Goal: Task Accomplishment & Management: Manage account settings

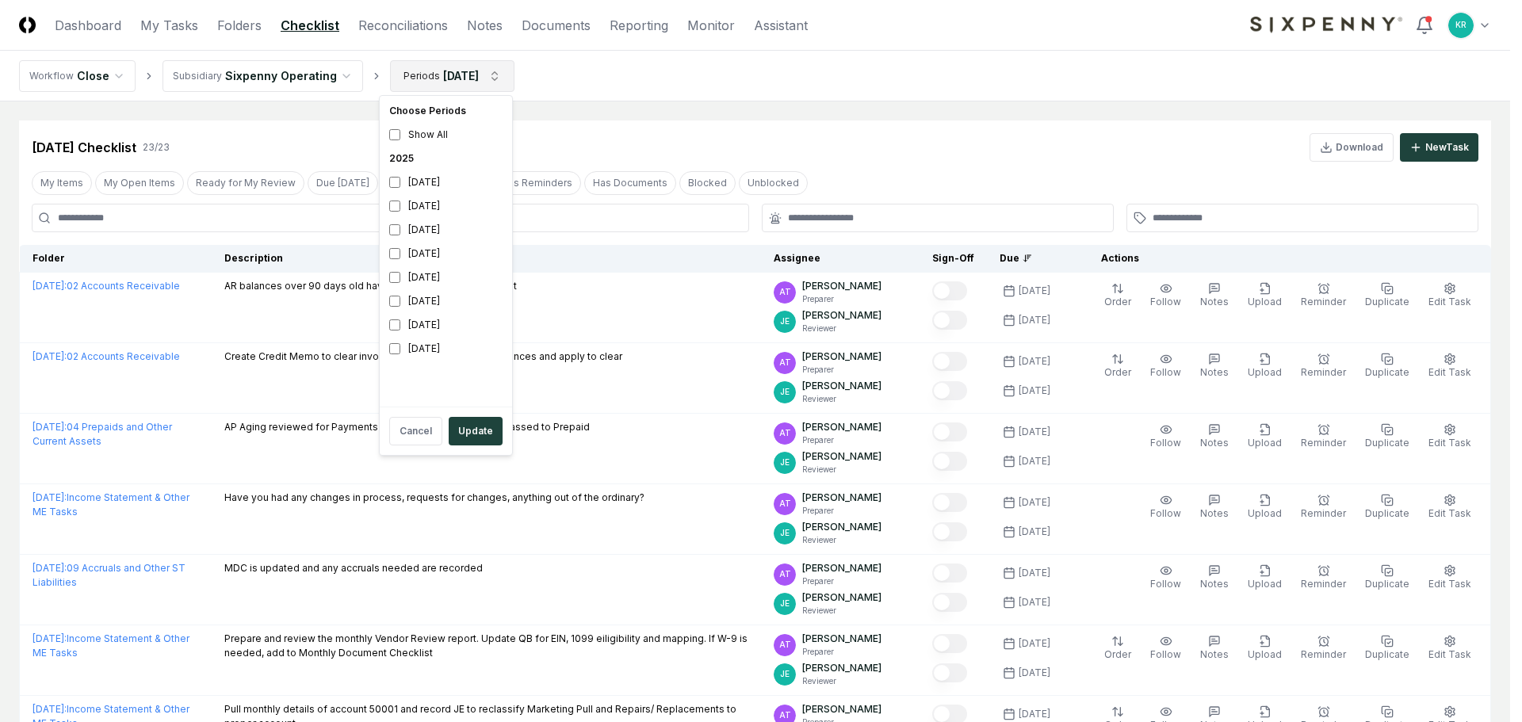
click at [434, 250] on div "[DATE]" at bounding box center [446, 254] width 126 height 24
click at [417, 212] on div "[DATE]" at bounding box center [446, 206] width 126 height 24
click at [436, 271] on div "[DATE]" at bounding box center [446, 278] width 126 height 24
click at [428, 259] on div "[DATE]" at bounding box center [446, 254] width 126 height 24
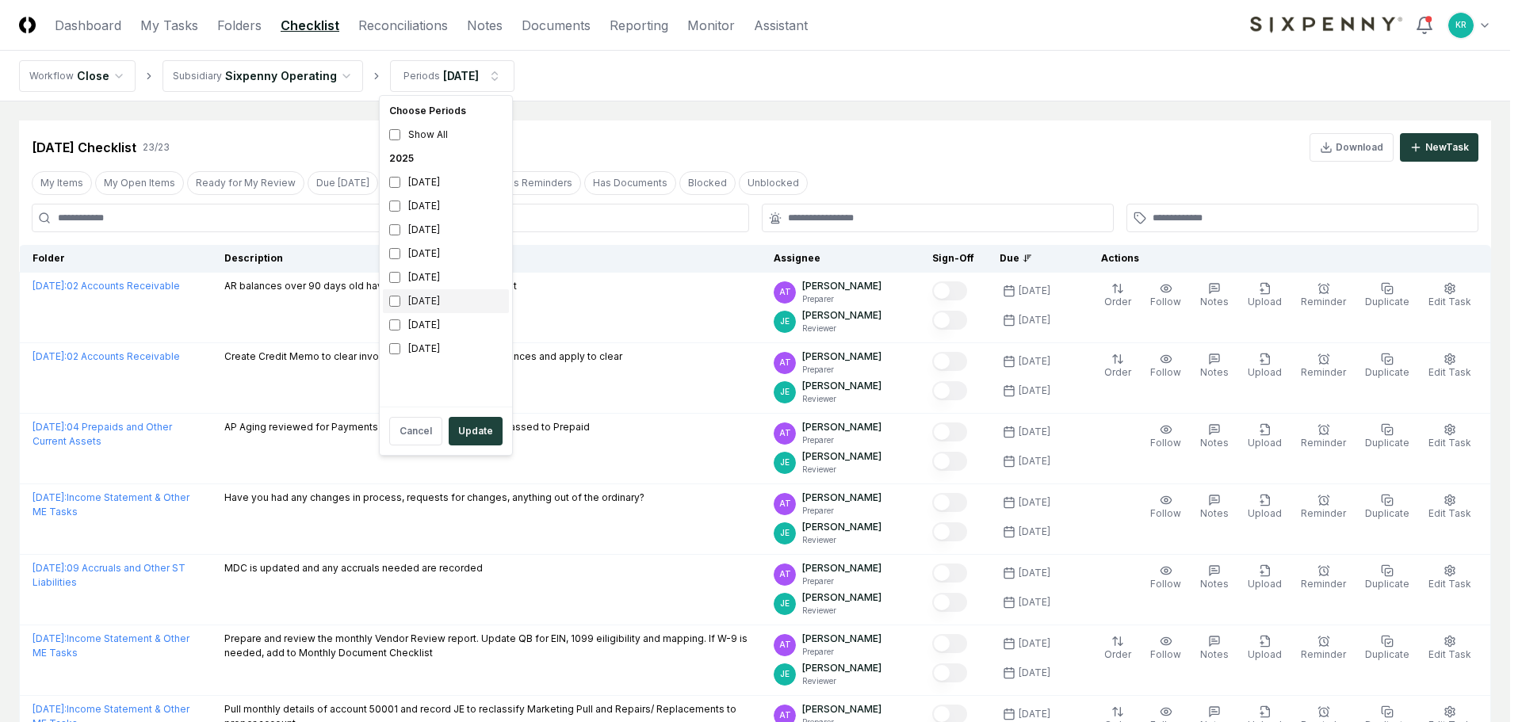
click at [423, 300] on div "[DATE]" at bounding box center [446, 301] width 126 height 24
click at [420, 270] on div "[DATE]" at bounding box center [446, 278] width 126 height 24
click at [476, 431] on button "Update" at bounding box center [476, 431] width 54 height 29
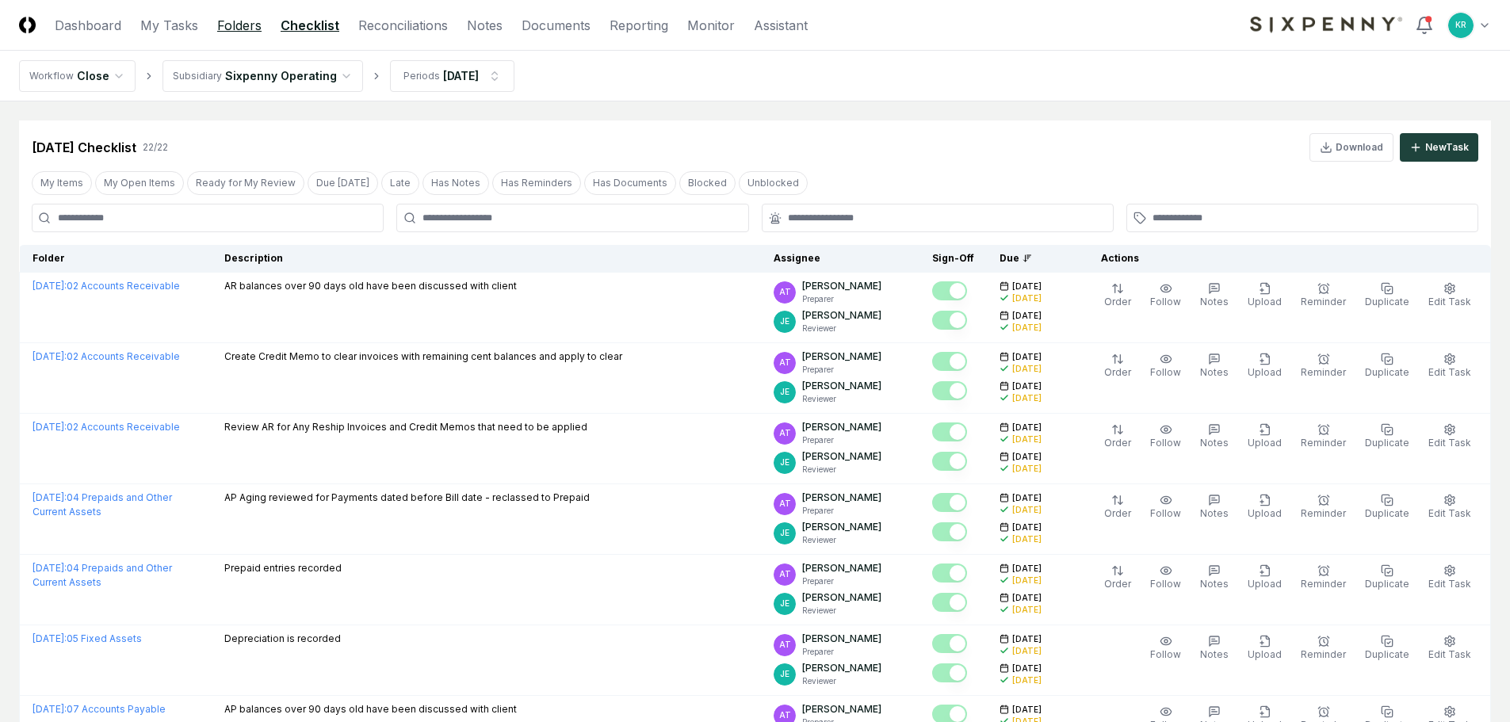
click at [239, 24] on link "Folders" at bounding box center [239, 25] width 44 height 19
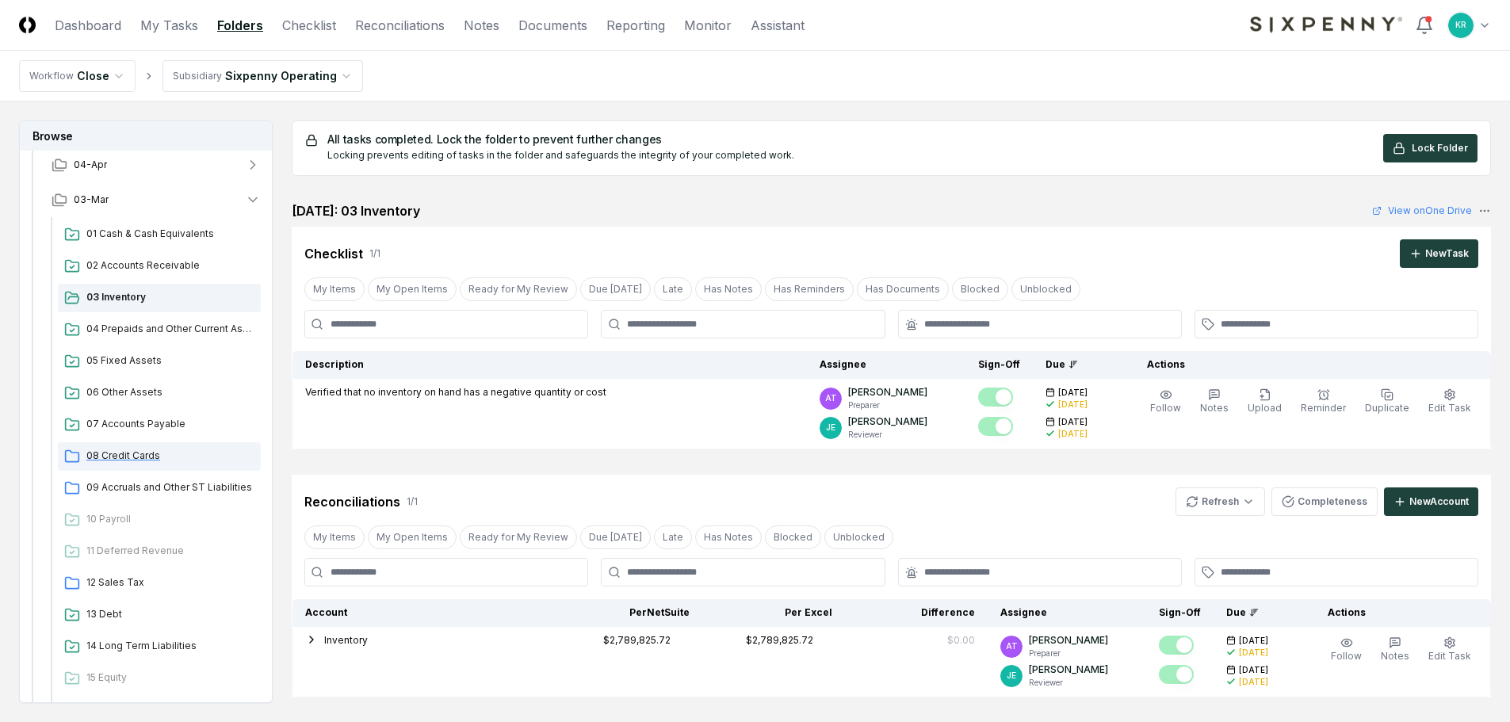
scroll to position [396, 0]
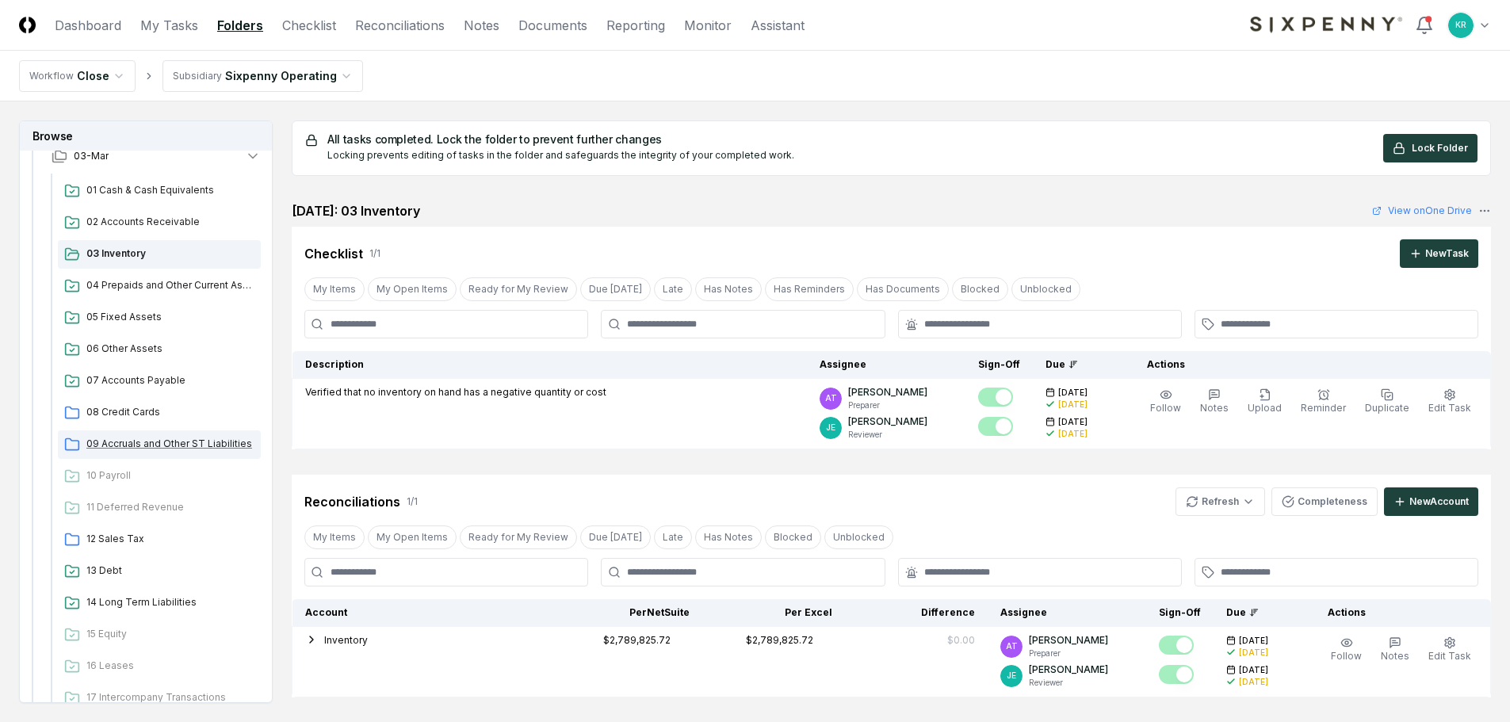
click at [194, 449] on span "09 Accruals and Other ST Liabilities" at bounding box center [170, 444] width 168 height 14
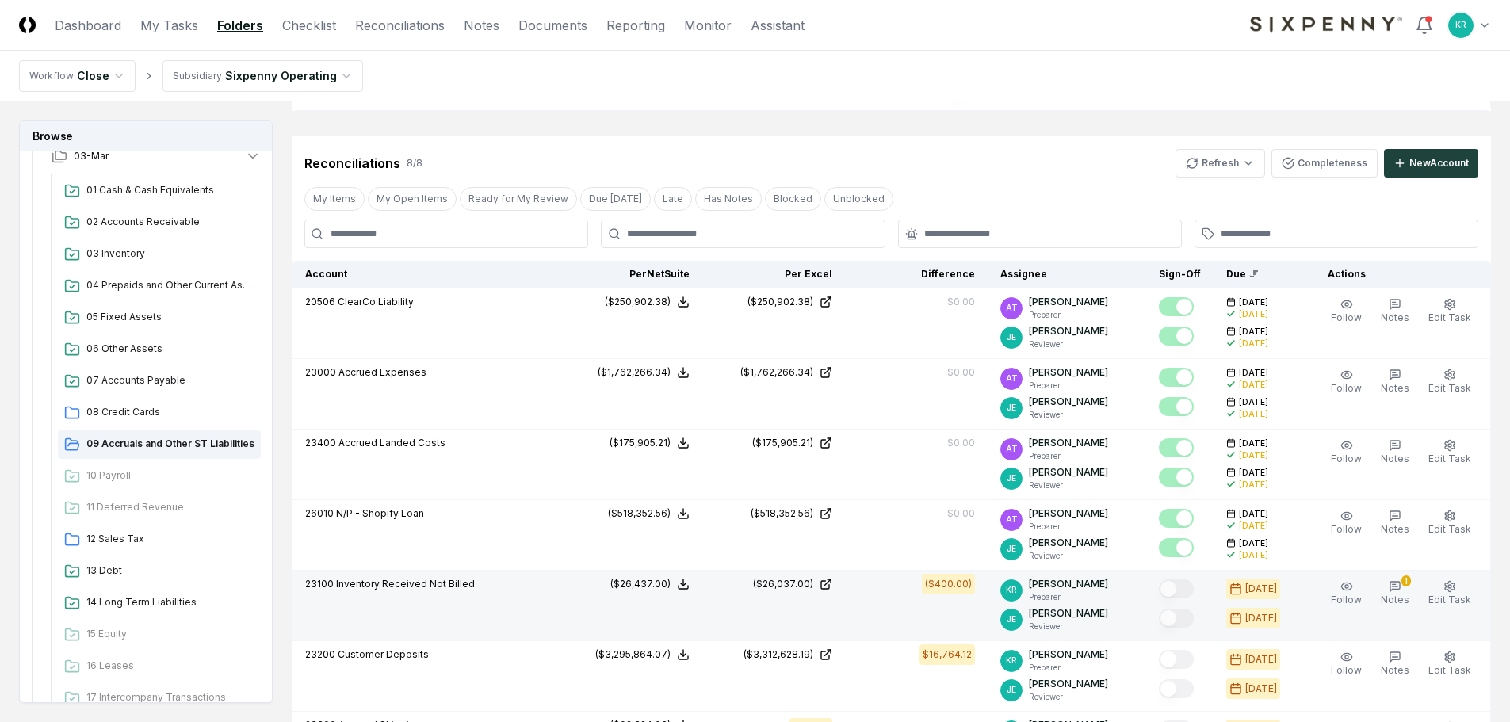
scroll to position [396, 0]
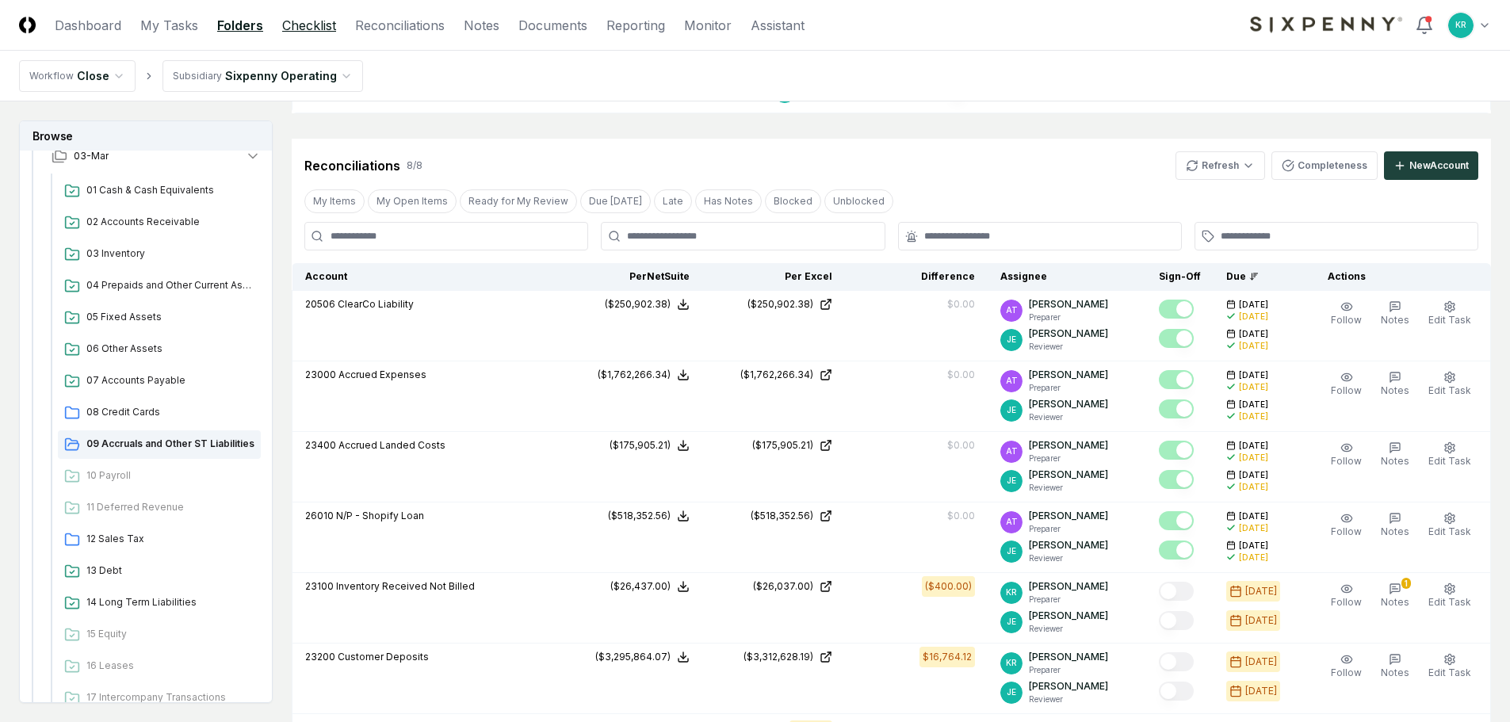
click at [327, 22] on link "Checklist" at bounding box center [309, 25] width 54 height 19
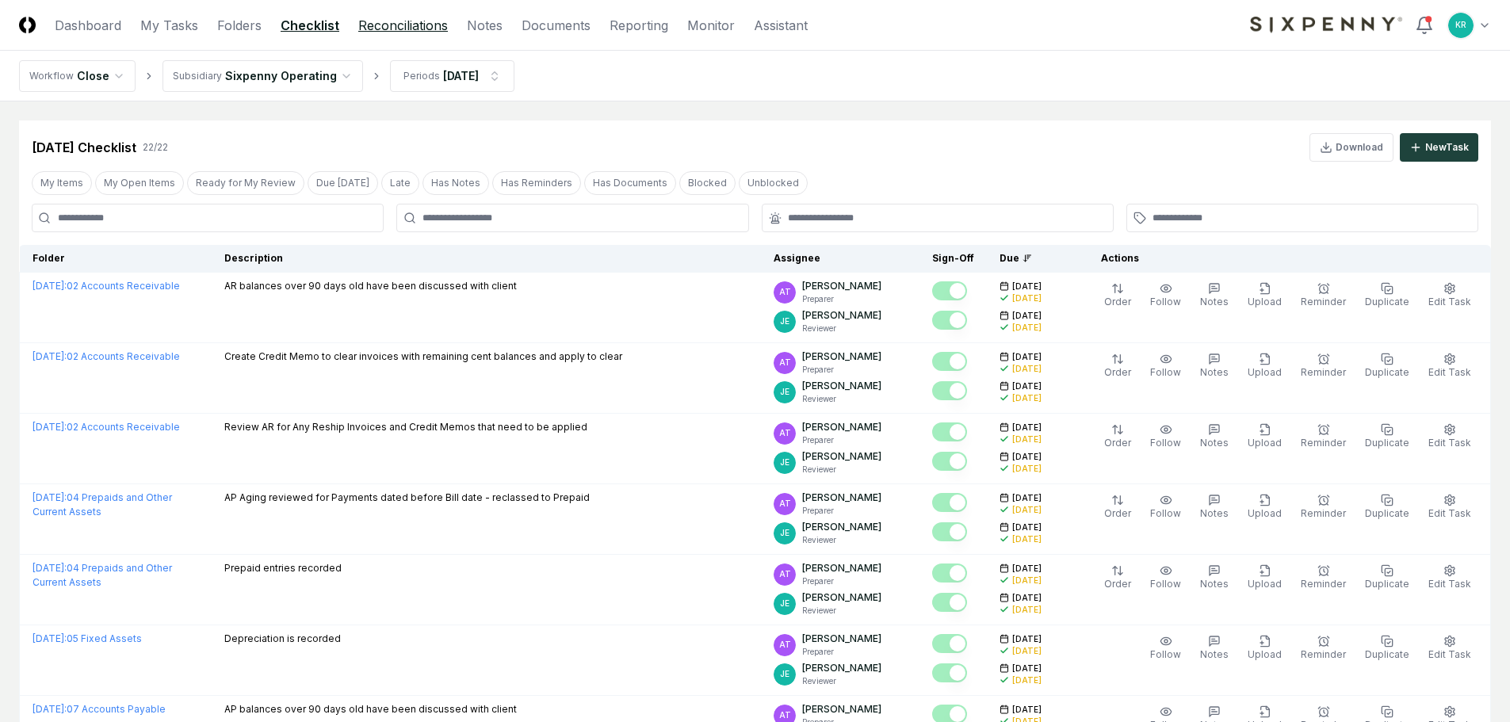
click at [372, 27] on link "Reconciliations" at bounding box center [403, 25] width 90 height 19
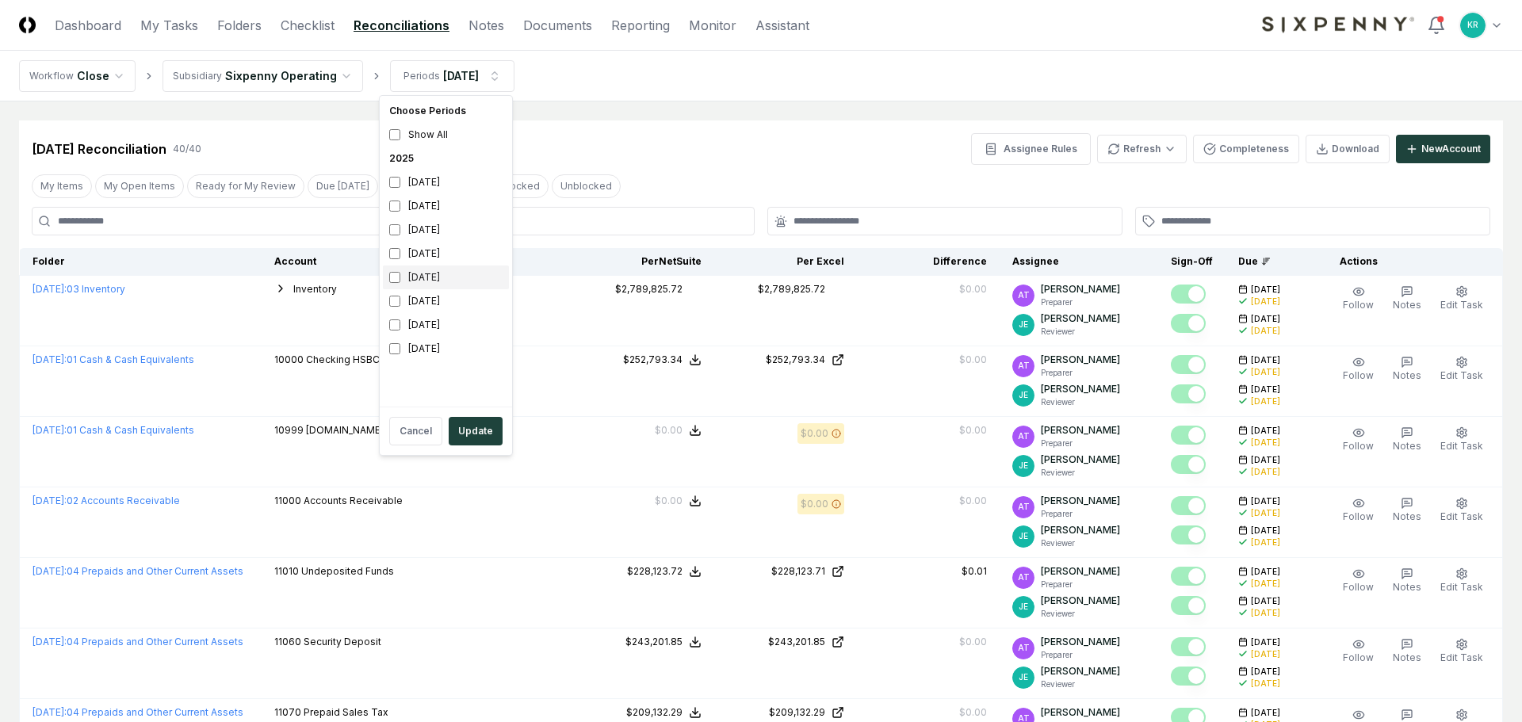
click at [432, 276] on div "[DATE]" at bounding box center [446, 278] width 126 height 24
drag, startPoint x: 408, startPoint y: 301, endPoint x: 465, endPoint y: 354, distance: 78.0
click at [409, 301] on div "[DATE]" at bounding box center [446, 301] width 126 height 24
click at [479, 425] on button "Update" at bounding box center [476, 431] width 54 height 29
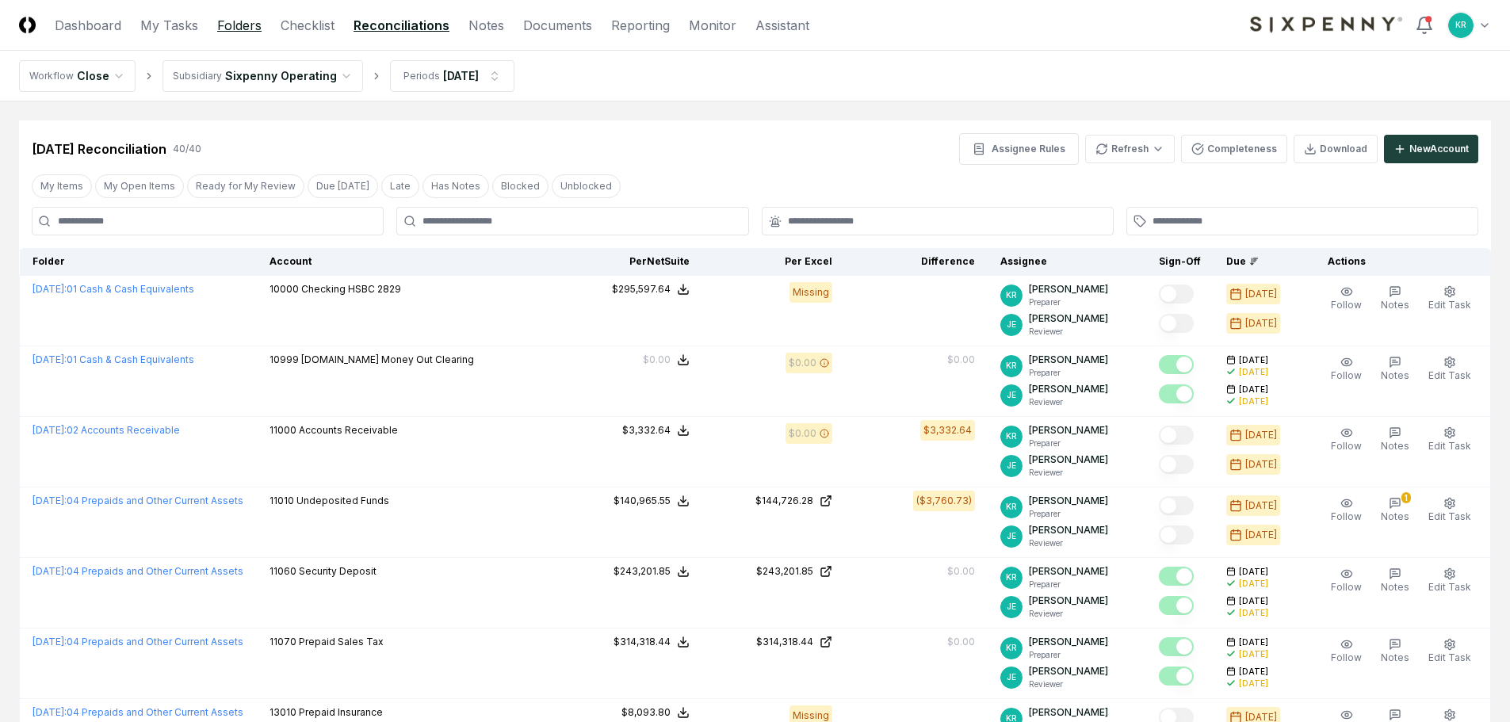
click at [226, 25] on link "Folders" at bounding box center [239, 25] width 44 height 19
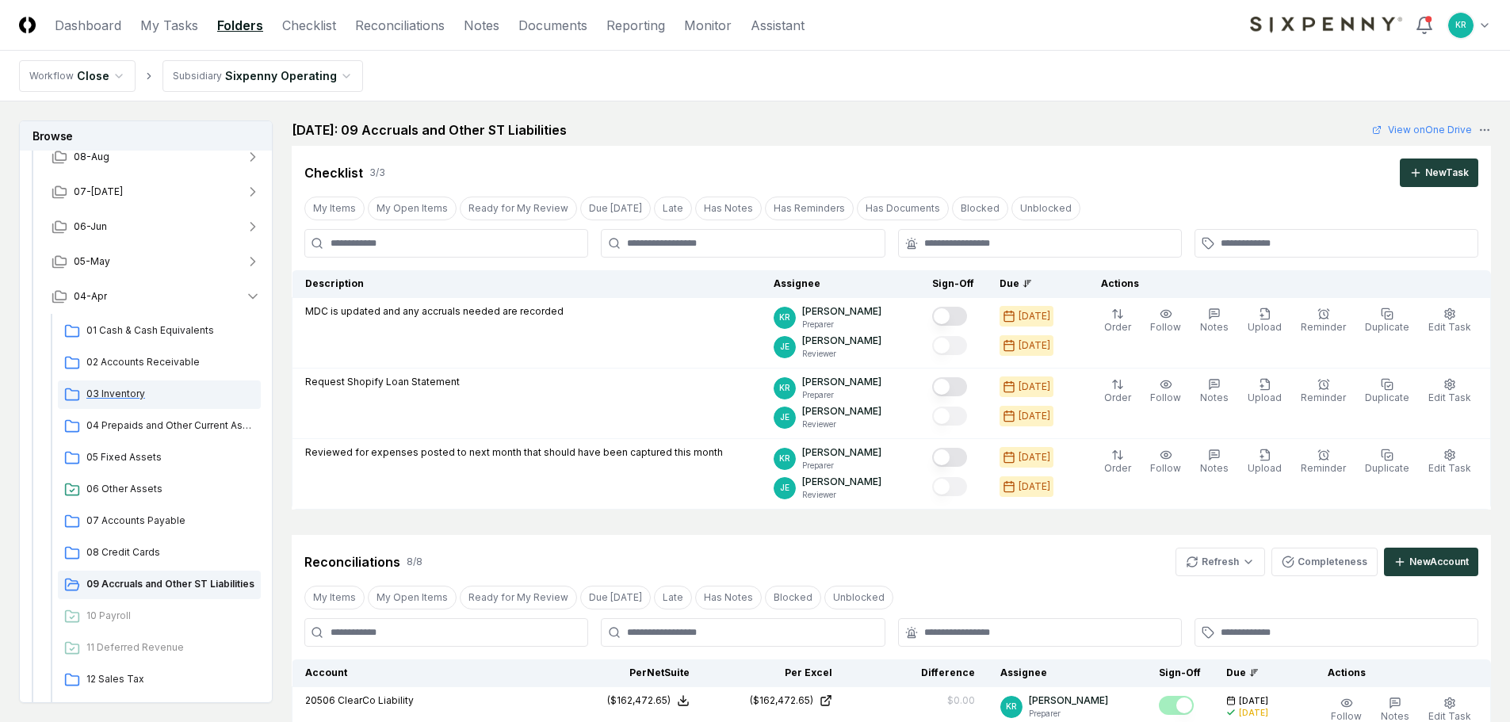
scroll to position [238, 0]
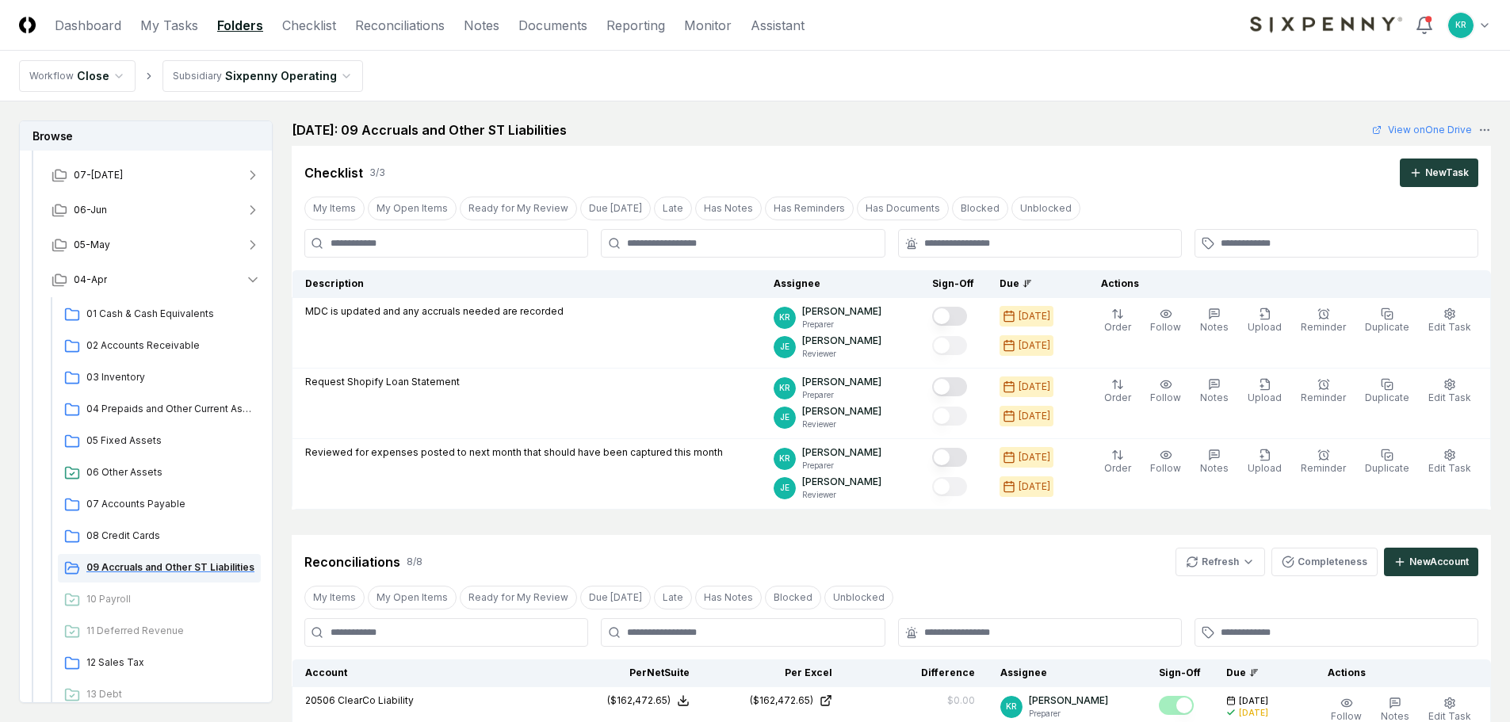
click at [160, 571] on span "09 Accruals and Other ST Liabilities" at bounding box center [170, 567] width 168 height 14
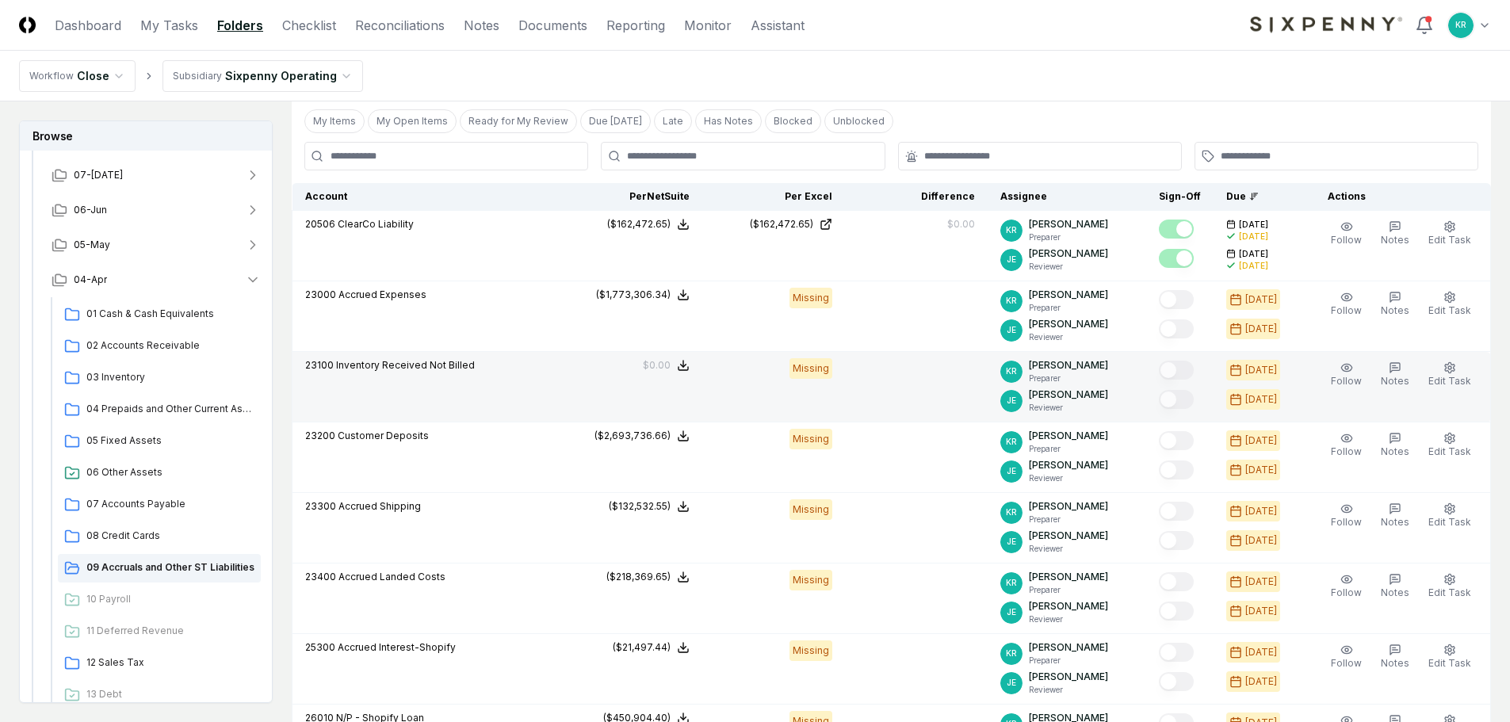
scroll to position [476, 0]
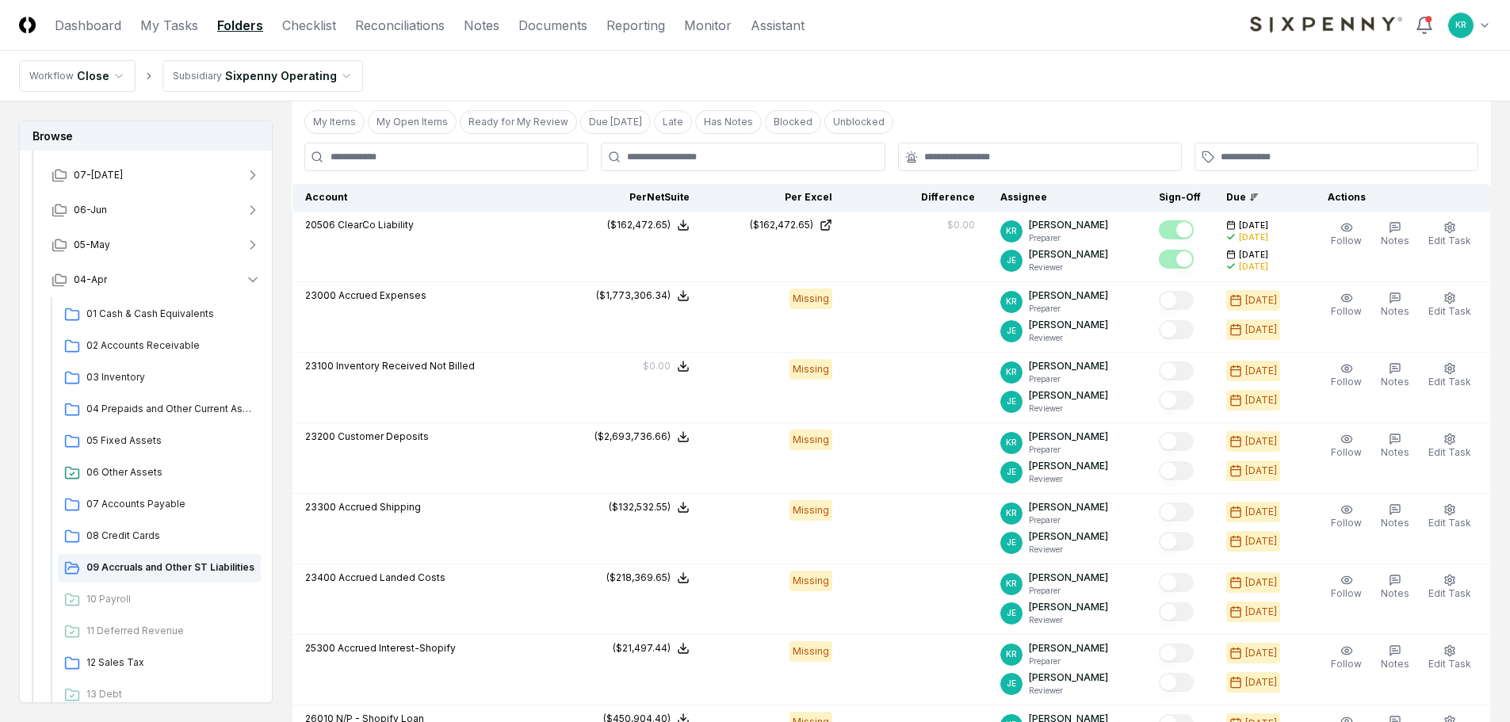
click at [935, 71] on nav "Workflow Close Subsidiary Sixpenny Operating" at bounding box center [755, 76] width 1510 height 51
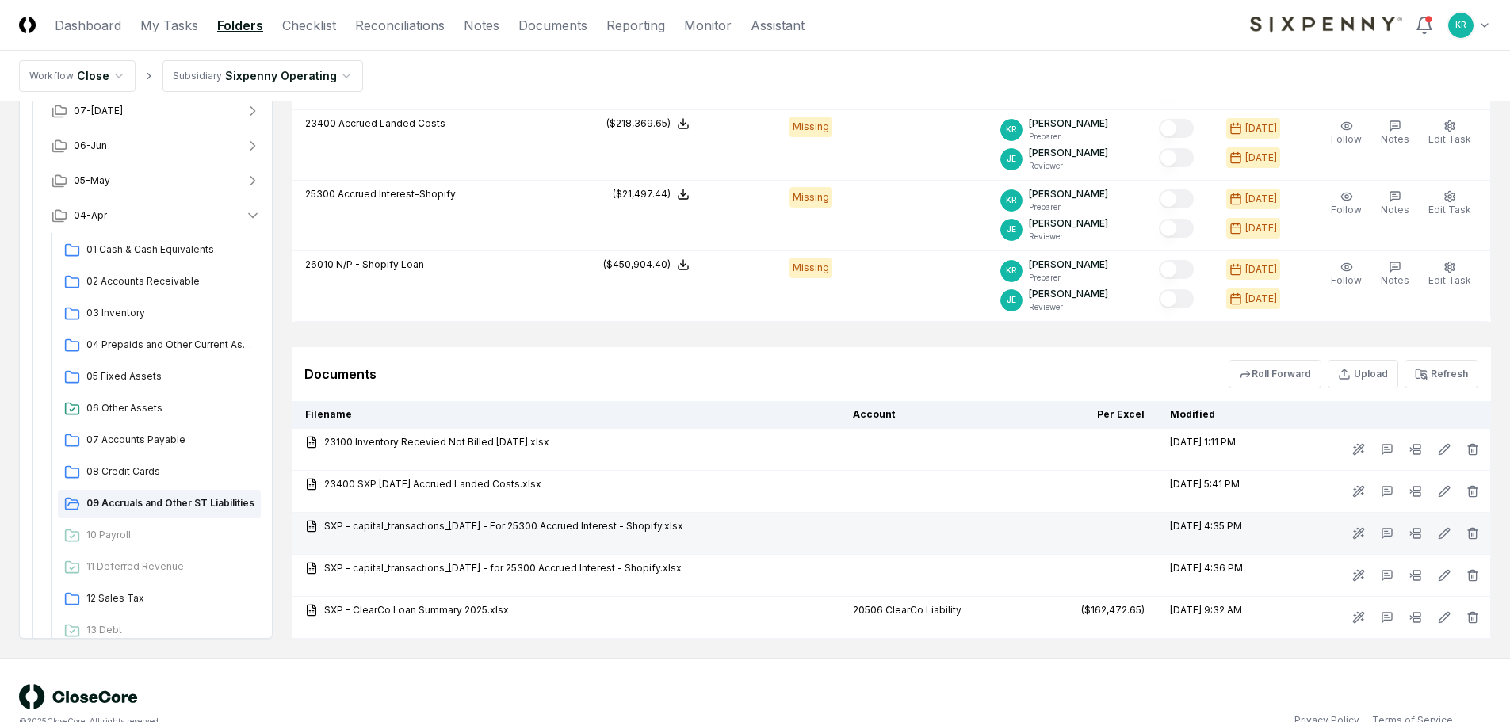
scroll to position [951, 0]
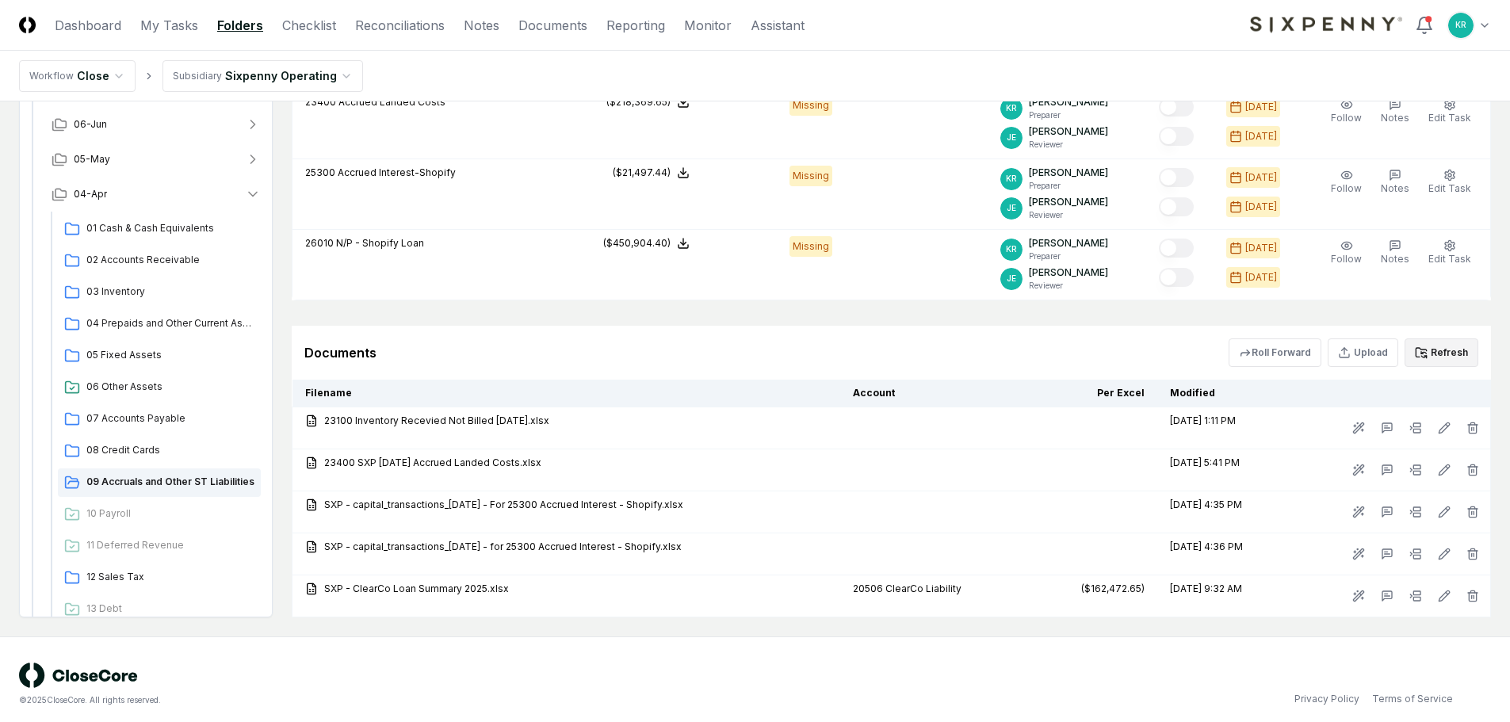
click at [1447, 351] on button "Refresh" at bounding box center [1442, 352] width 74 height 29
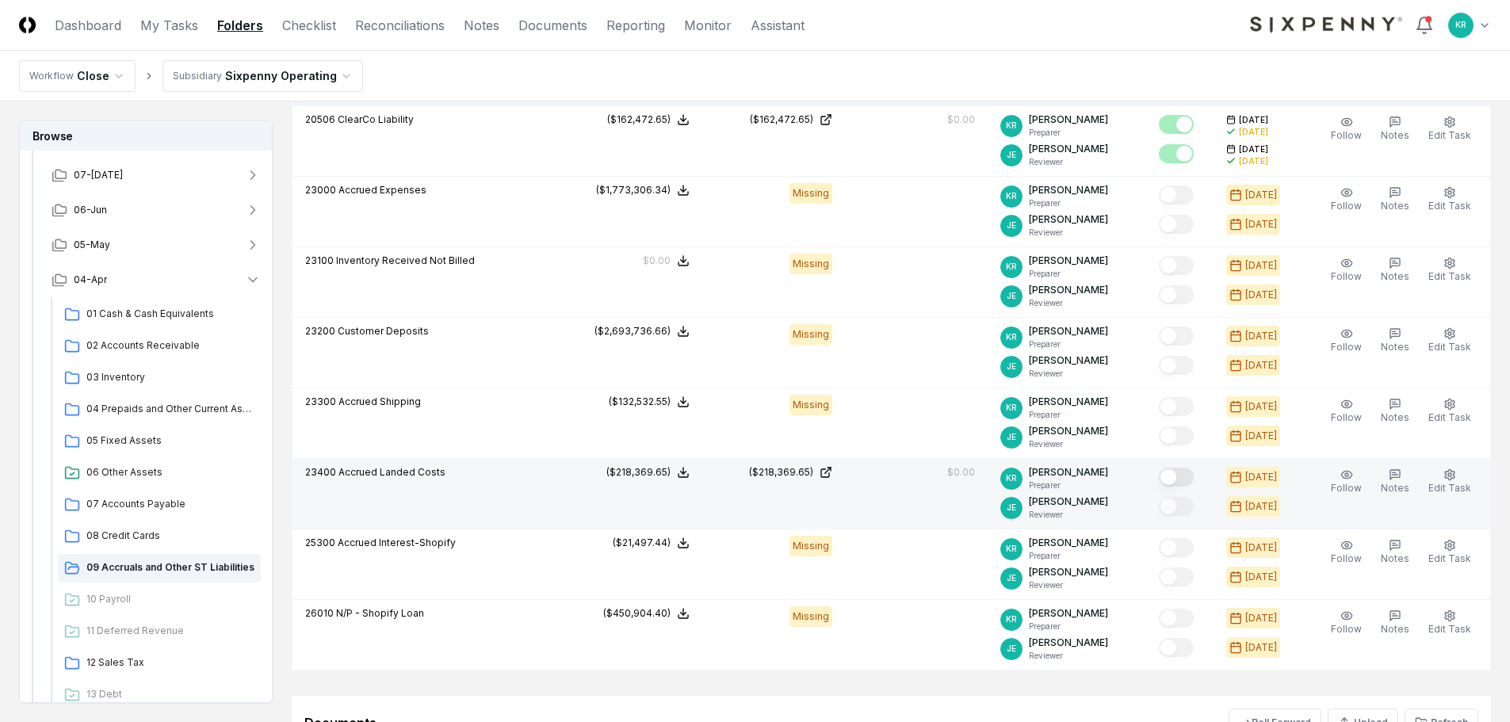
scroll to position [555, 0]
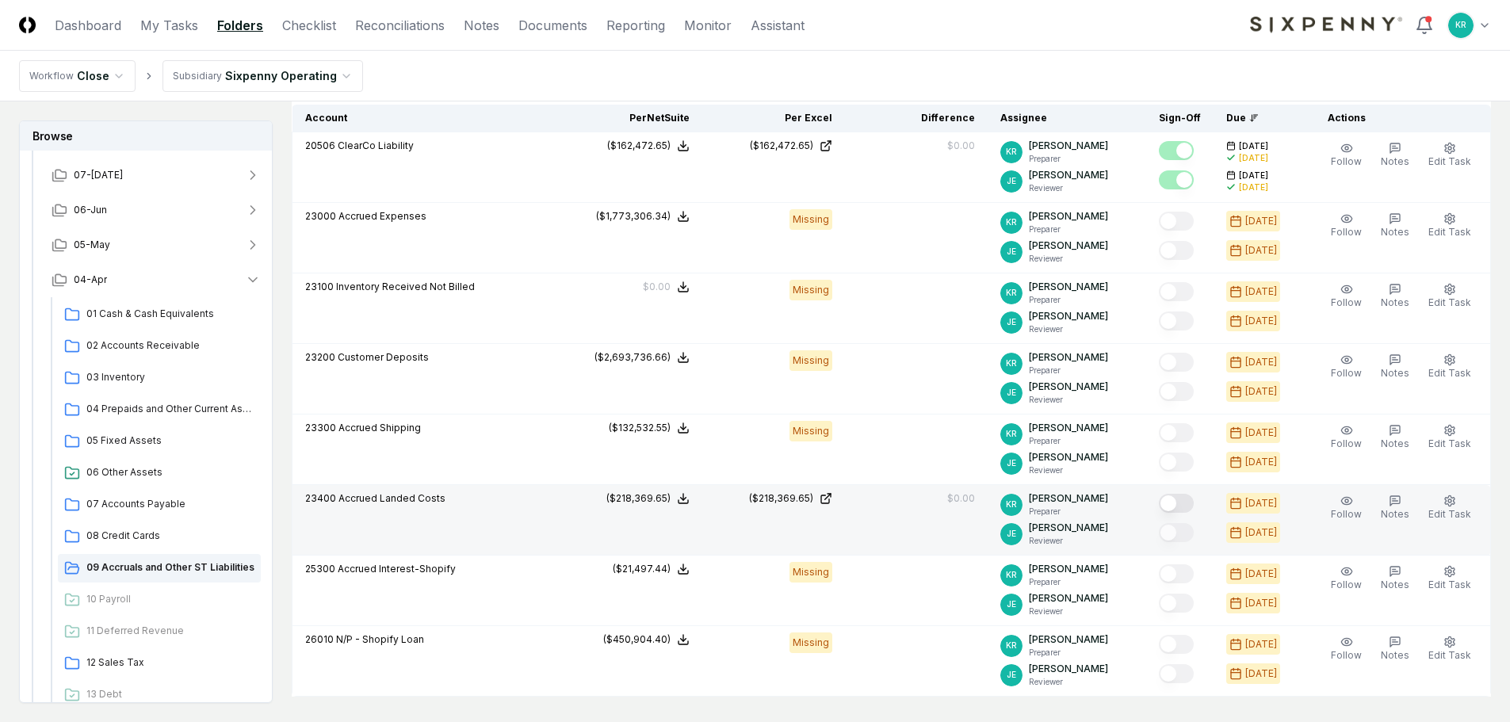
click at [1185, 503] on button "Mark complete" at bounding box center [1176, 503] width 35 height 19
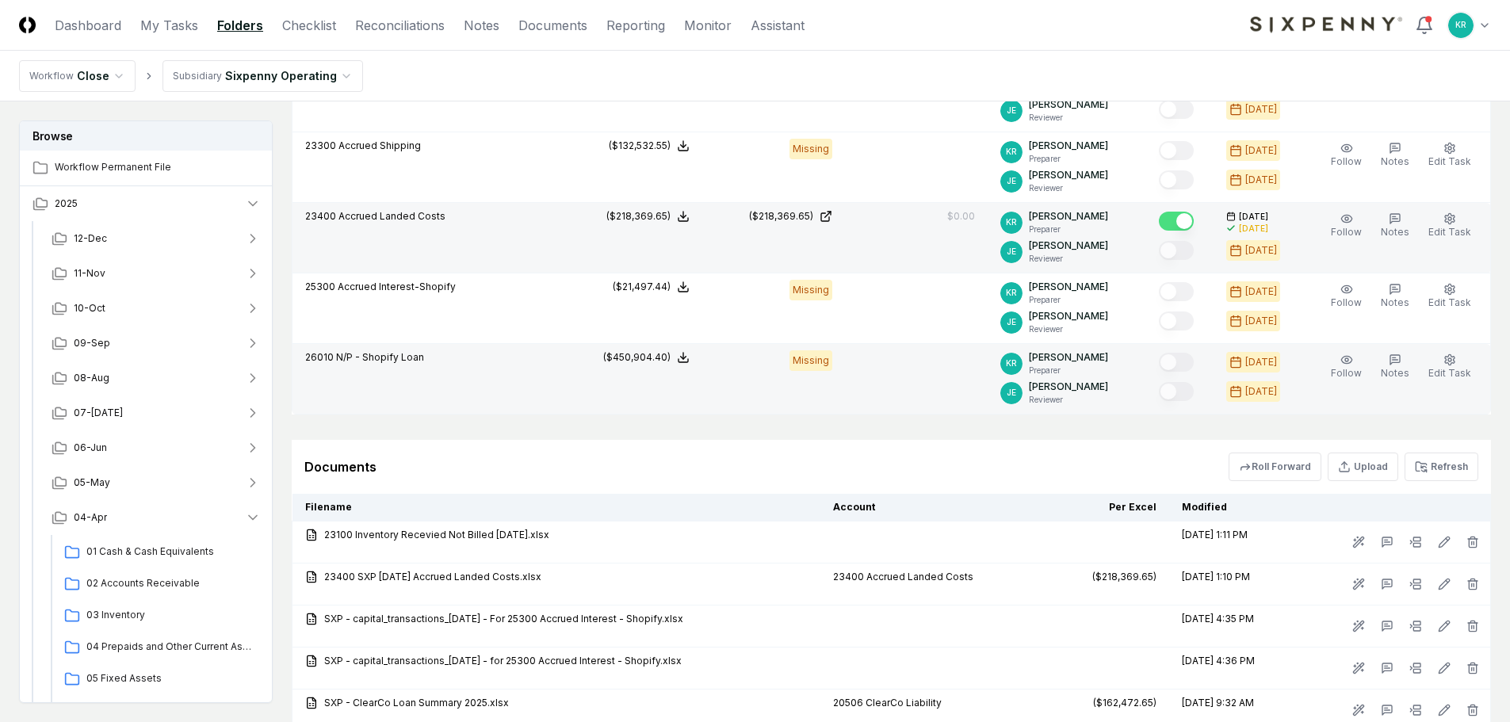
scroll to position [872, 0]
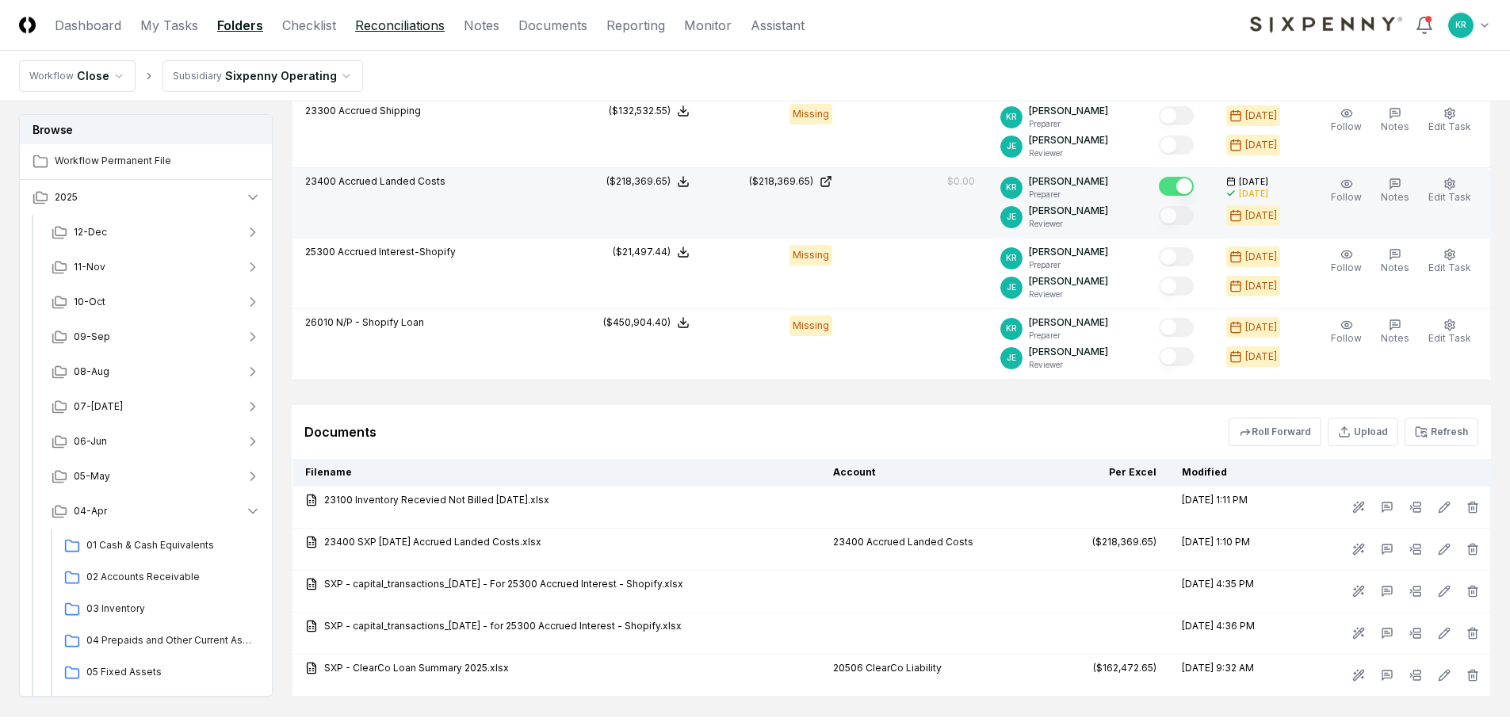
click at [423, 26] on link "Reconciliations" at bounding box center [400, 25] width 90 height 19
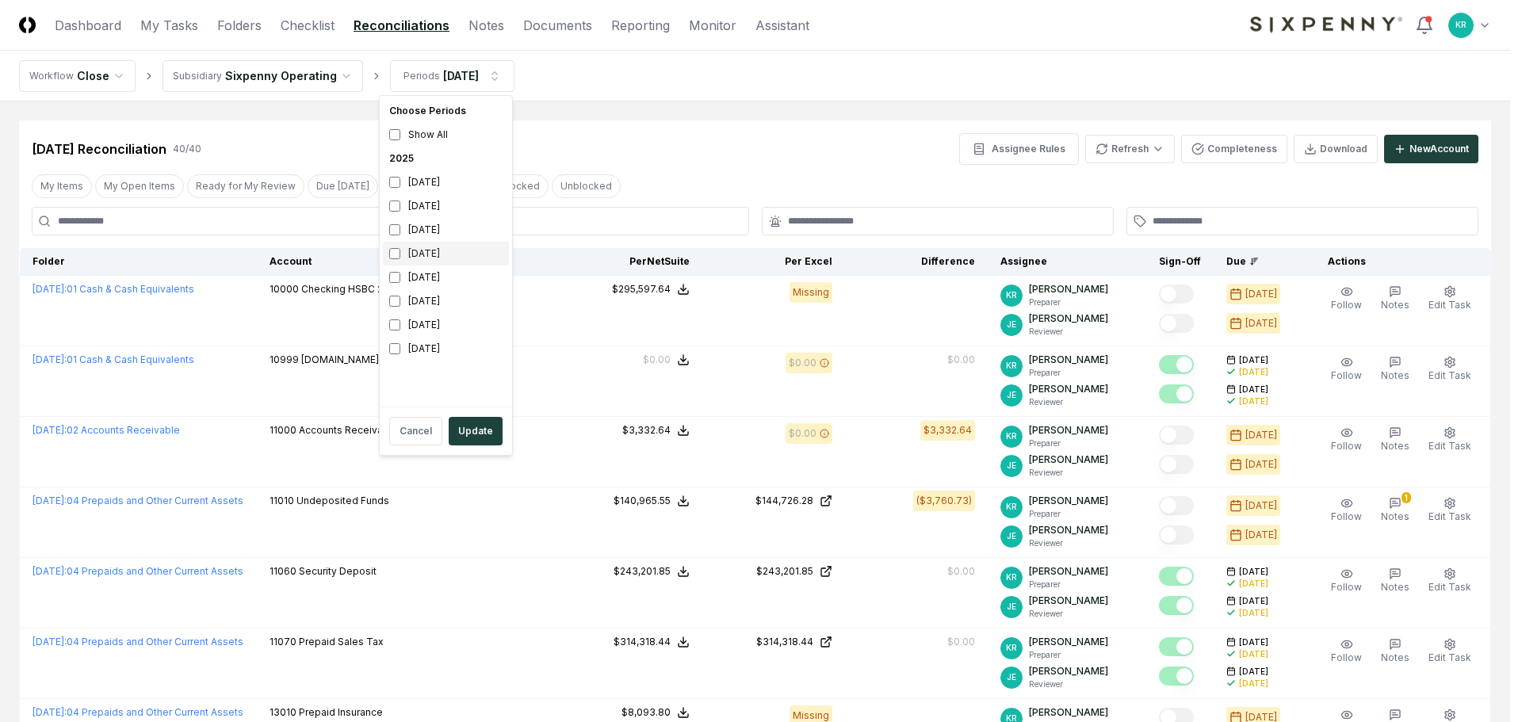
click at [426, 252] on div "[DATE]" at bounding box center [446, 254] width 126 height 24
click at [422, 275] on div "[DATE]" at bounding box center [446, 278] width 126 height 24
click at [473, 425] on button "Update" at bounding box center [476, 431] width 54 height 29
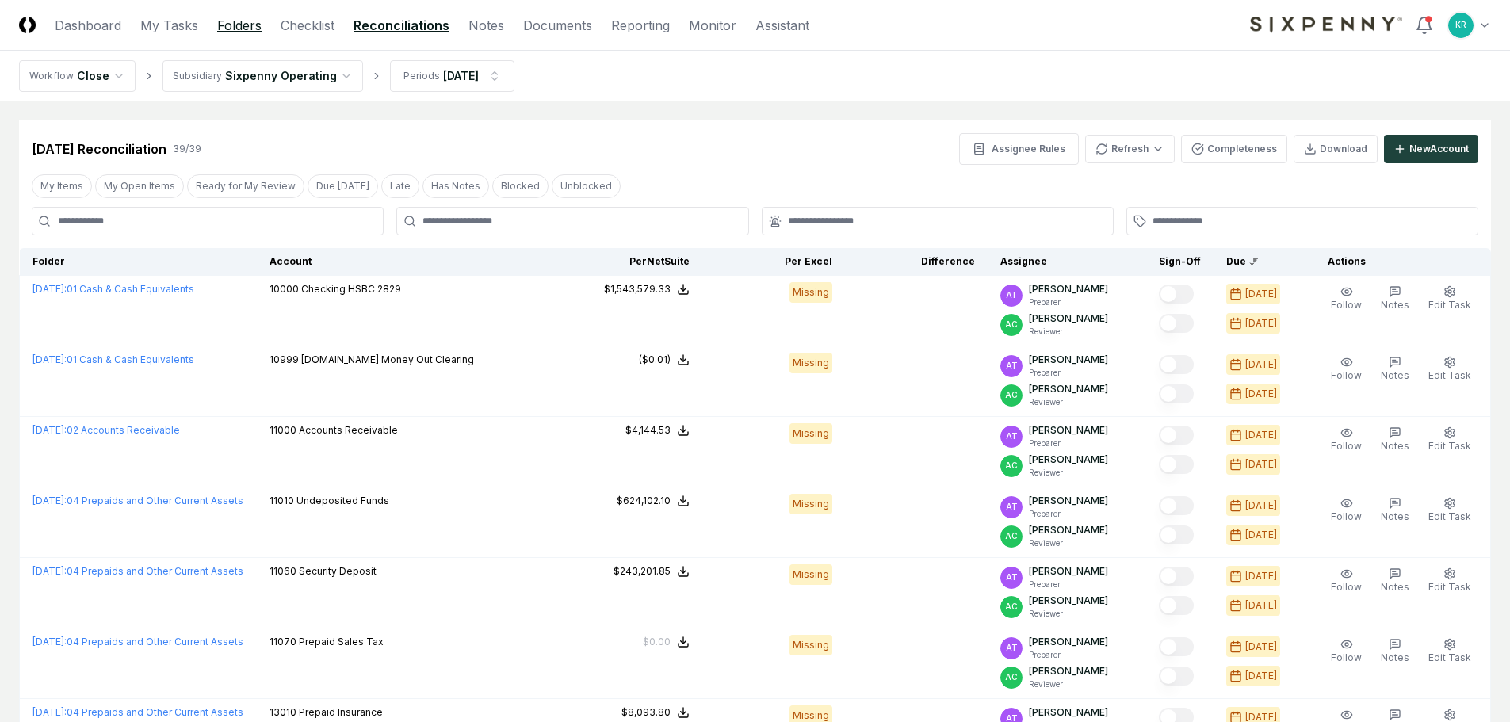
click at [250, 25] on link "Folders" at bounding box center [239, 25] width 44 height 19
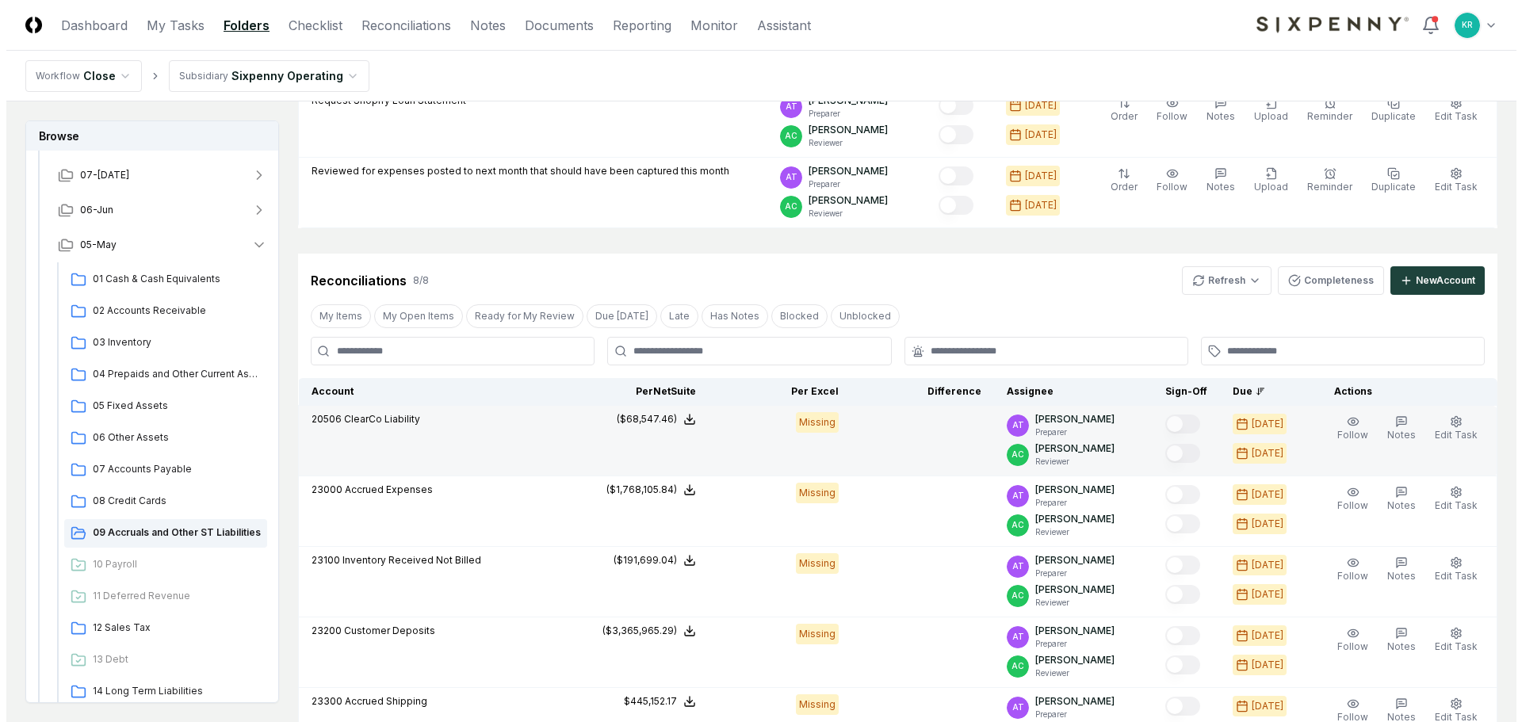
scroll to position [238, 0]
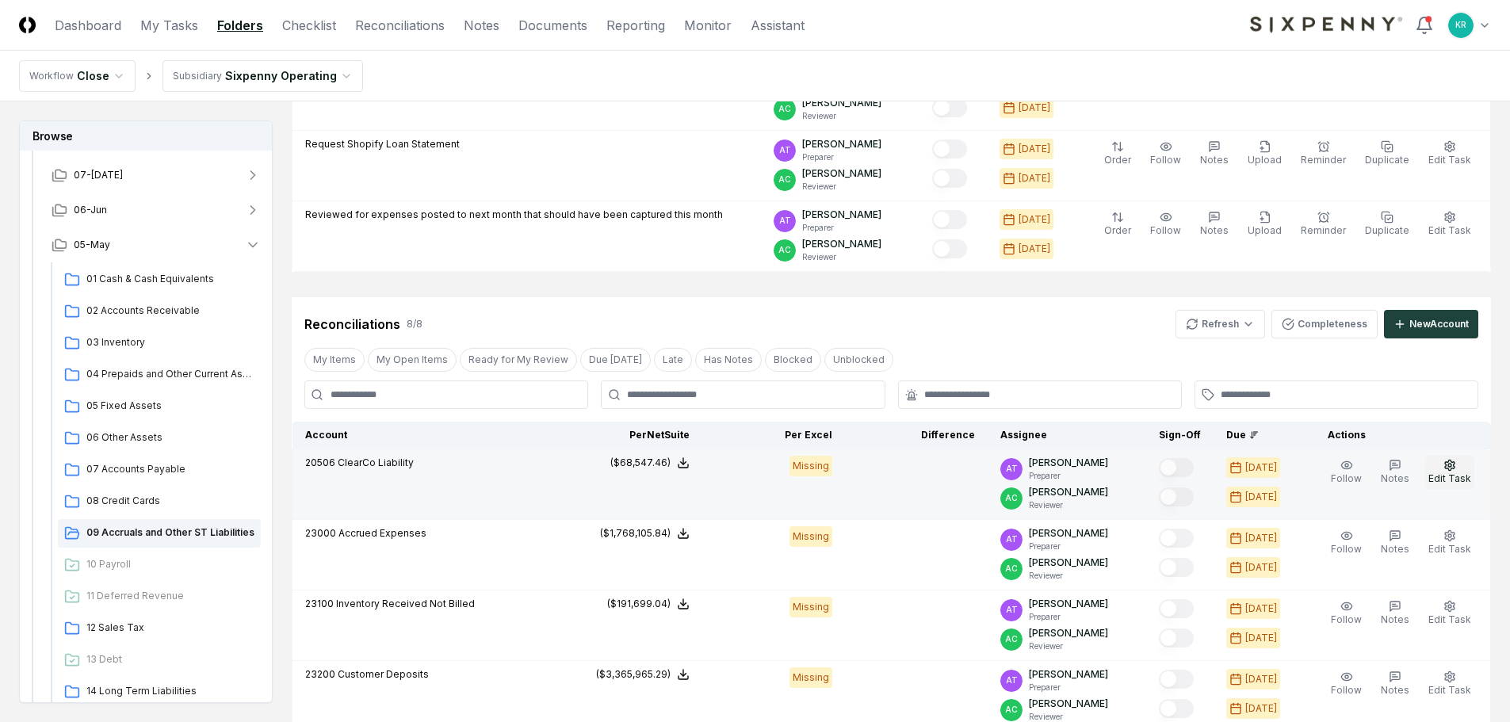
click at [1448, 468] on icon "button" at bounding box center [1450, 465] width 13 height 13
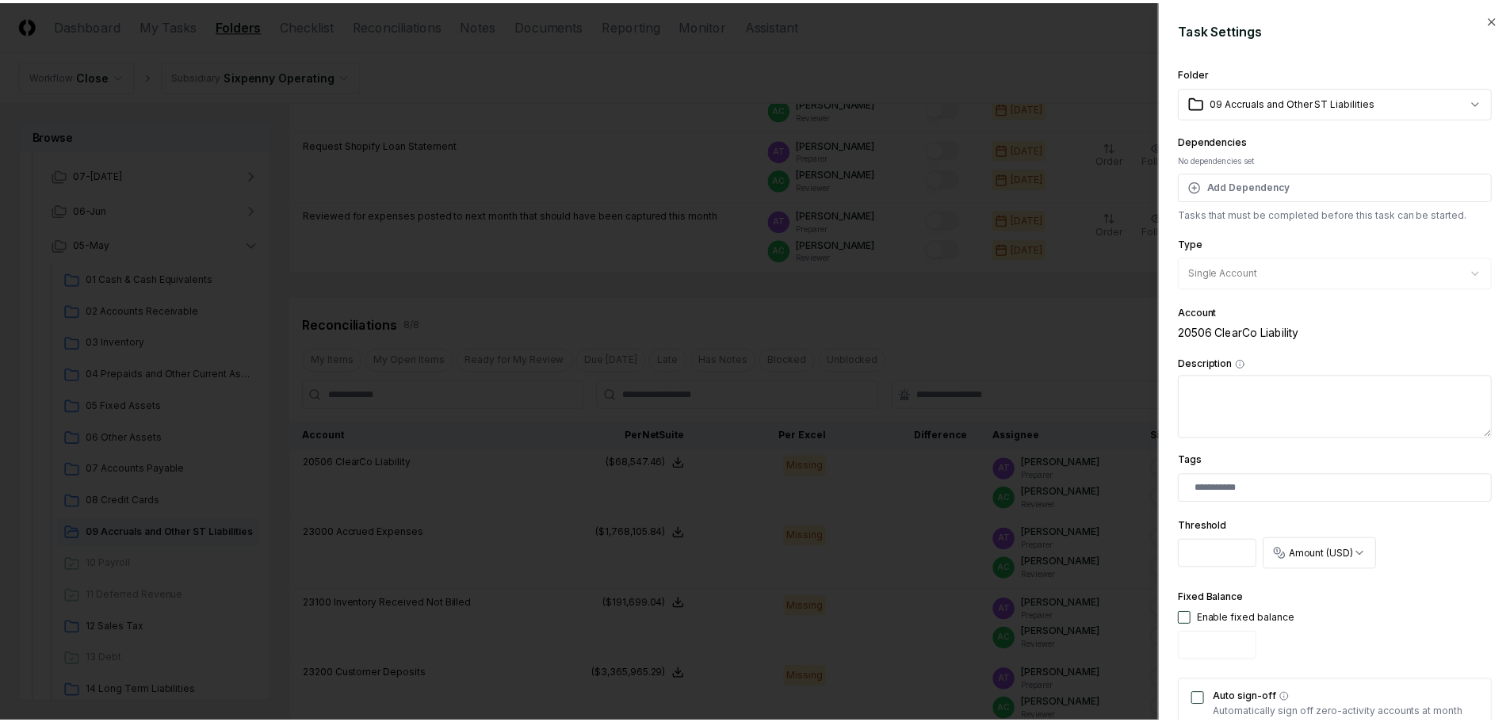
scroll to position [312, 0]
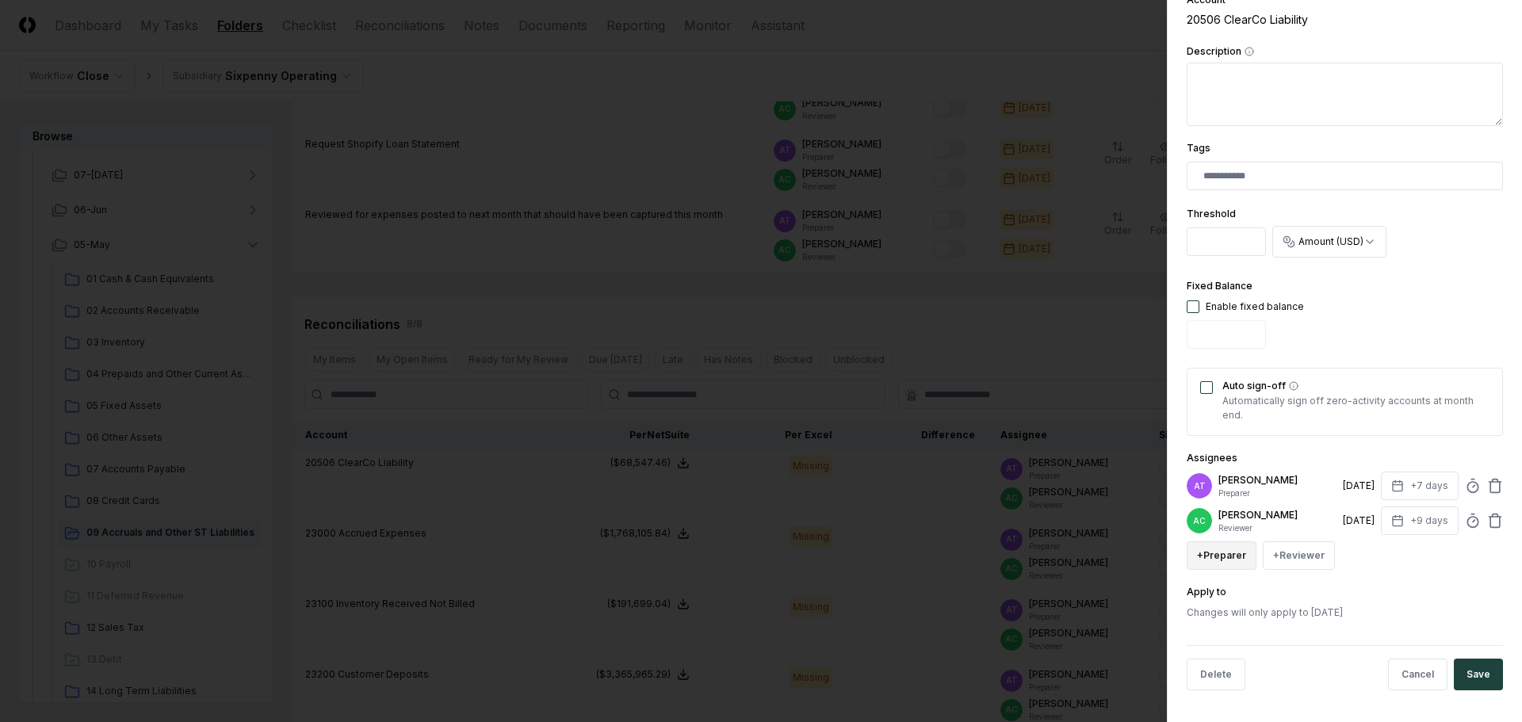
click at [1220, 563] on button "+ Preparer" at bounding box center [1222, 555] width 70 height 29
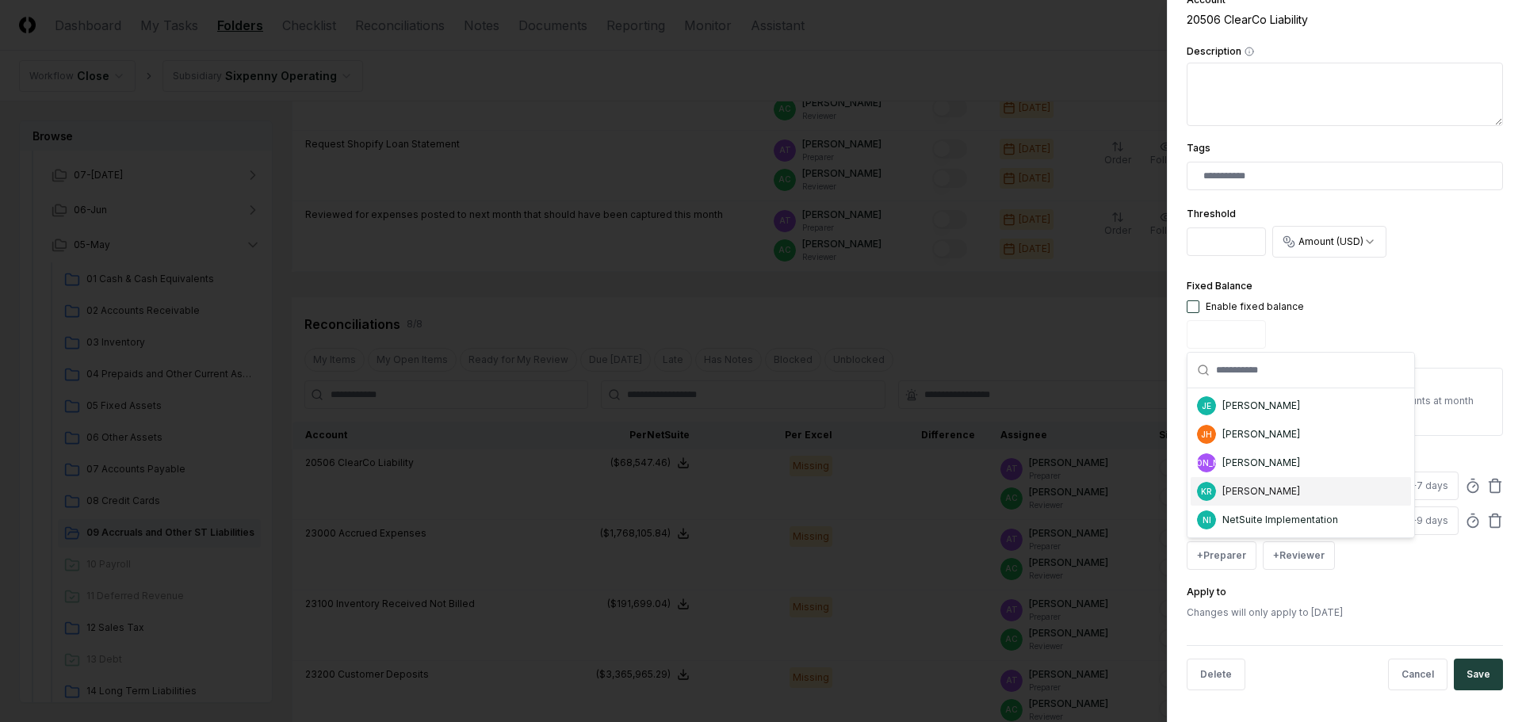
click at [1260, 484] on div "KR [PERSON_NAME]" at bounding box center [1301, 491] width 220 height 29
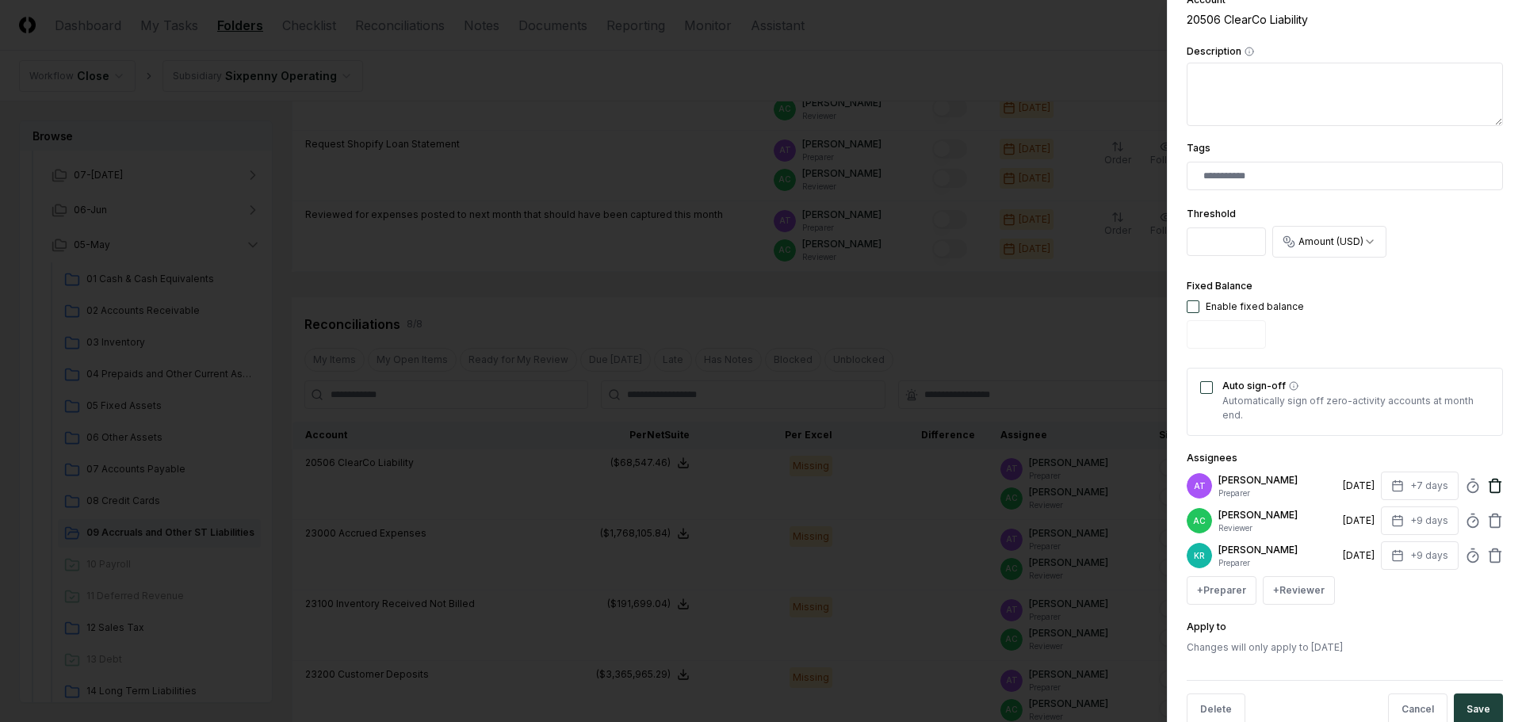
click at [1493, 480] on icon at bounding box center [1496, 481] width 6 height 2
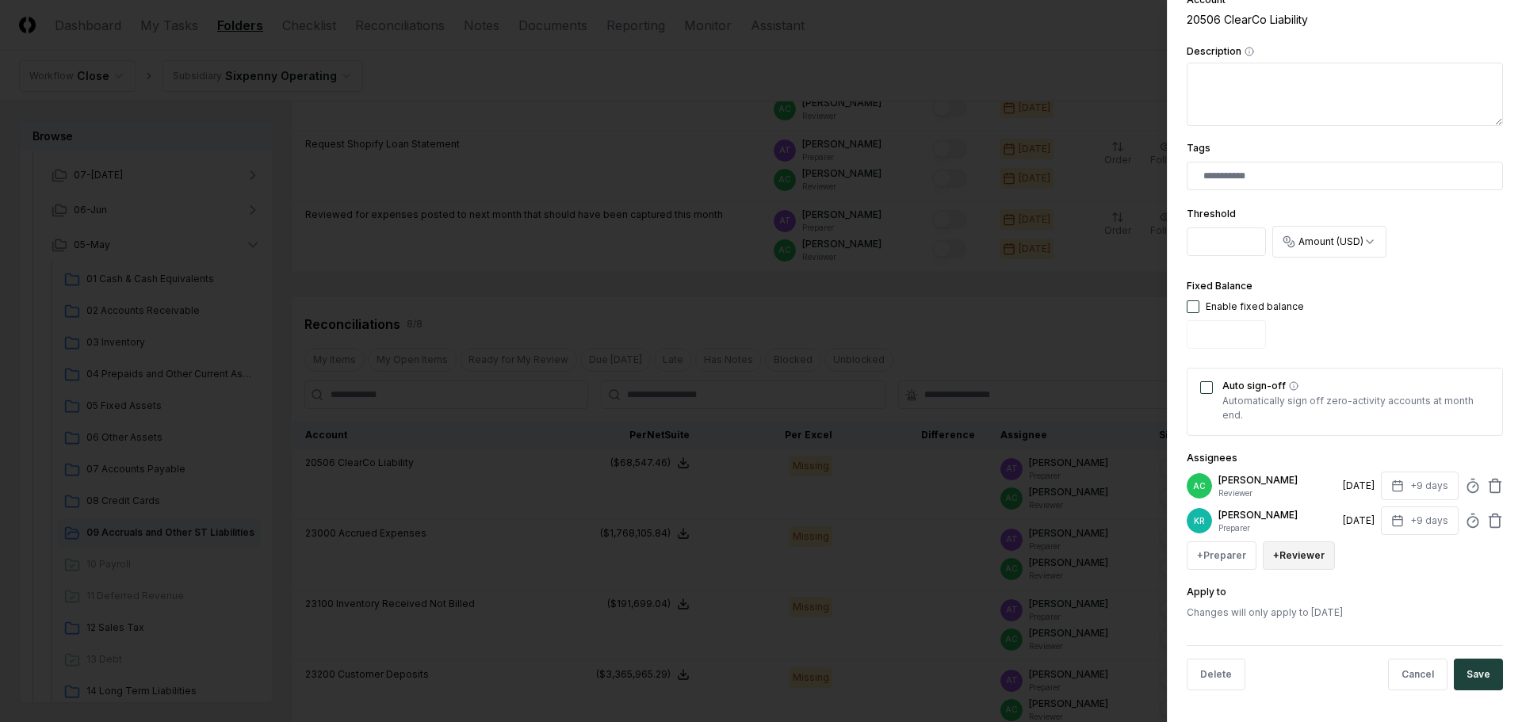
click at [1265, 560] on button "+ Reviewer" at bounding box center [1299, 555] width 72 height 29
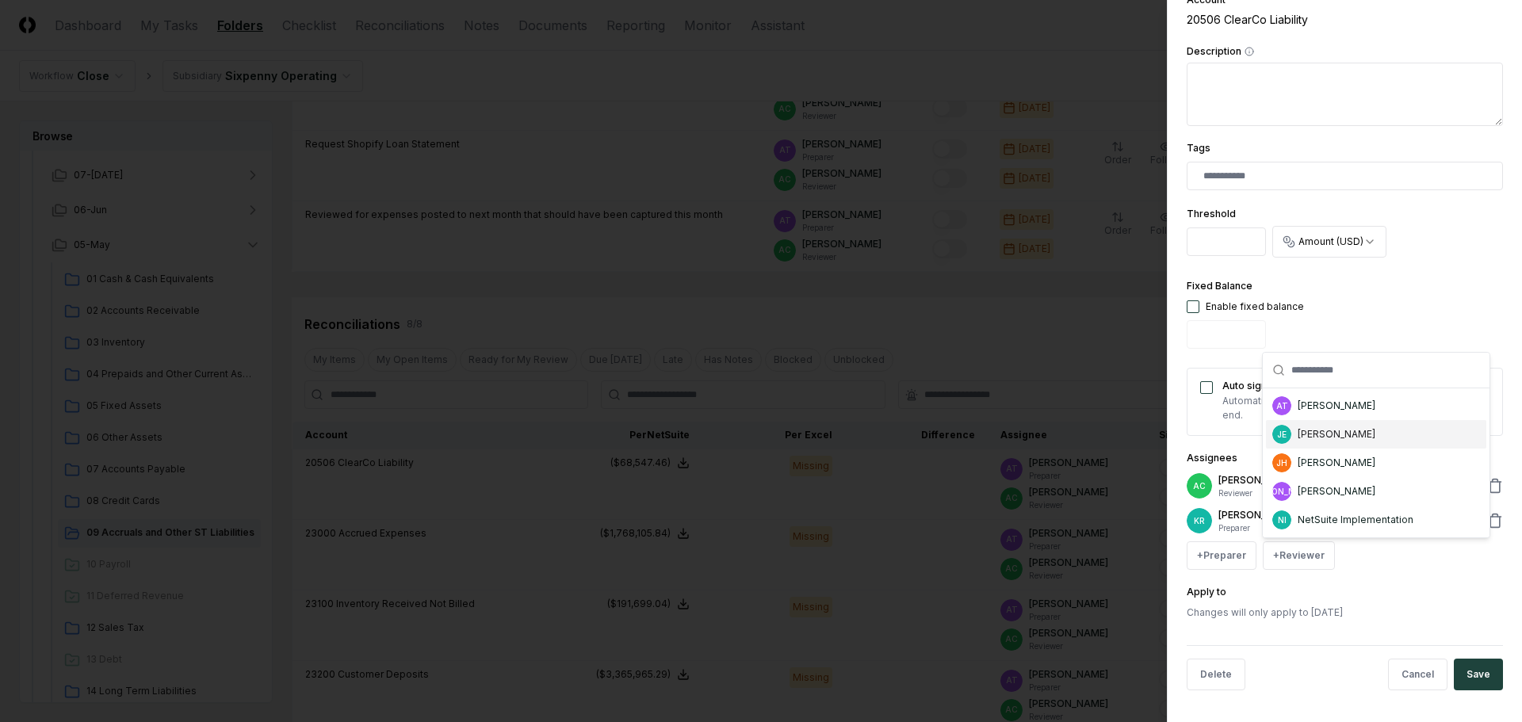
click at [1325, 437] on div "[PERSON_NAME]" at bounding box center [1337, 434] width 78 height 14
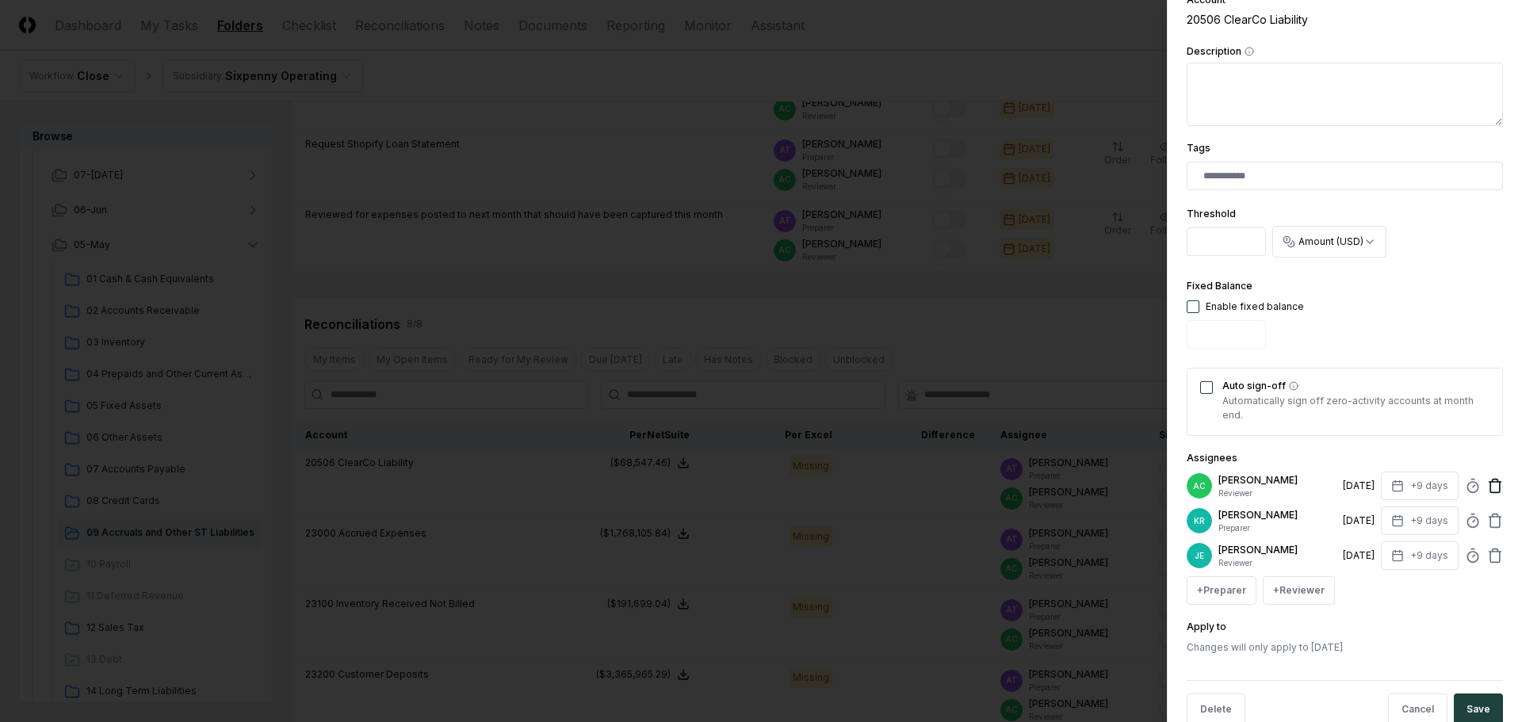
click at [1490, 486] on icon at bounding box center [1495, 487] width 10 height 10
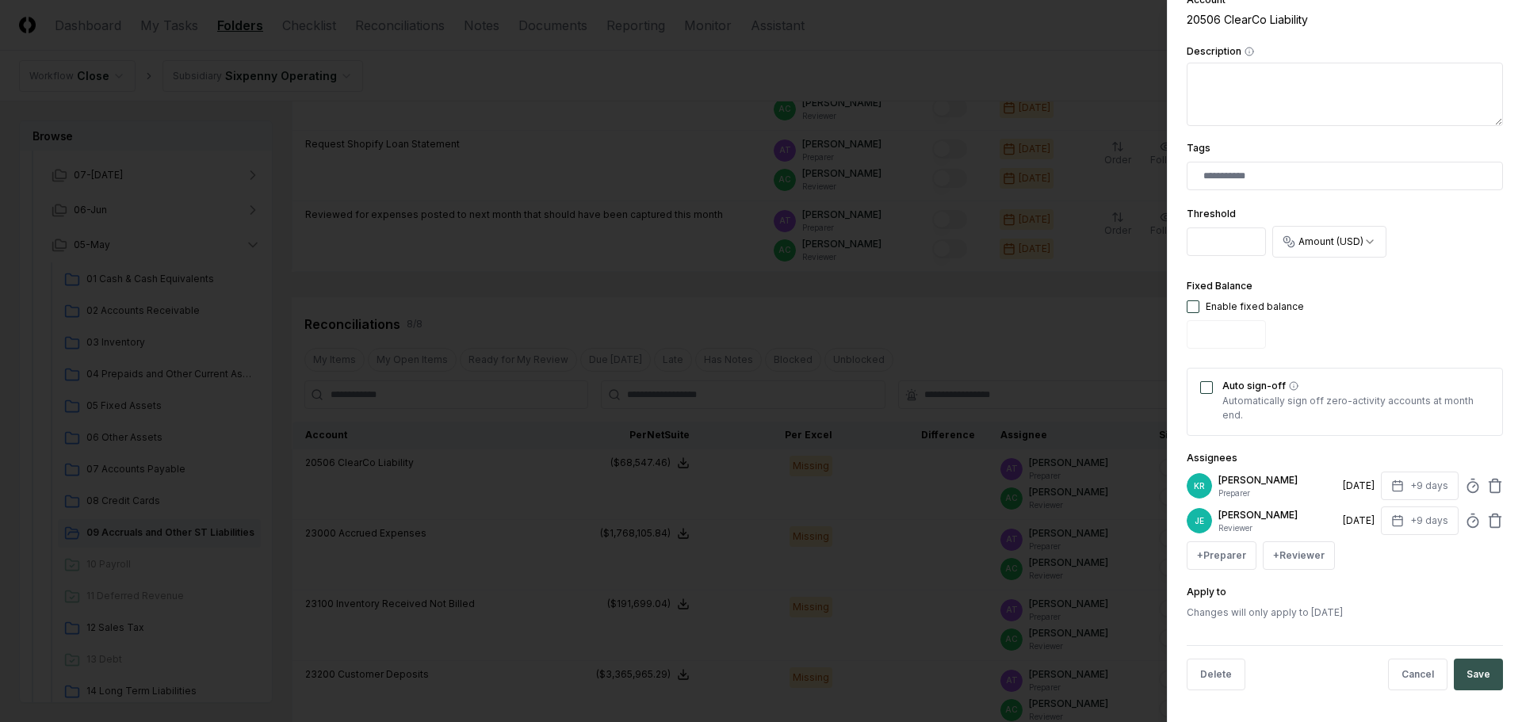
click at [1472, 669] on button "Save" at bounding box center [1478, 675] width 49 height 32
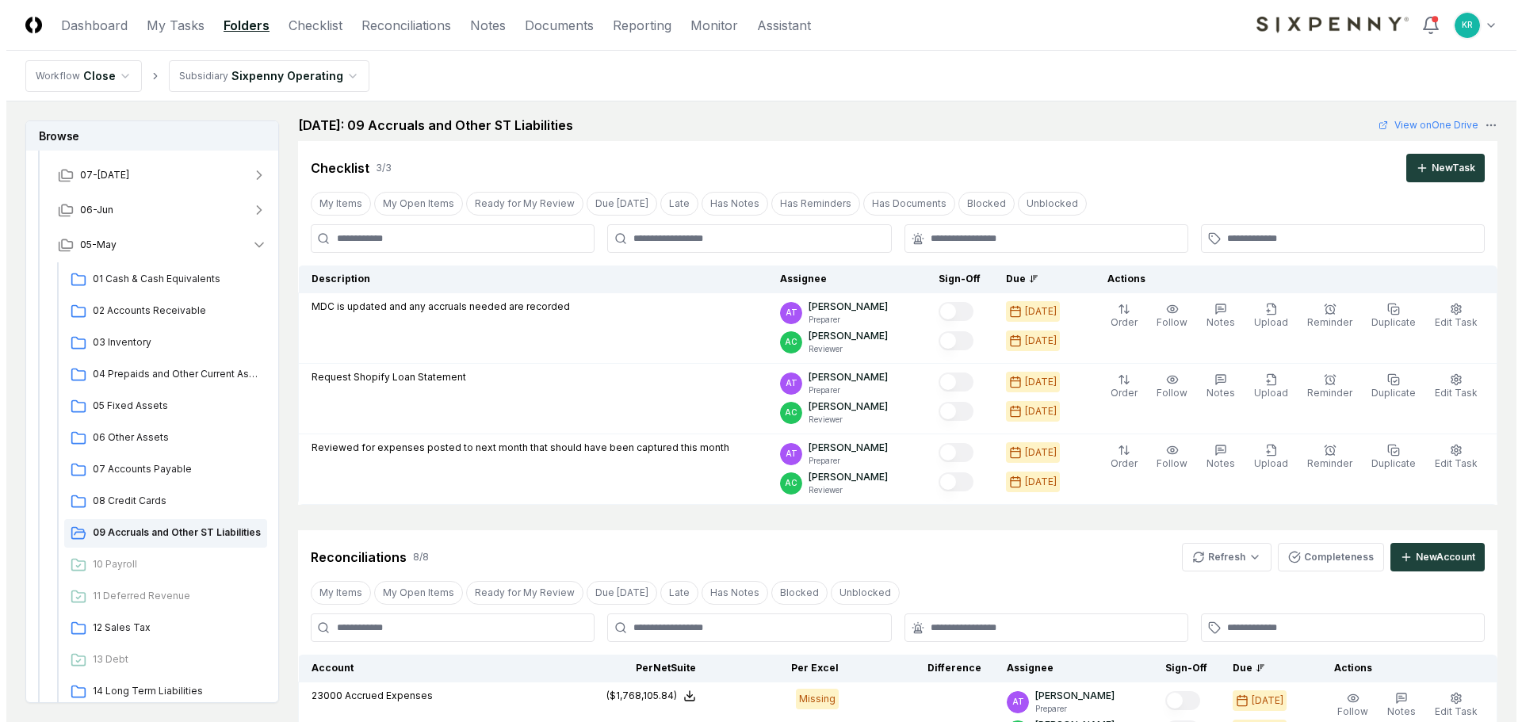
scroll to position [0, 0]
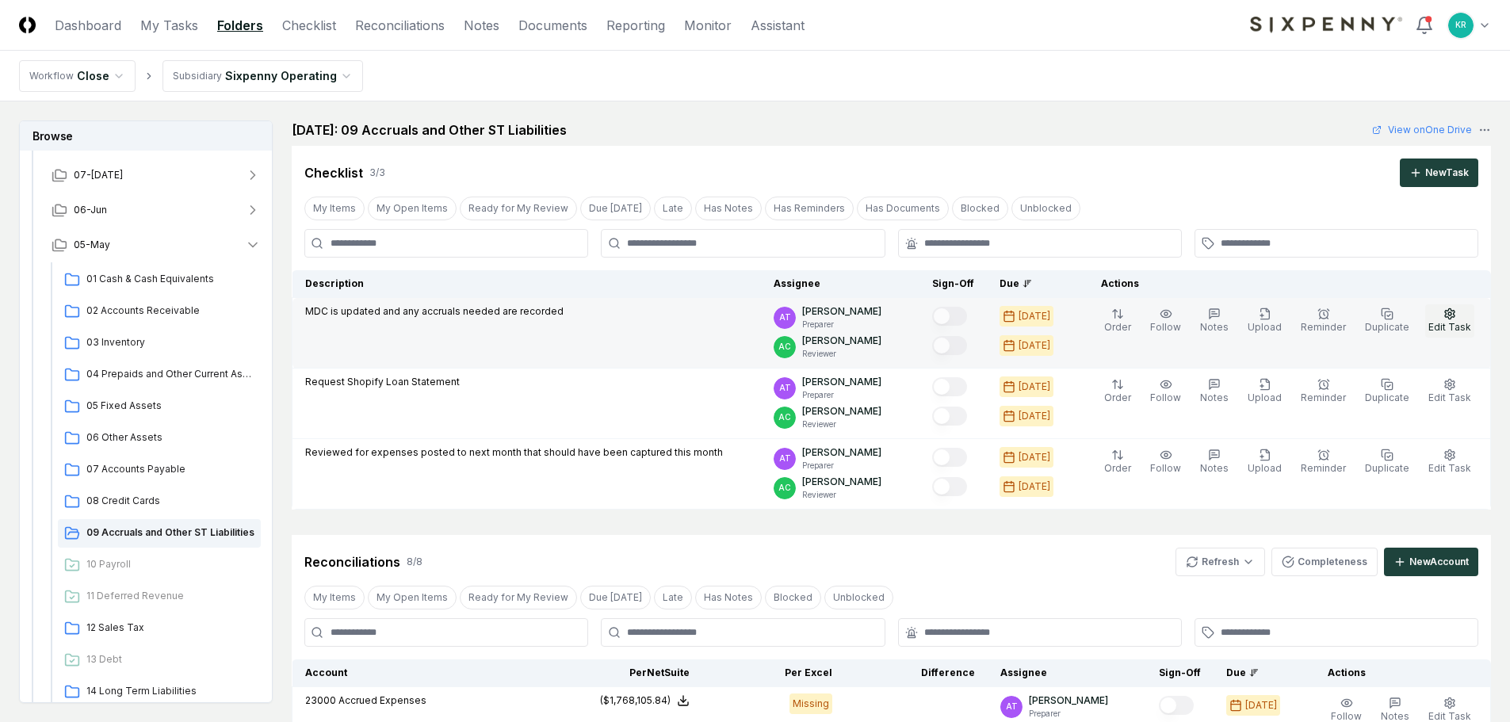
click at [1451, 319] on icon "button" at bounding box center [1450, 313] width 10 height 10
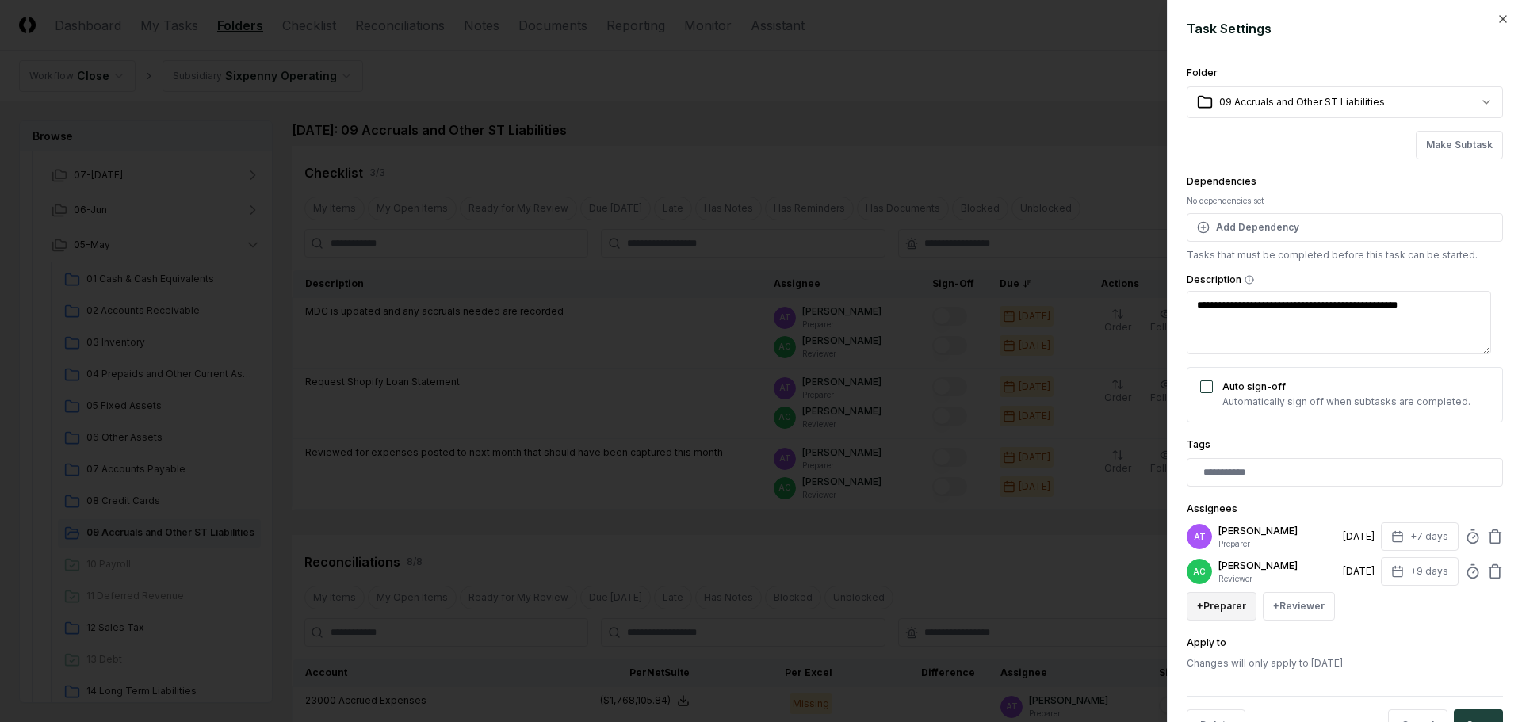
click at [1229, 611] on button "+ Preparer" at bounding box center [1222, 606] width 70 height 29
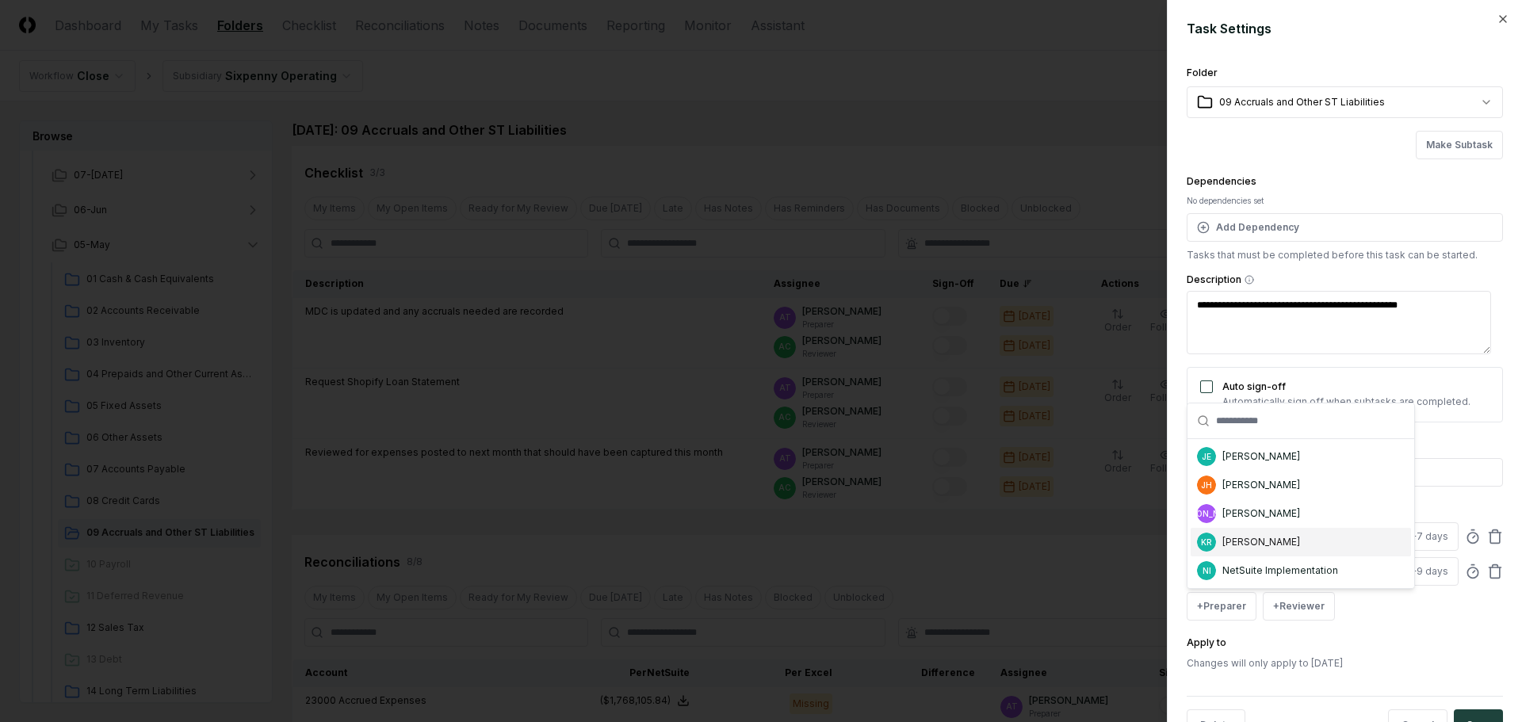
click at [1260, 541] on div "[PERSON_NAME]" at bounding box center [1261, 542] width 78 height 14
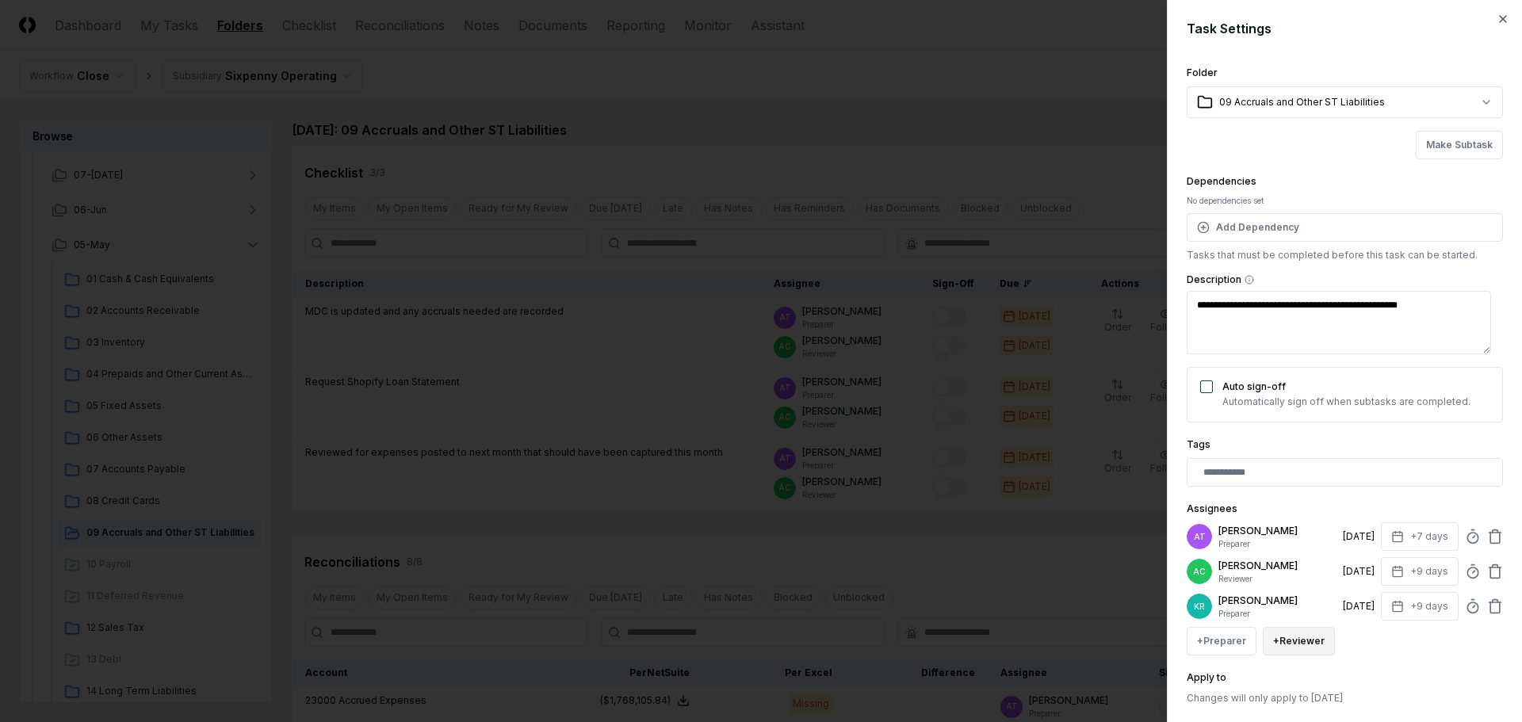
click at [1298, 641] on button "+ Reviewer" at bounding box center [1299, 641] width 72 height 29
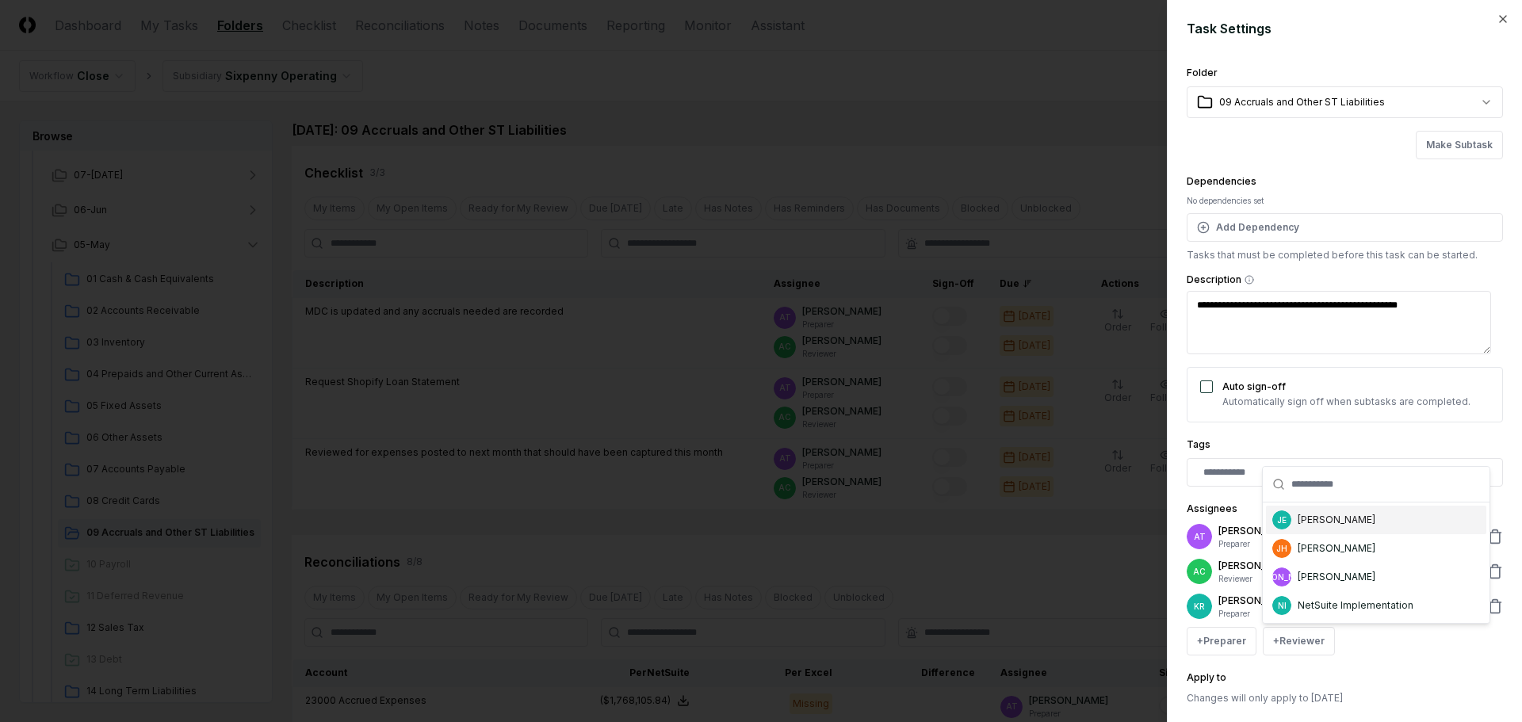
click at [1317, 529] on div "[PERSON_NAME]" at bounding box center [1376, 520] width 220 height 29
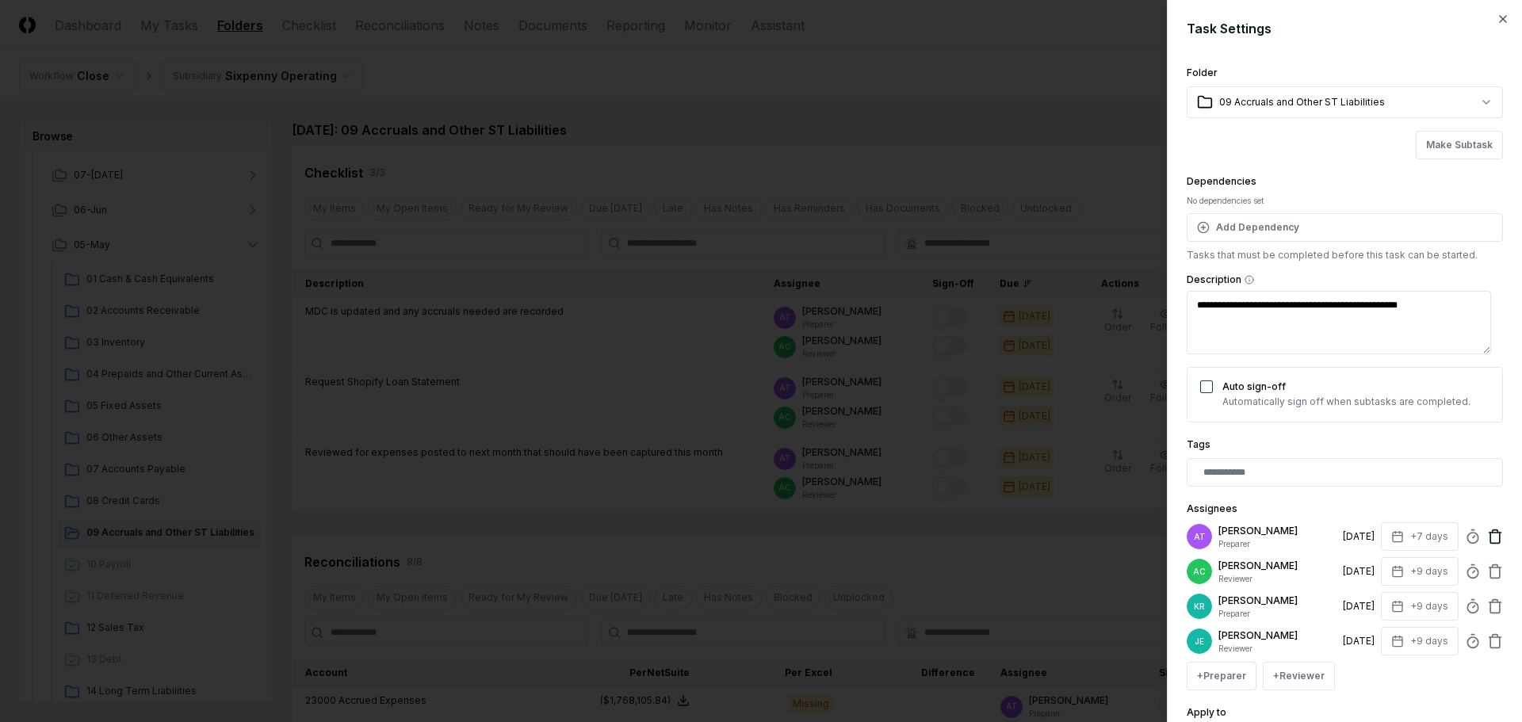
click at [1493, 530] on icon at bounding box center [1496, 531] width 6 height 2
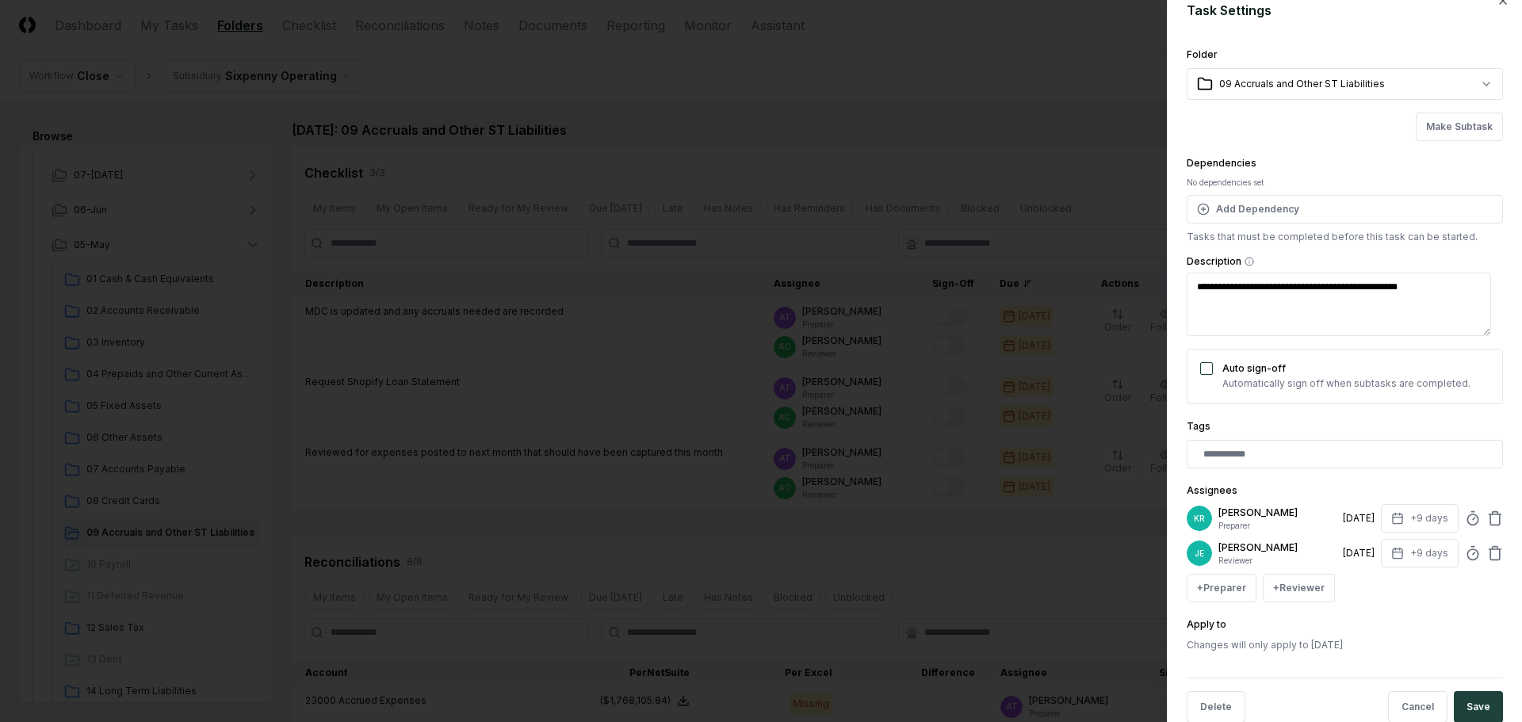
scroll to position [51, 0]
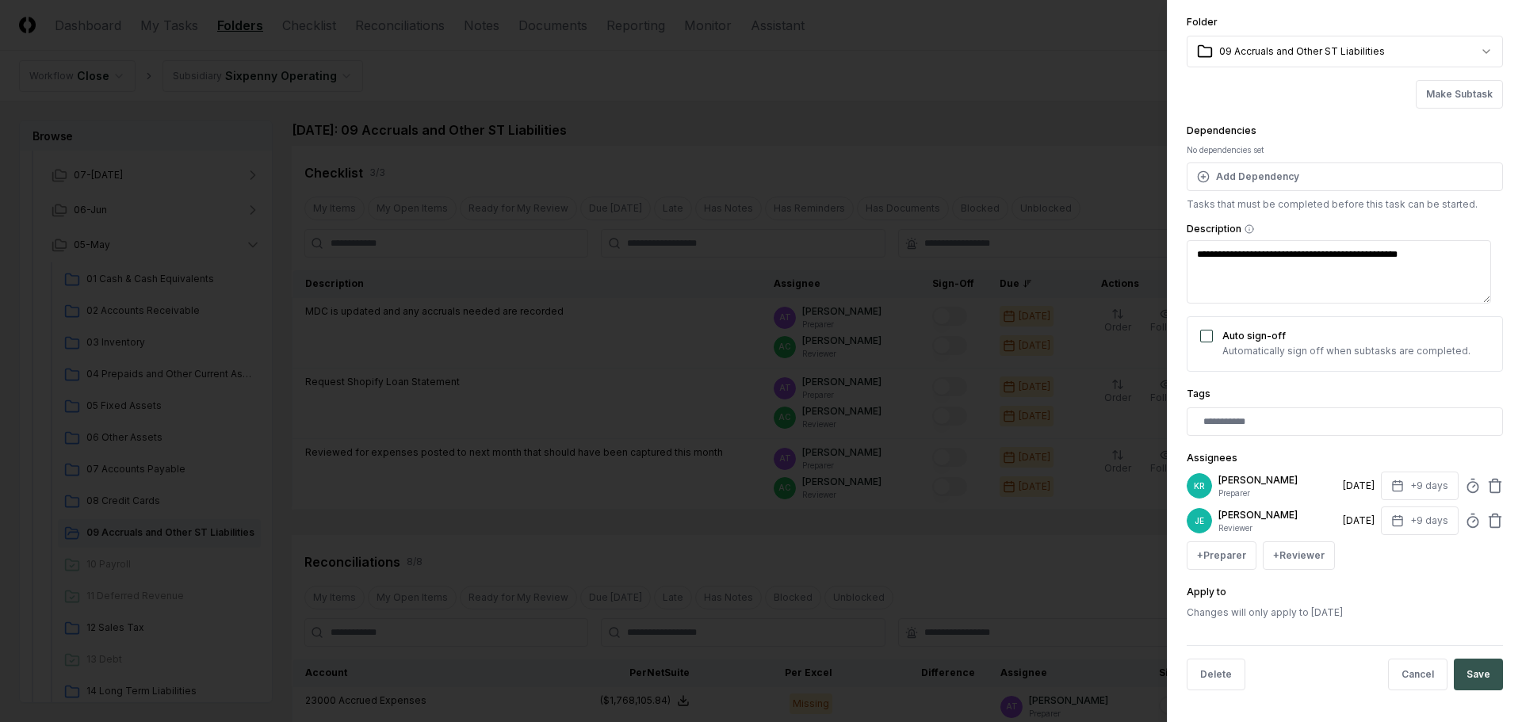
click at [1471, 676] on button "Save" at bounding box center [1478, 675] width 49 height 32
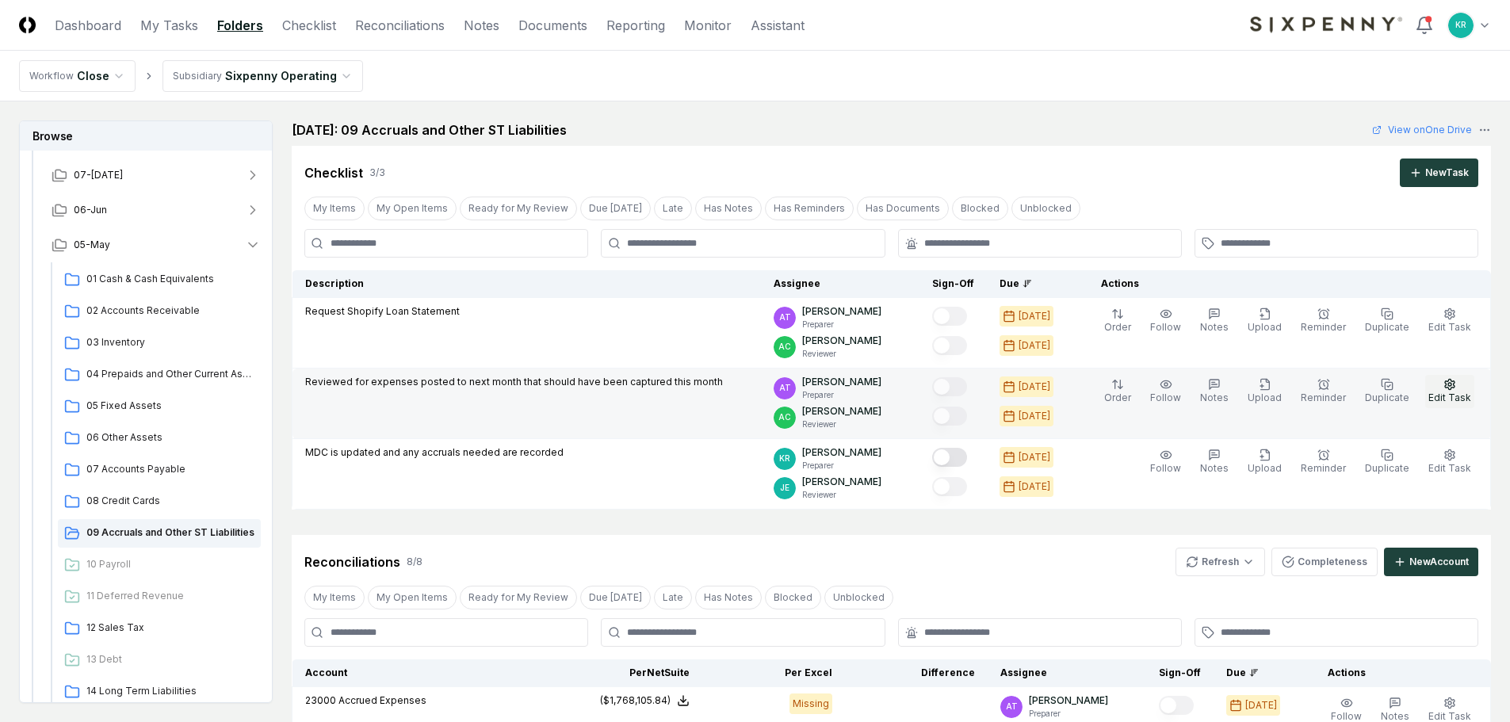
click at [1451, 385] on icon "button" at bounding box center [1450, 384] width 13 height 13
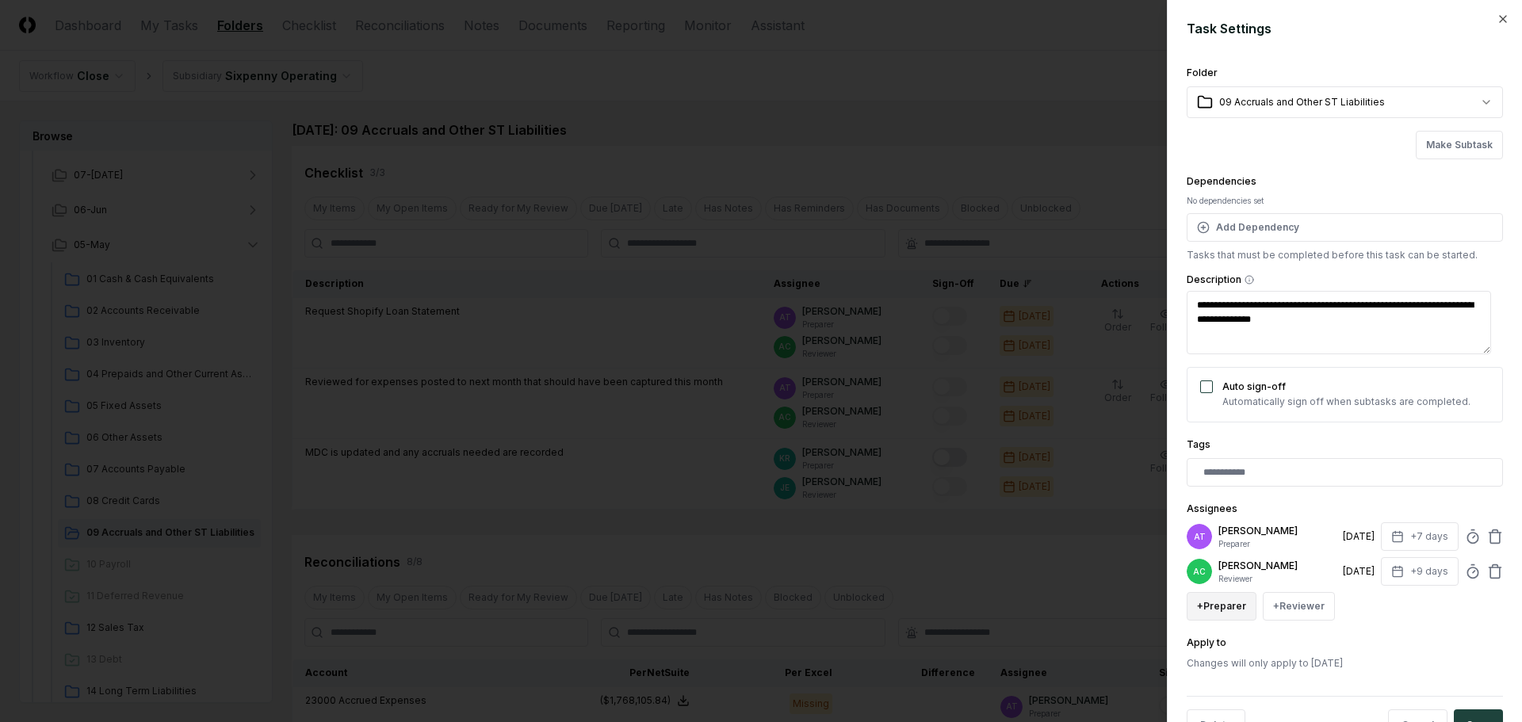
click at [1236, 610] on button "+ Preparer" at bounding box center [1222, 606] width 70 height 29
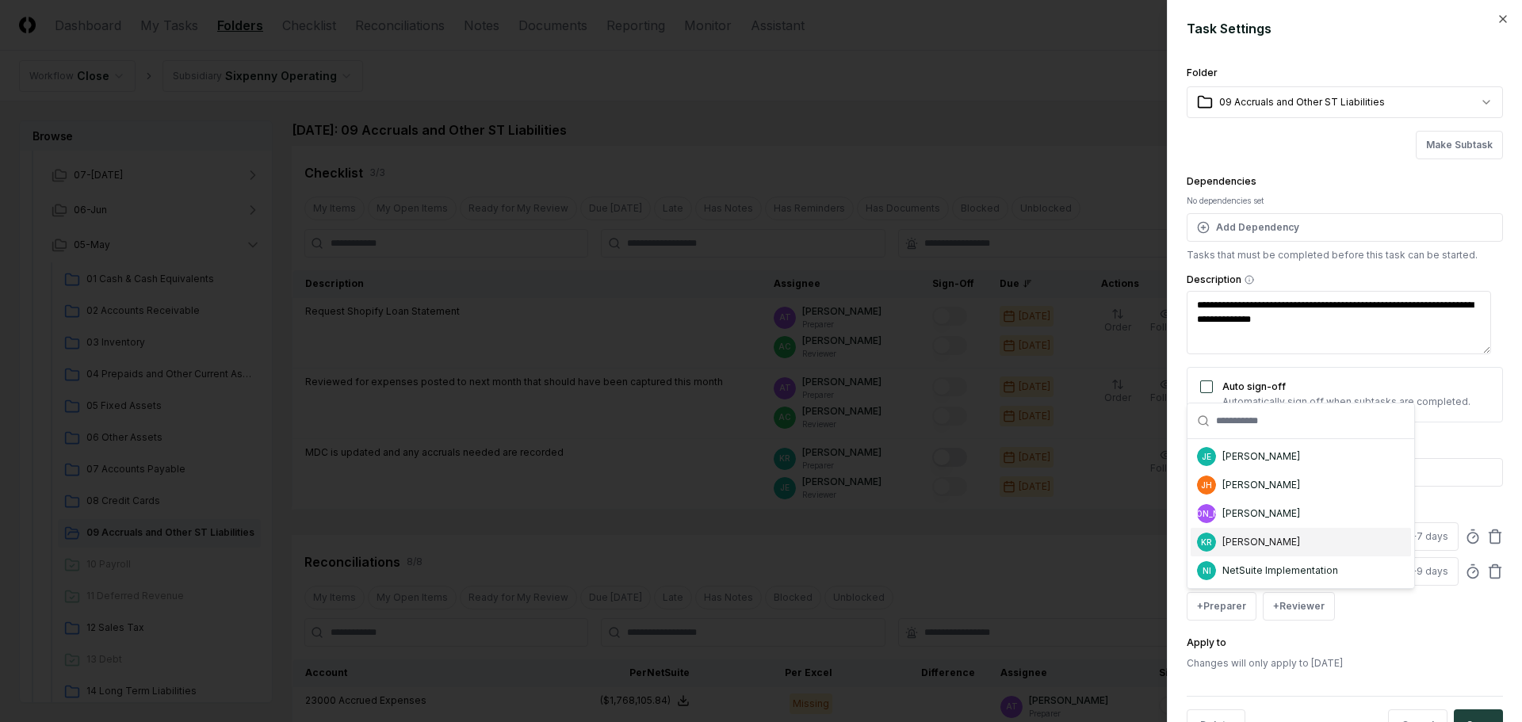
click at [1253, 539] on div "[PERSON_NAME]" at bounding box center [1261, 542] width 78 height 14
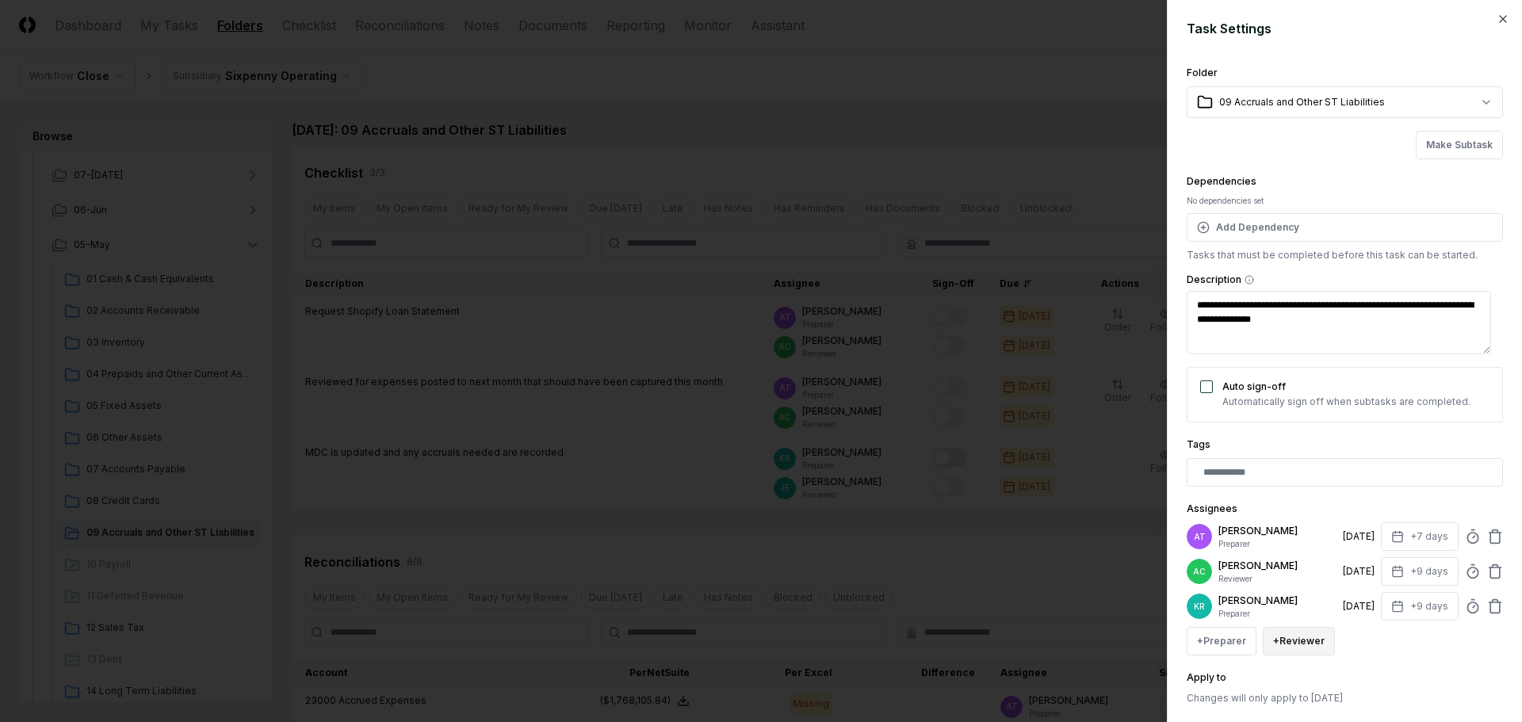
click at [1276, 633] on button "+ Reviewer" at bounding box center [1299, 641] width 72 height 29
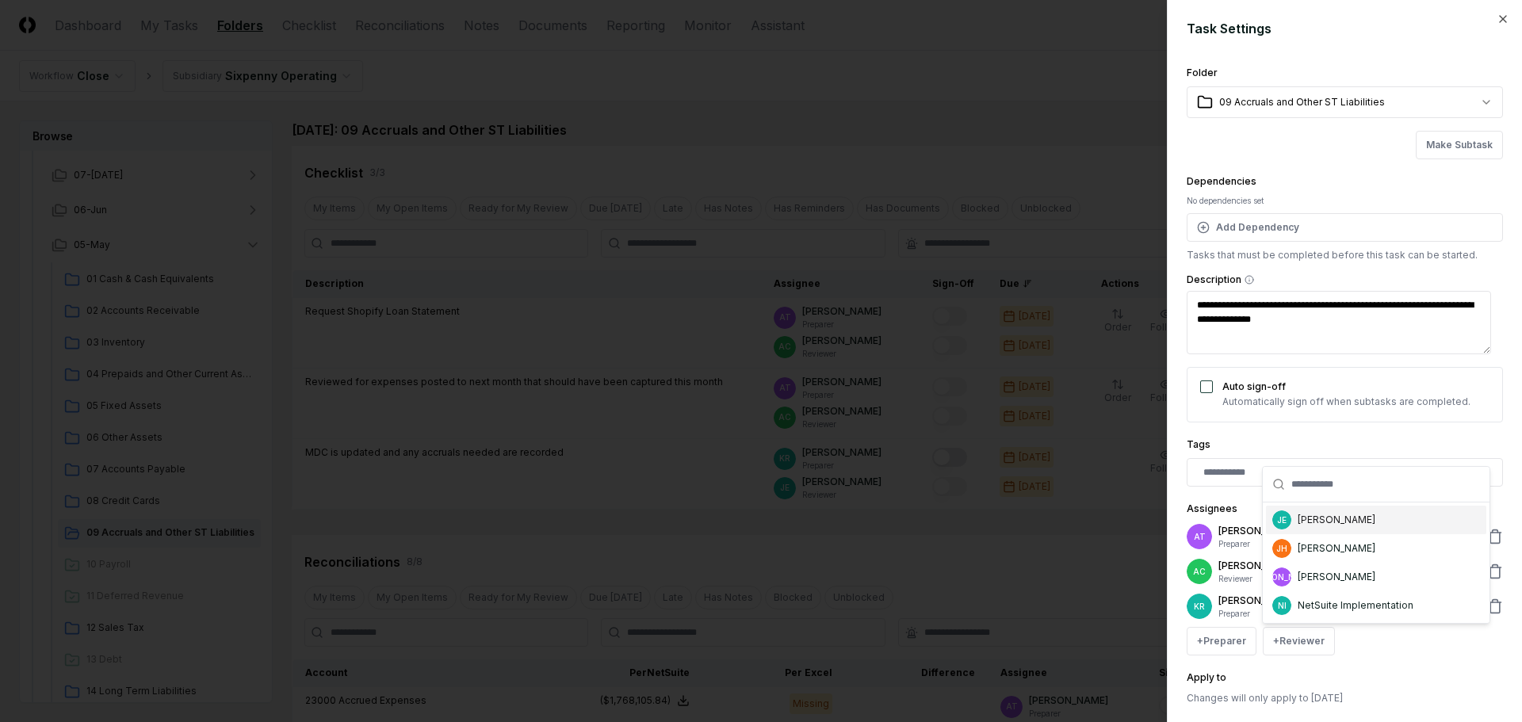
click at [1300, 531] on div "[PERSON_NAME]" at bounding box center [1376, 520] width 220 height 29
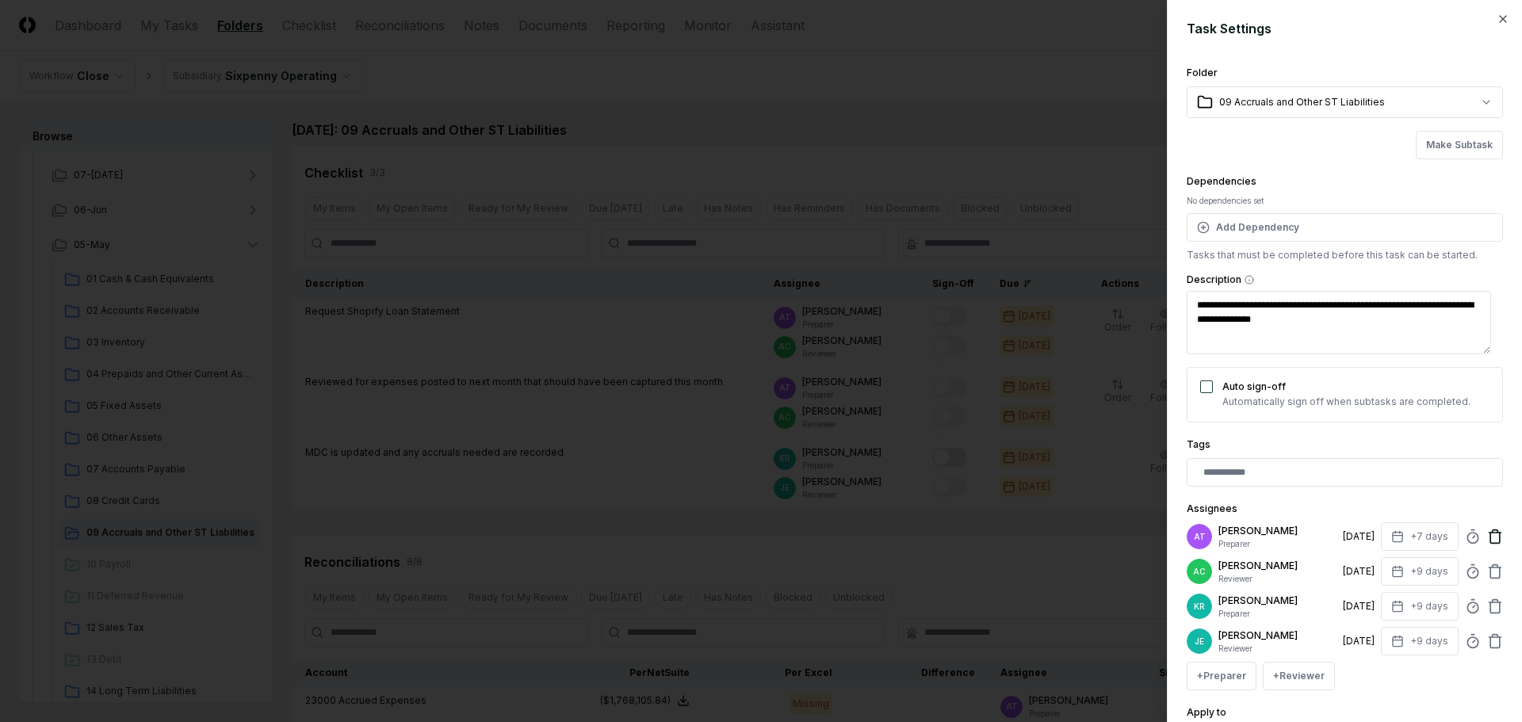
click at [1487, 535] on icon at bounding box center [1495, 537] width 16 height 16
click at [1487, 538] on icon at bounding box center [1495, 537] width 16 height 16
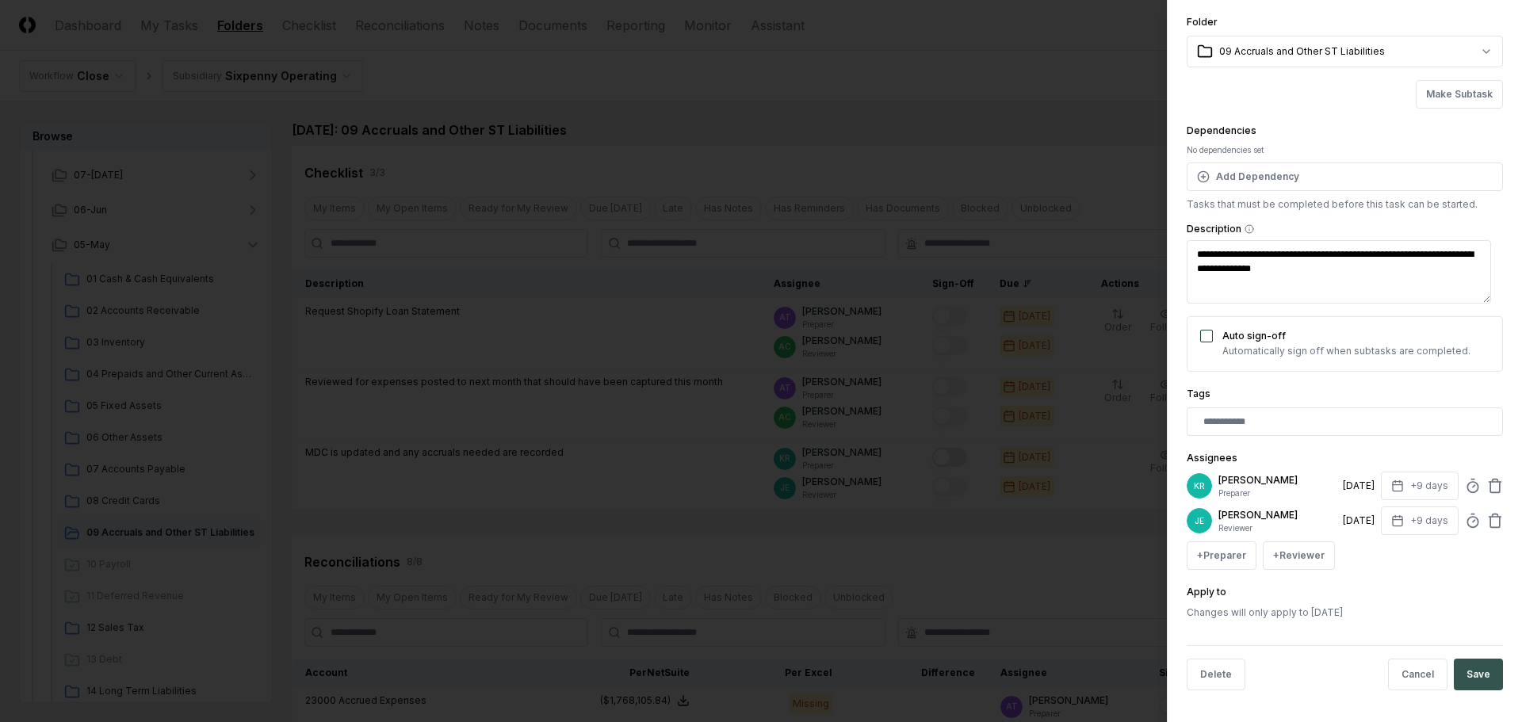
click at [1471, 679] on button "Save" at bounding box center [1478, 675] width 49 height 32
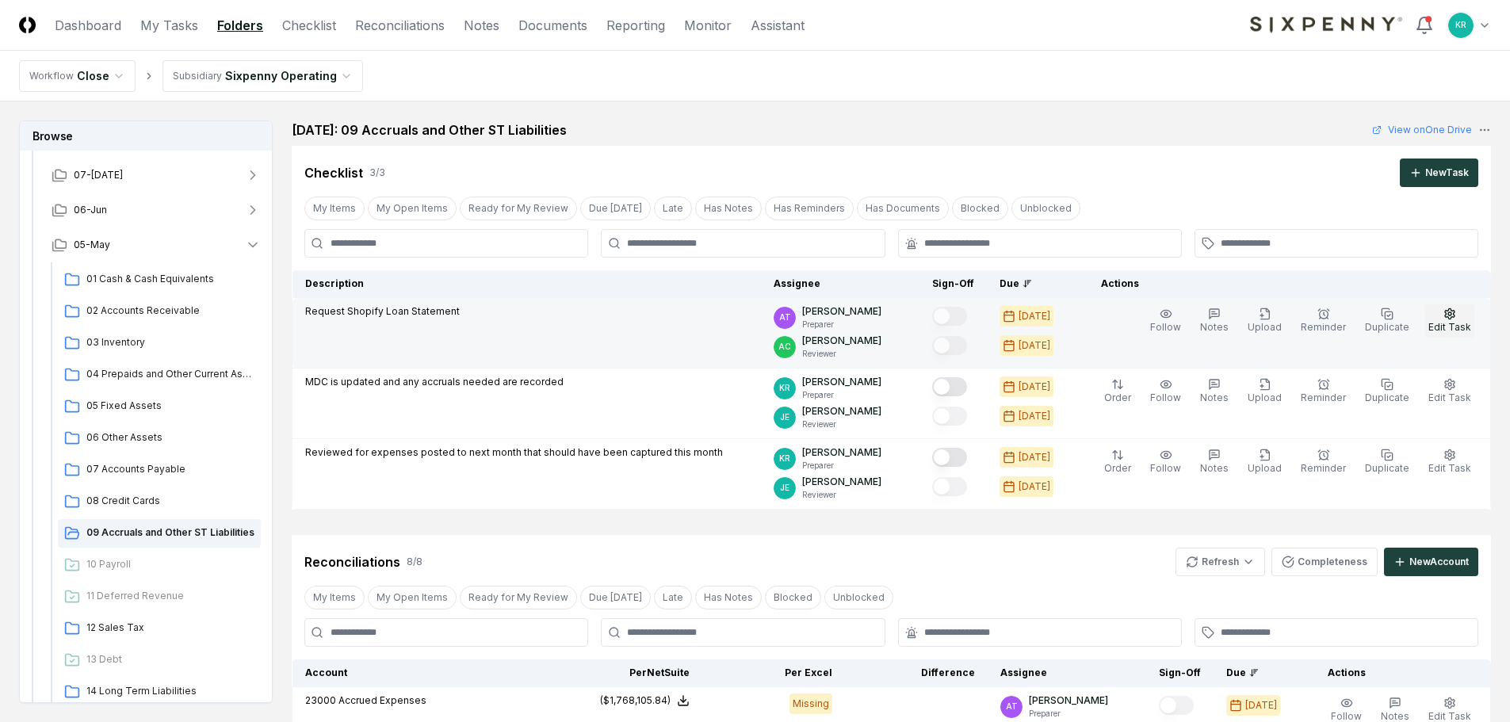
click at [1454, 324] on span "Edit Task" at bounding box center [1450, 327] width 43 height 12
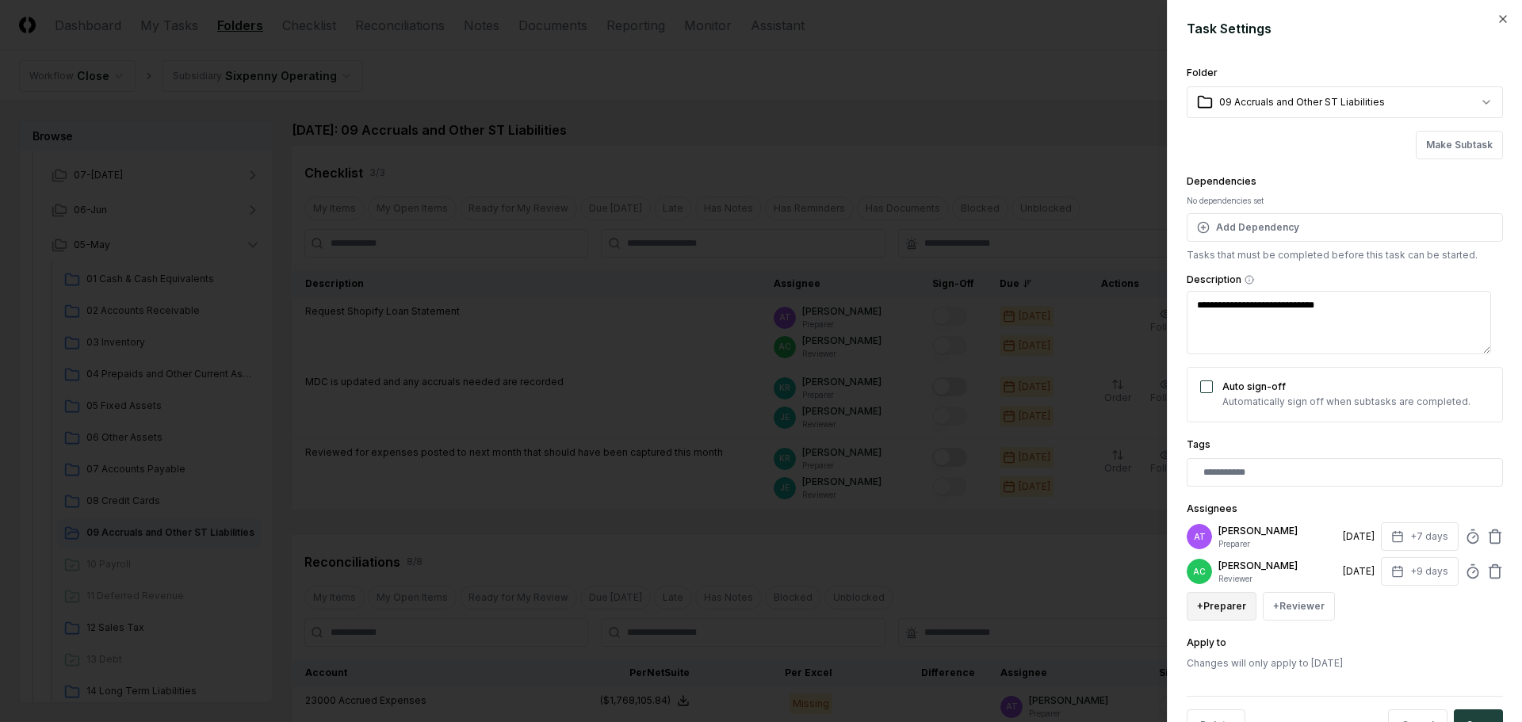
click at [1236, 607] on button "+ Preparer" at bounding box center [1222, 606] width 70 height 29
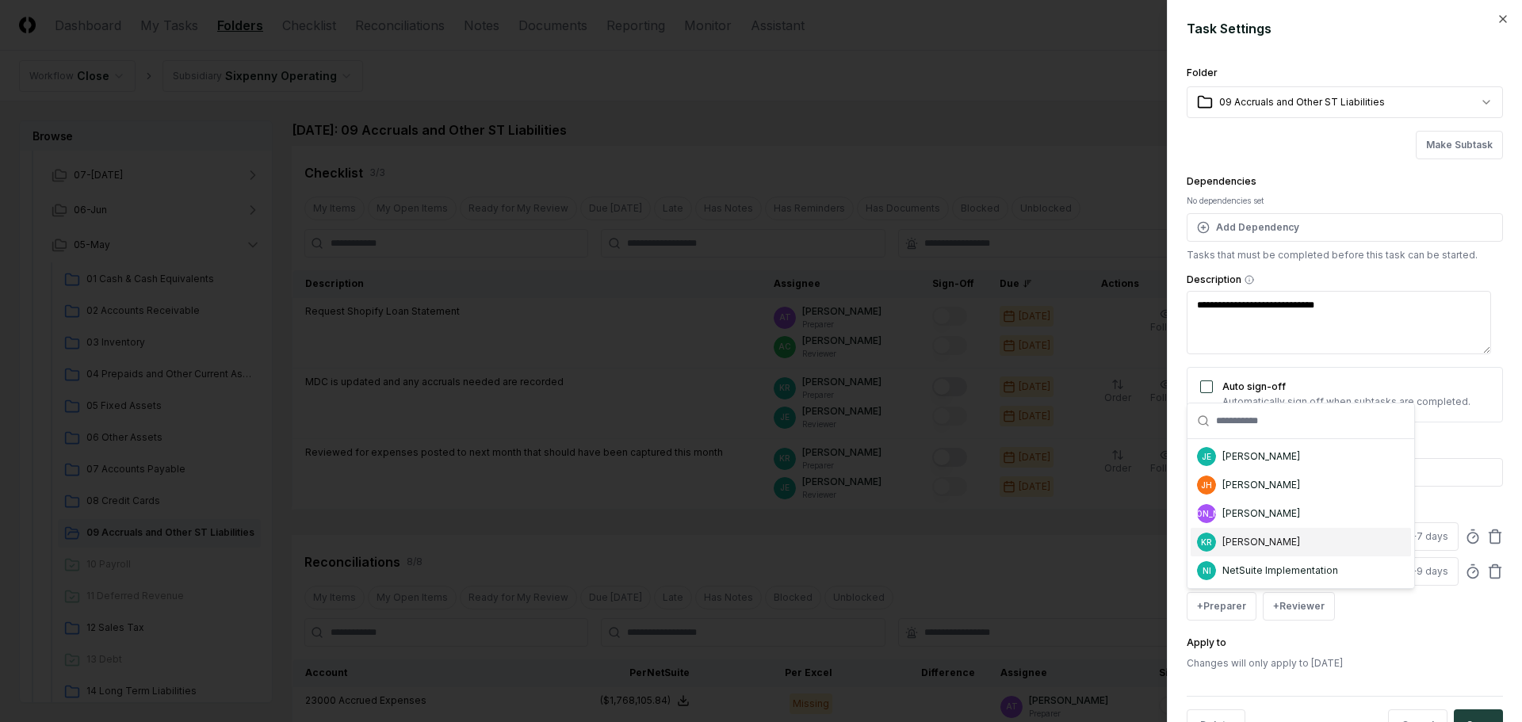
click at [1260, 546] on div "[PERSON_NAME]" at bounding box center [1261, 542] width 78 height 14
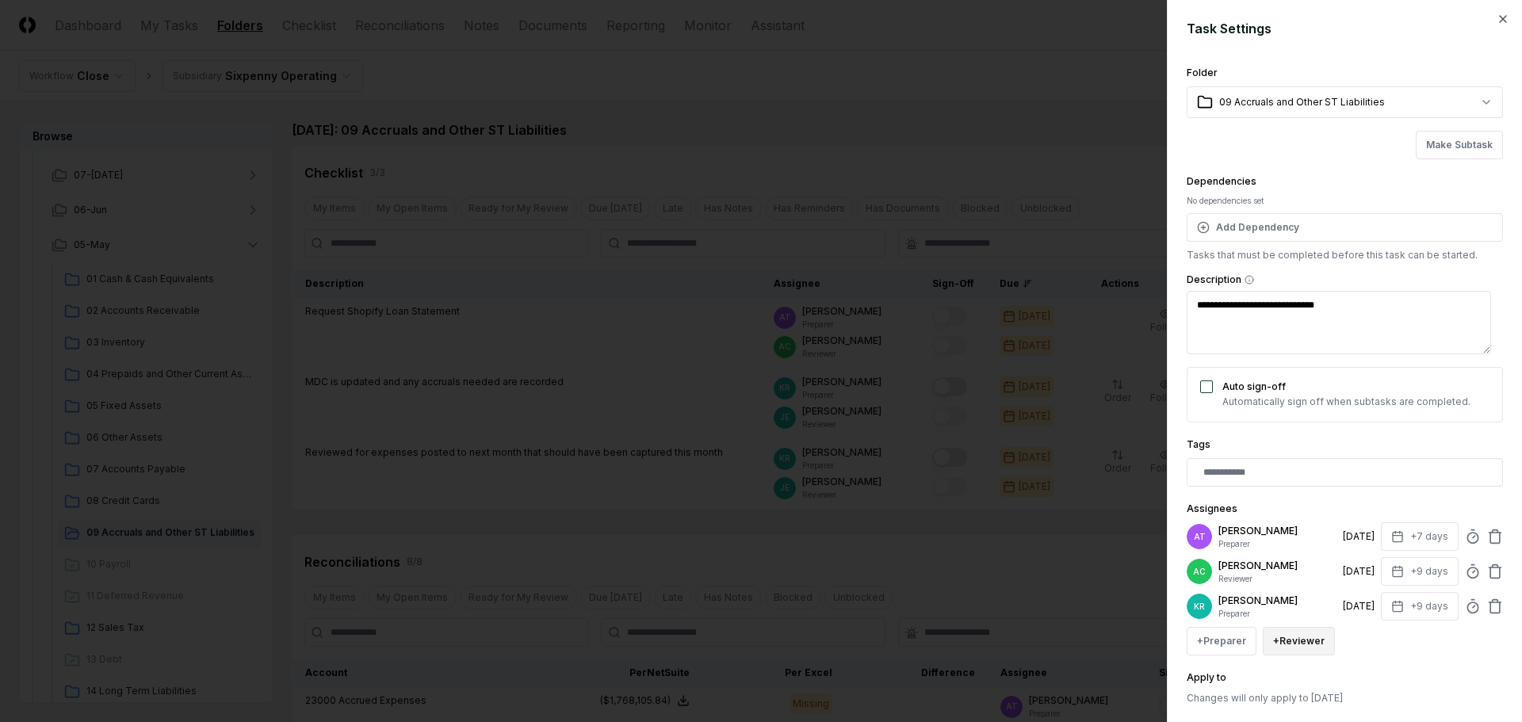
click at [1299, 641] on button "+ Reviewer" at bounding box center [1299, 641] width 72 height 29
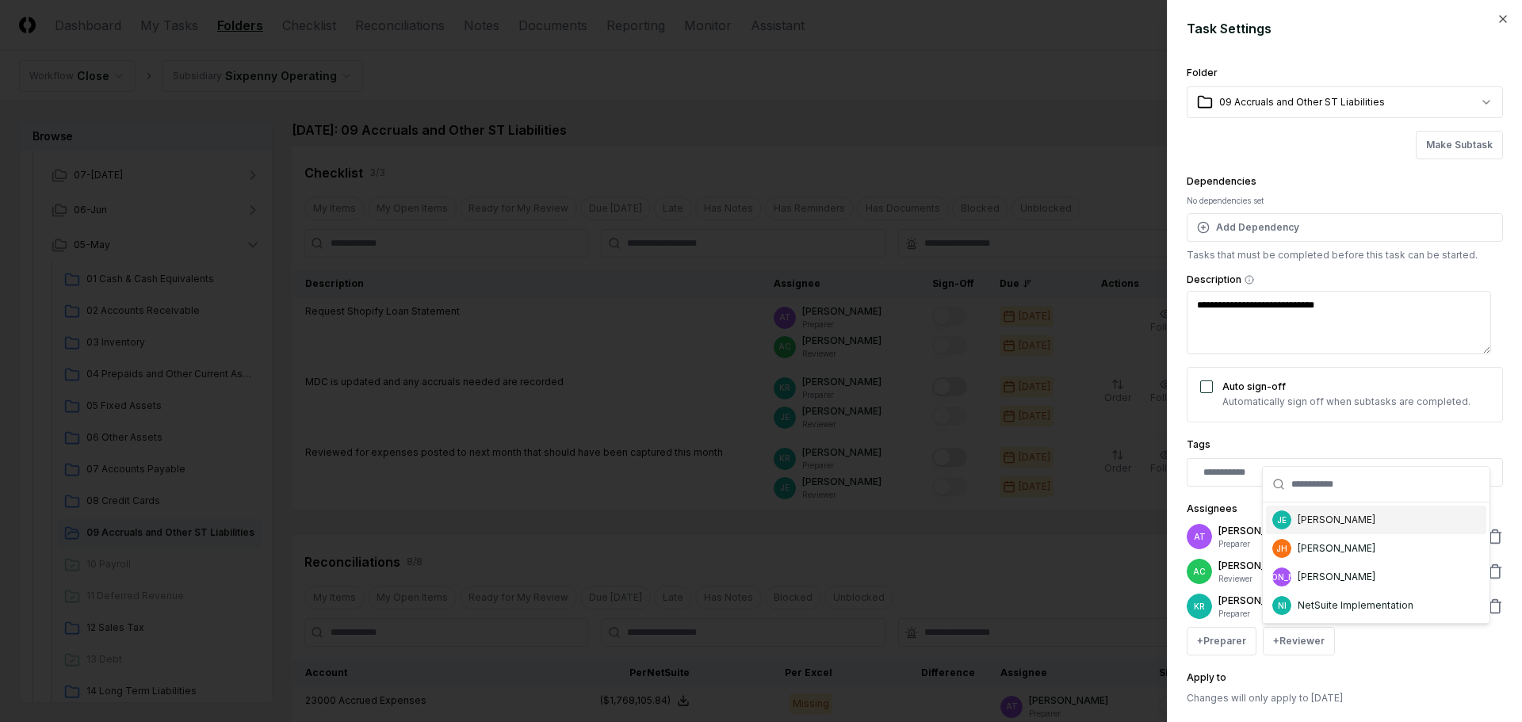
click at [1303, 524] on div "[PERSON_NAME]" at bounding box center [1337, 520] width 78 height 14
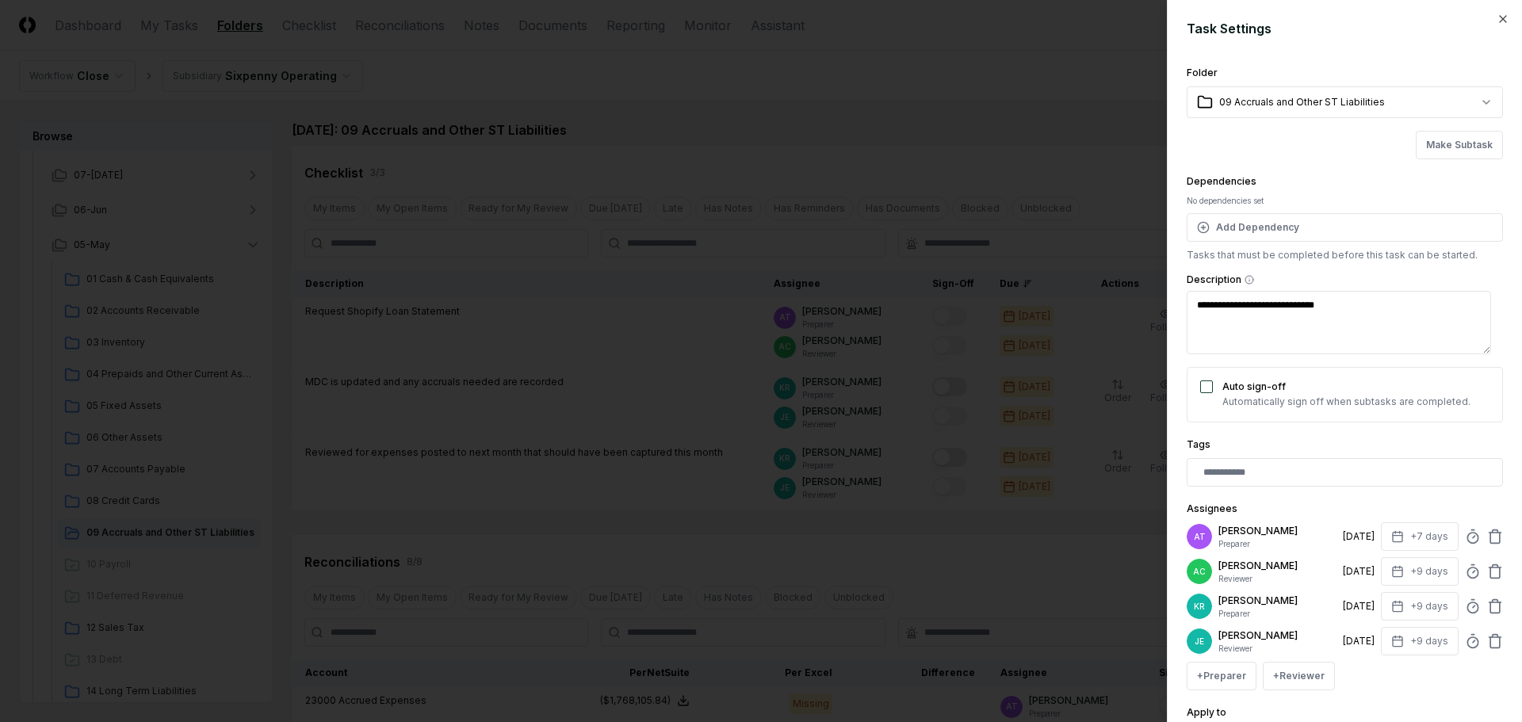
click at [1491, 538] on div "**********" at bounding box center [1344, 361] width 355 height 722
click at [1487, 534] on icon at bounding box center [1495, 537] width 16 height 16
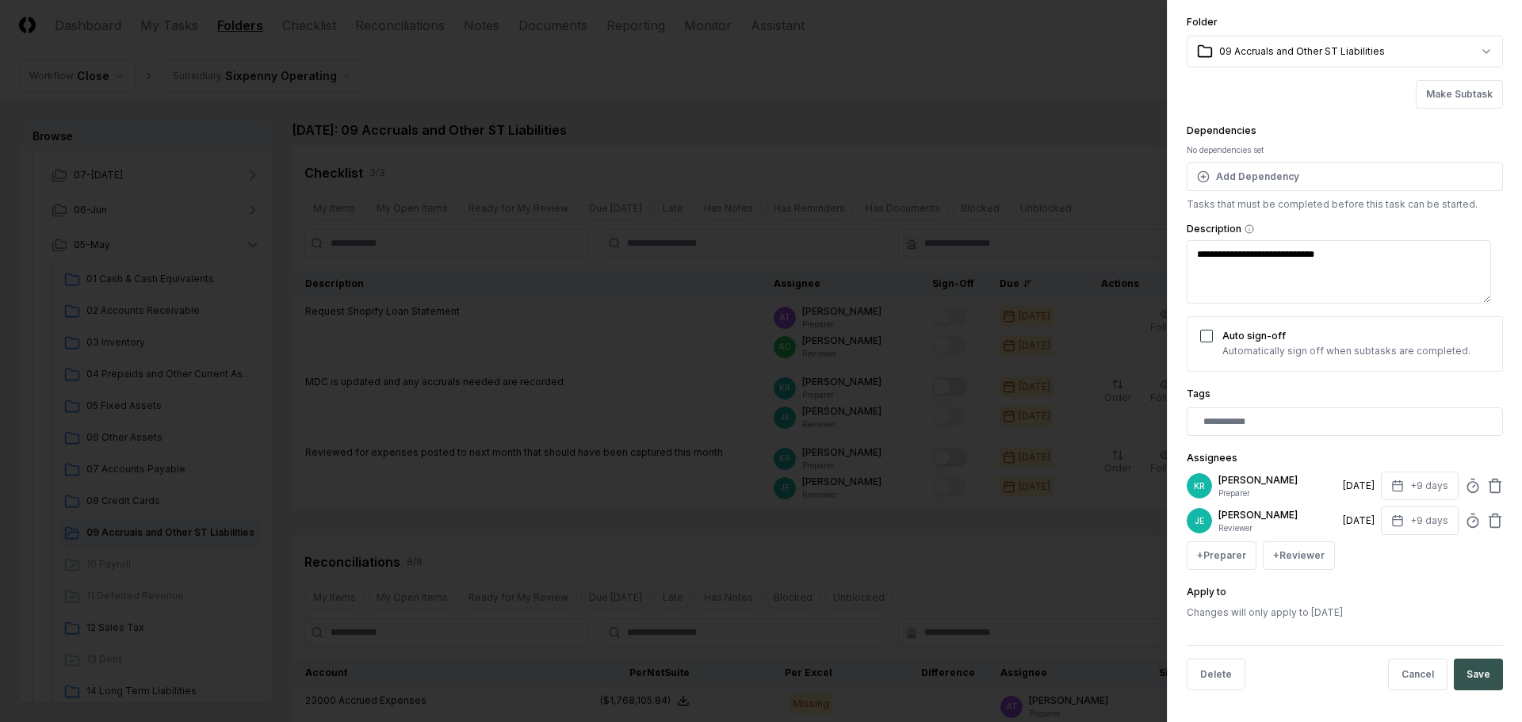
click at [1468, 674] on button "Save" at bounding box center [1478, 675] width 49 height 32
type textarea "*"
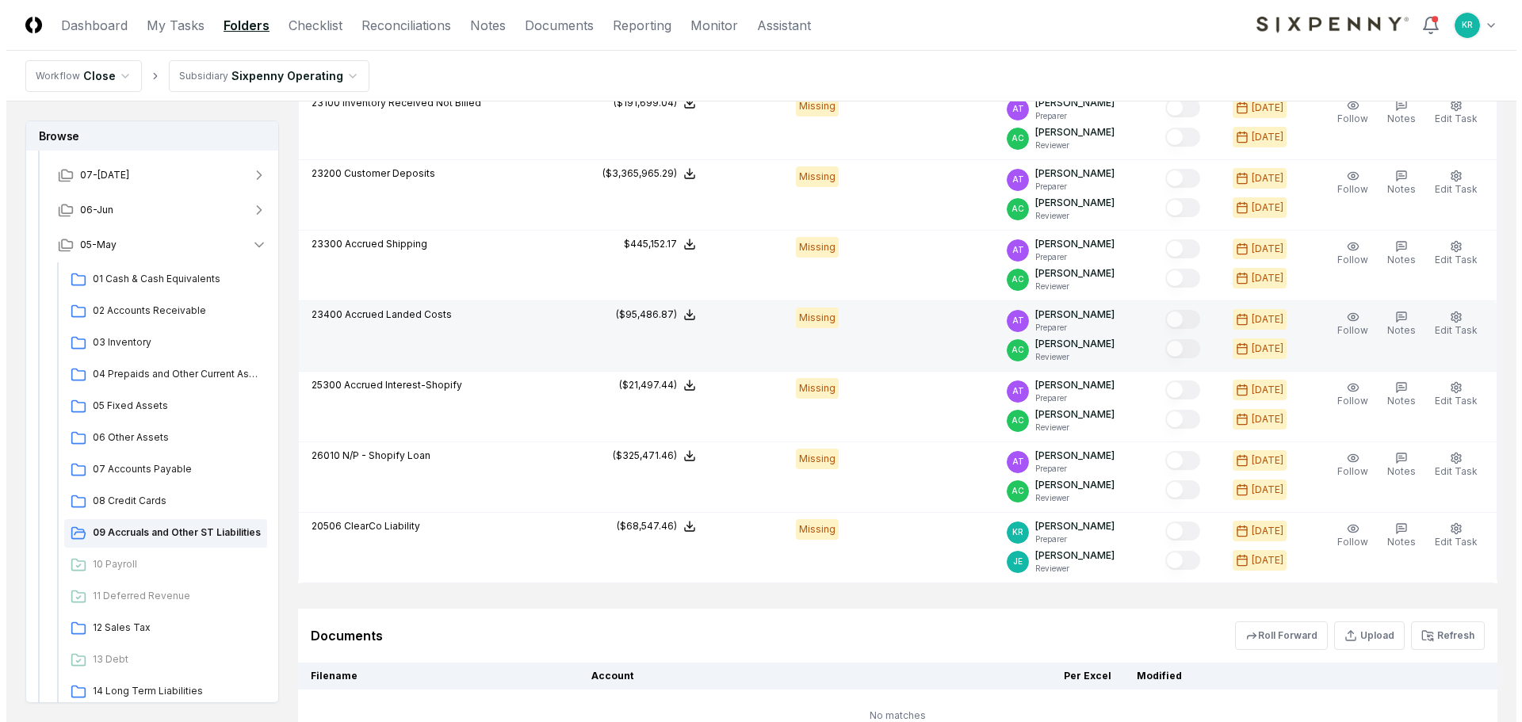
scroll to position [644, 0]
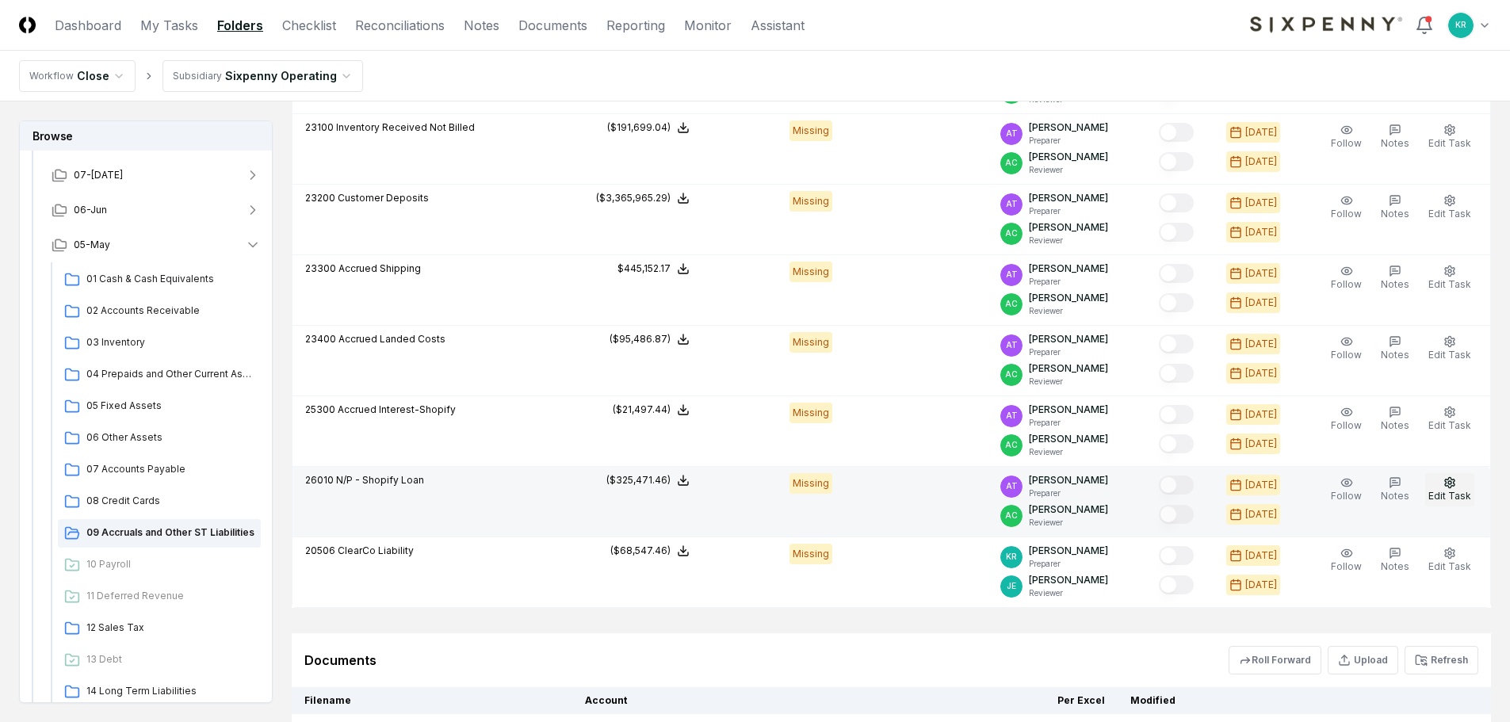
click at [1456, 488] on icon "button" at bounding box center [1450, 482] width 13 height 13
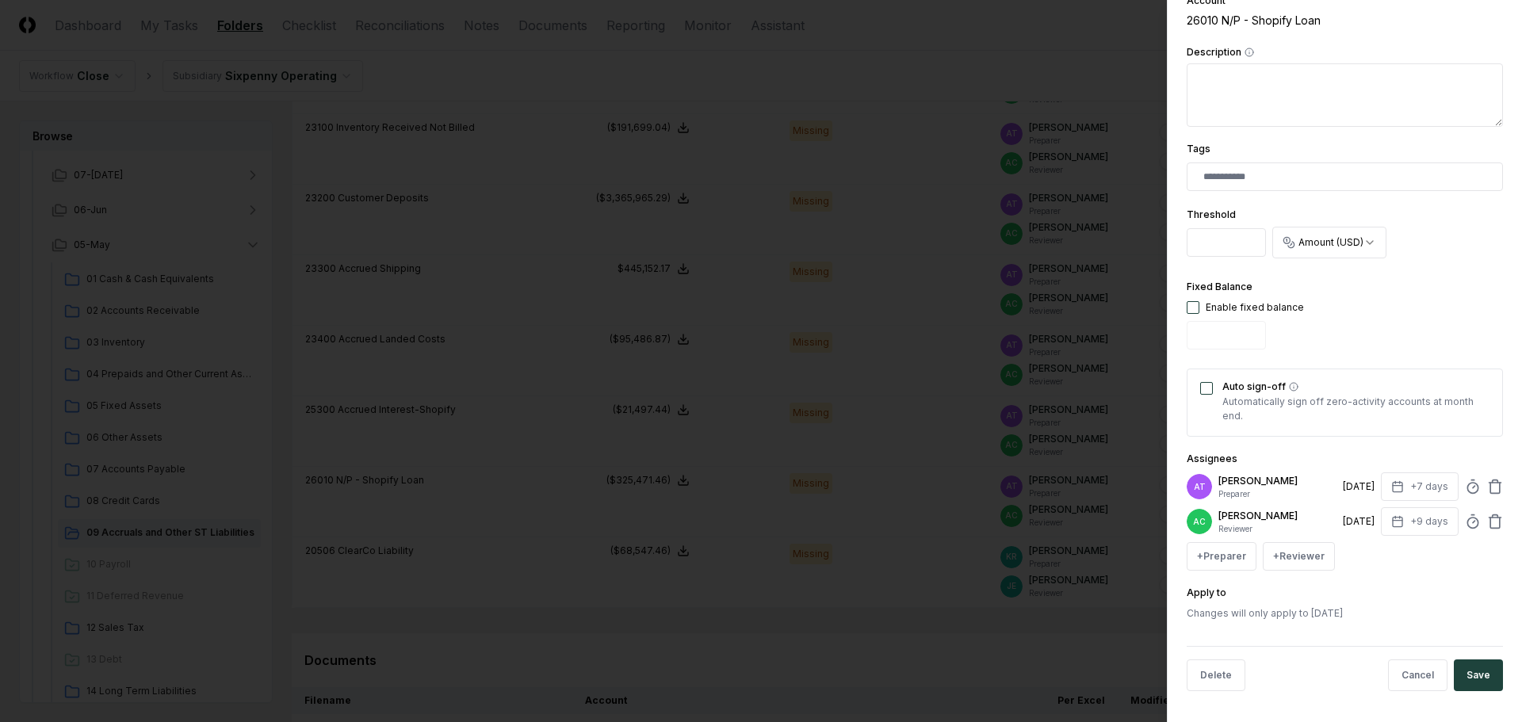
scroll to position [312, 0]
click at [1231, 561] on button "+ Preparer" at bounding box center [1222, 555] width 70 height 29
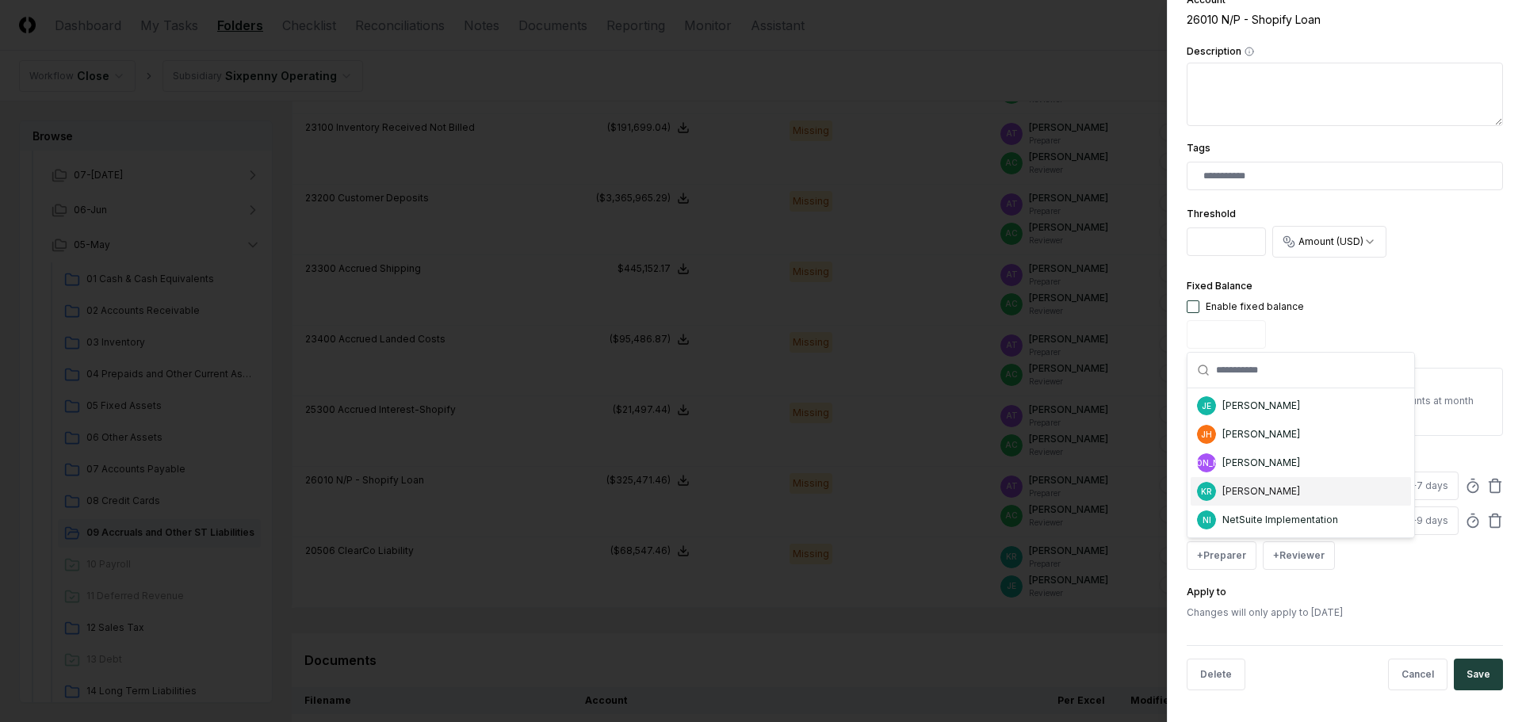
click at [1249, 490] on div "[PERSON_NAME]" at bounding box center [1261, 491] width 78 height 14
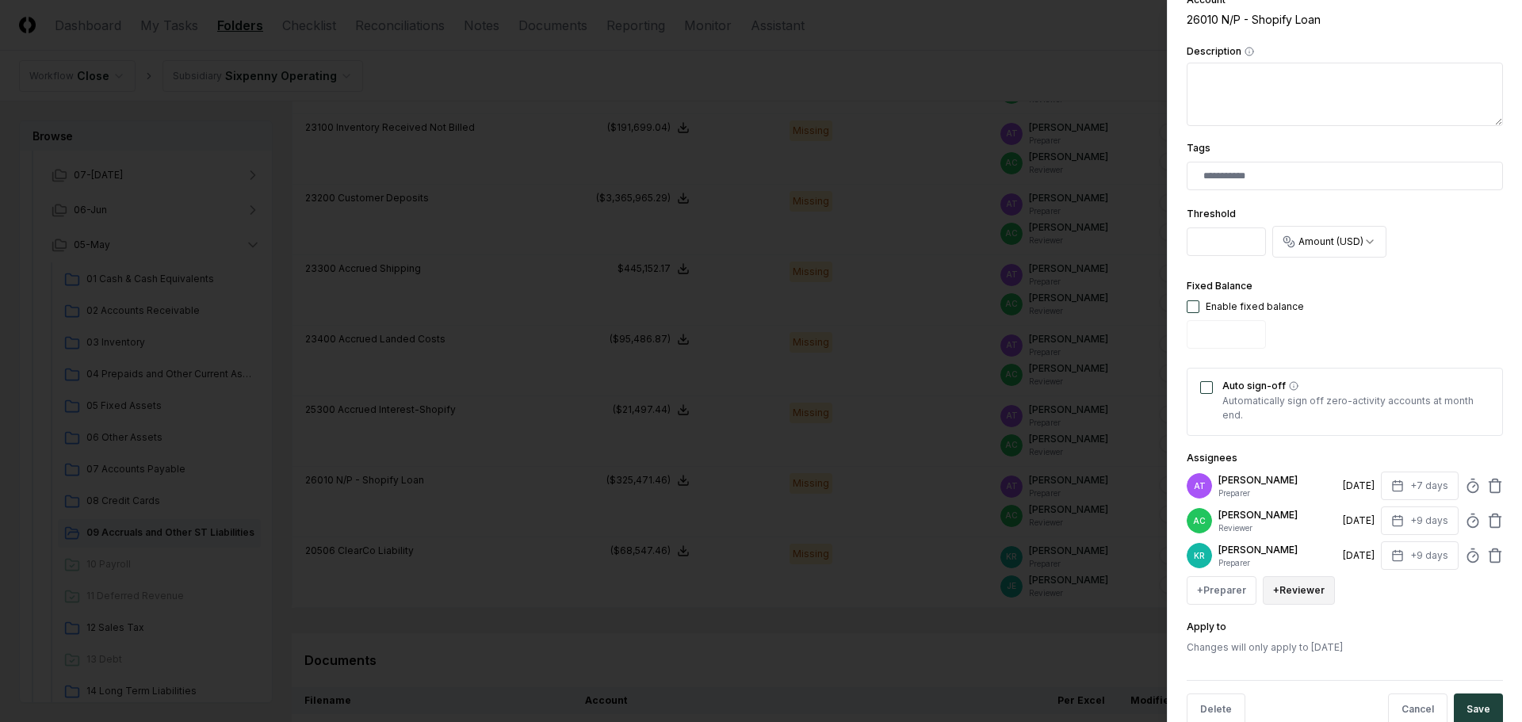
click at [1295, 587] on button "+ Reviewer" at bounding box center [1299, 590] width 72 height 29
click at [1304, 470] on div "[PERSON_NAME]" at bounding box center [1337, 469] width 78 height 14
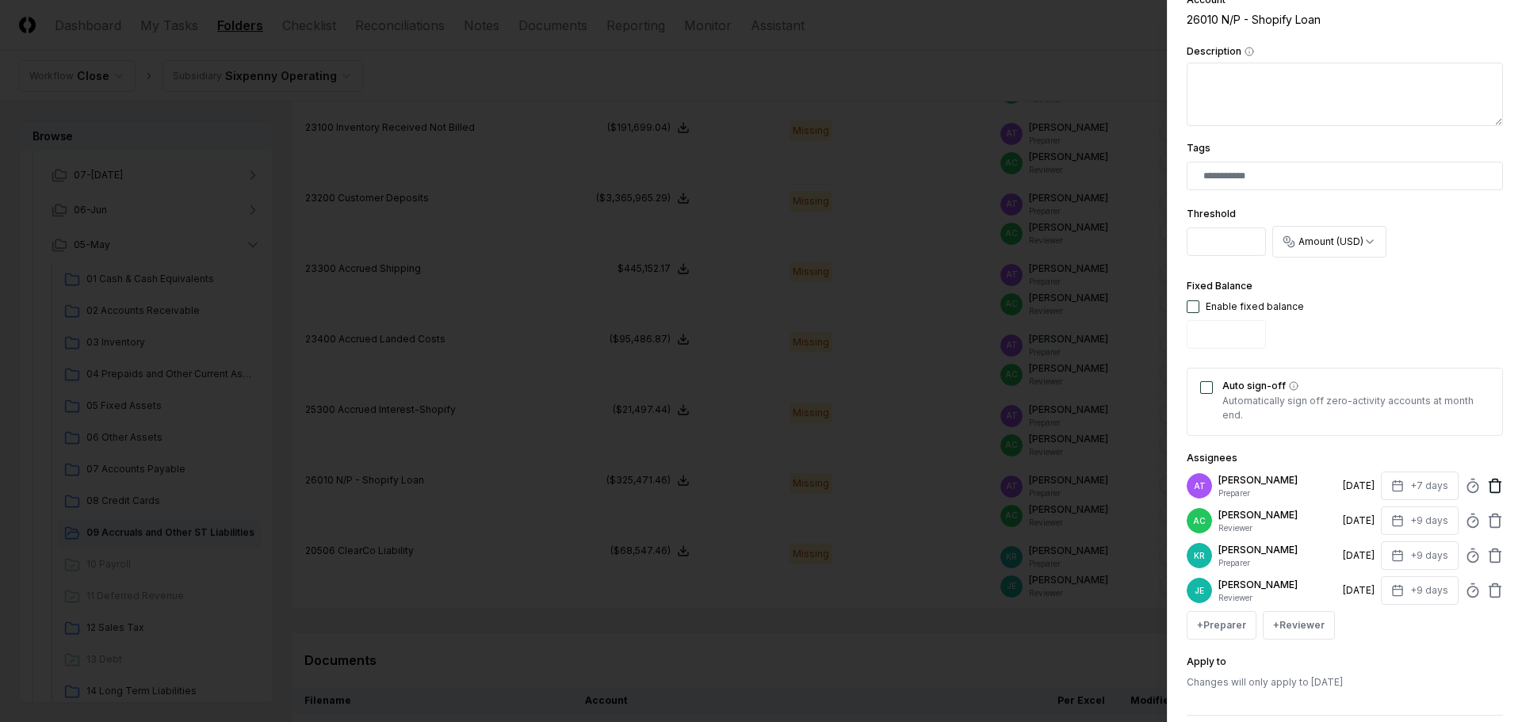
click at [1487, 486] on icon at bounding box center [1495, 486] width 16 height 16
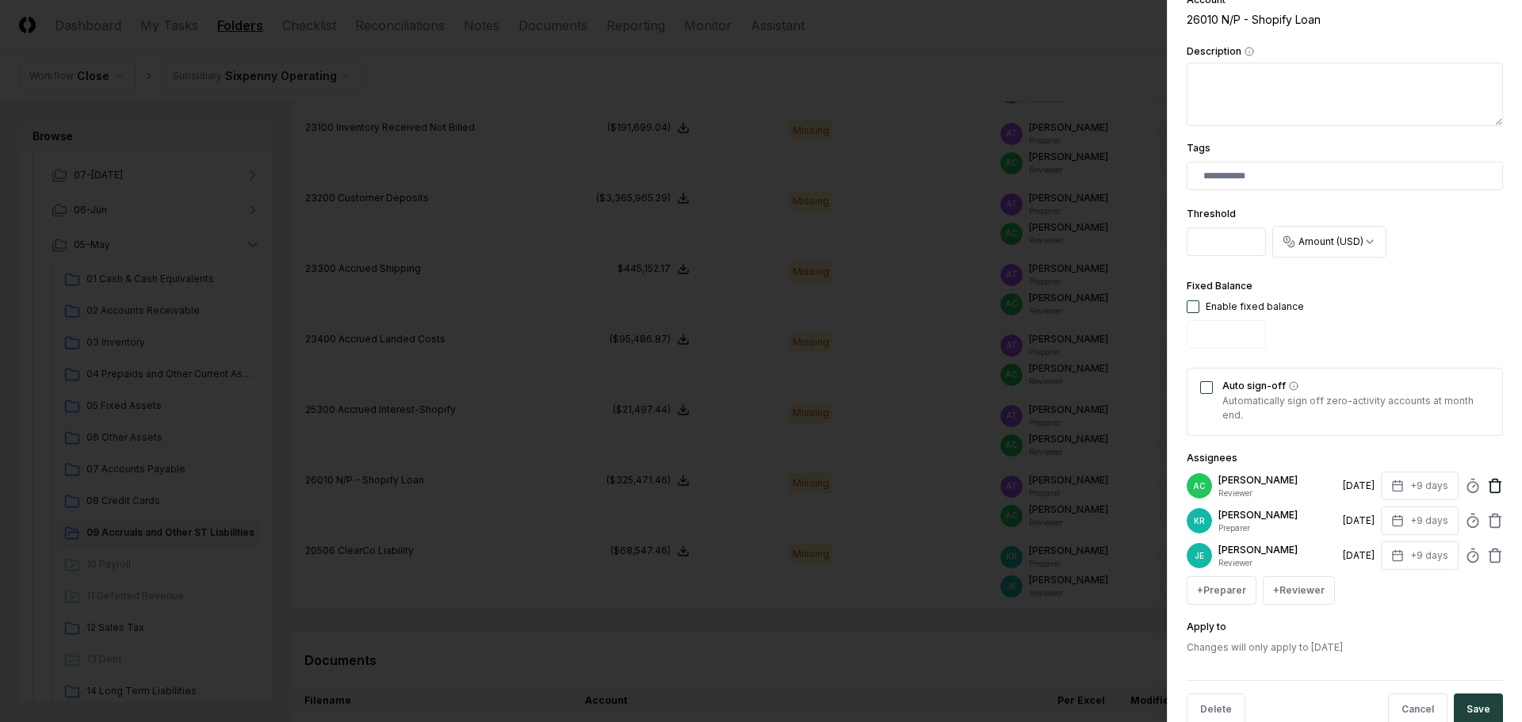
click at [1487, 485] on icon at bounding box center [1495, 486] width 16 height 16
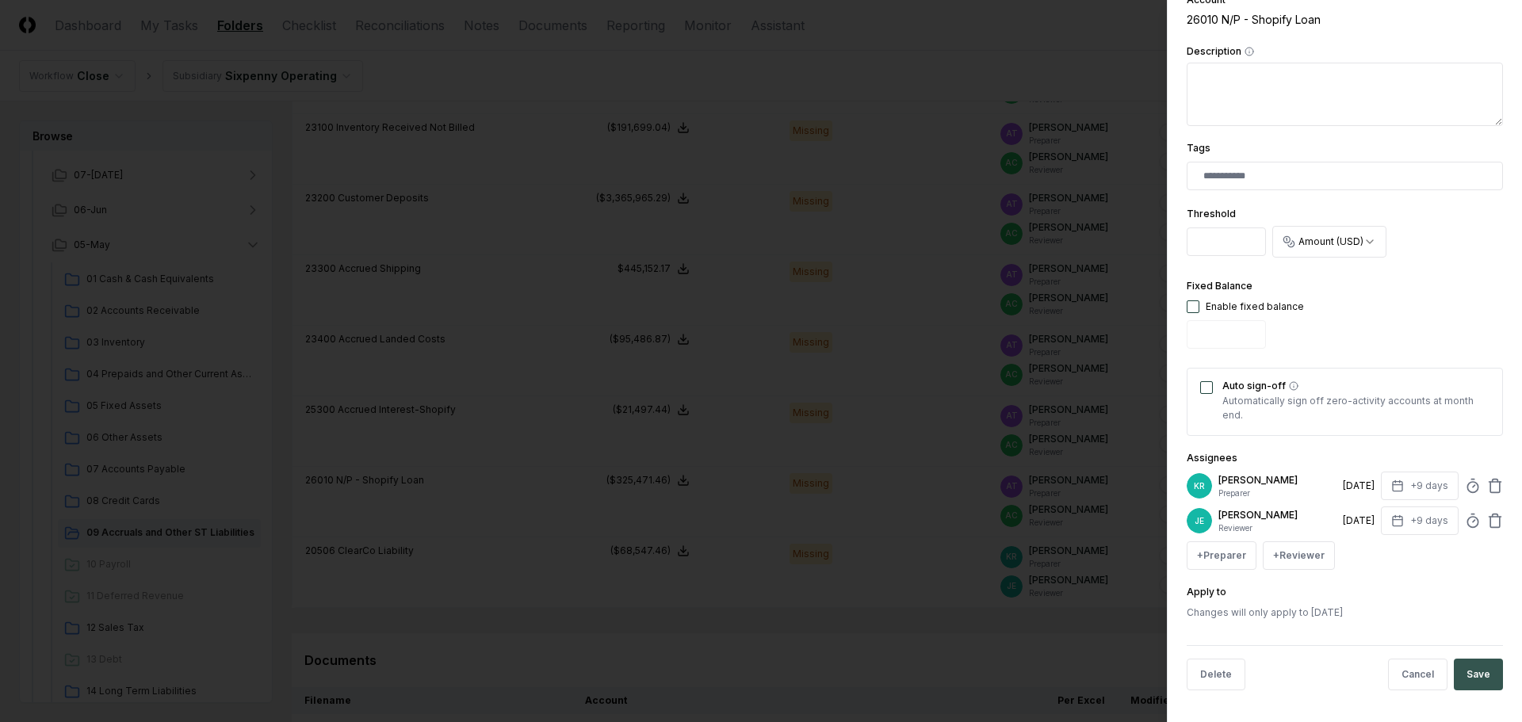
drag, startPoint x: 1472, startPoint y: 669, endPoint x: 1463, endPoint y: 661, distance: 11.8
click at [1472, 668] on button "Save" at bounding box center [1478, 675] width 49 height 32
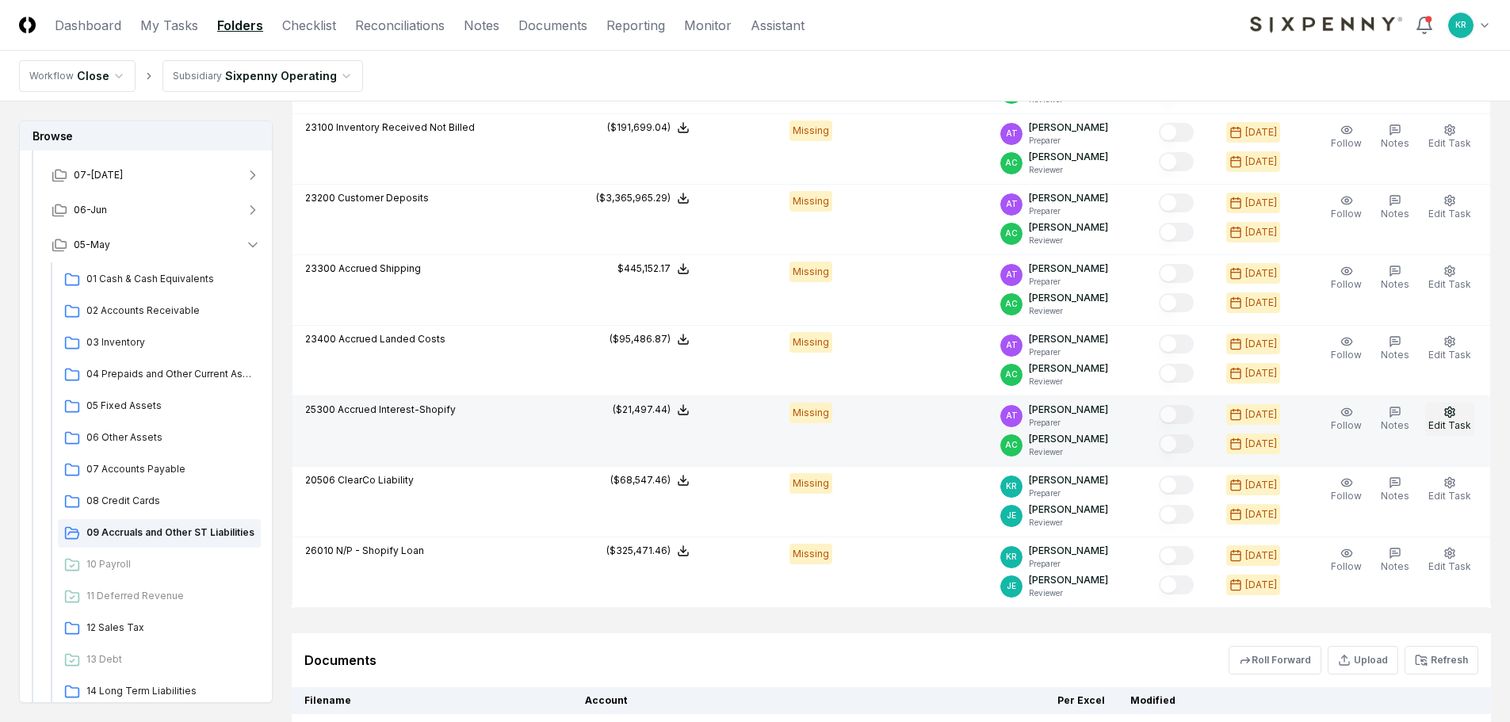
click at [1453, 417] on icon "button" at bounding box center [1450, 412] width 13 height 13
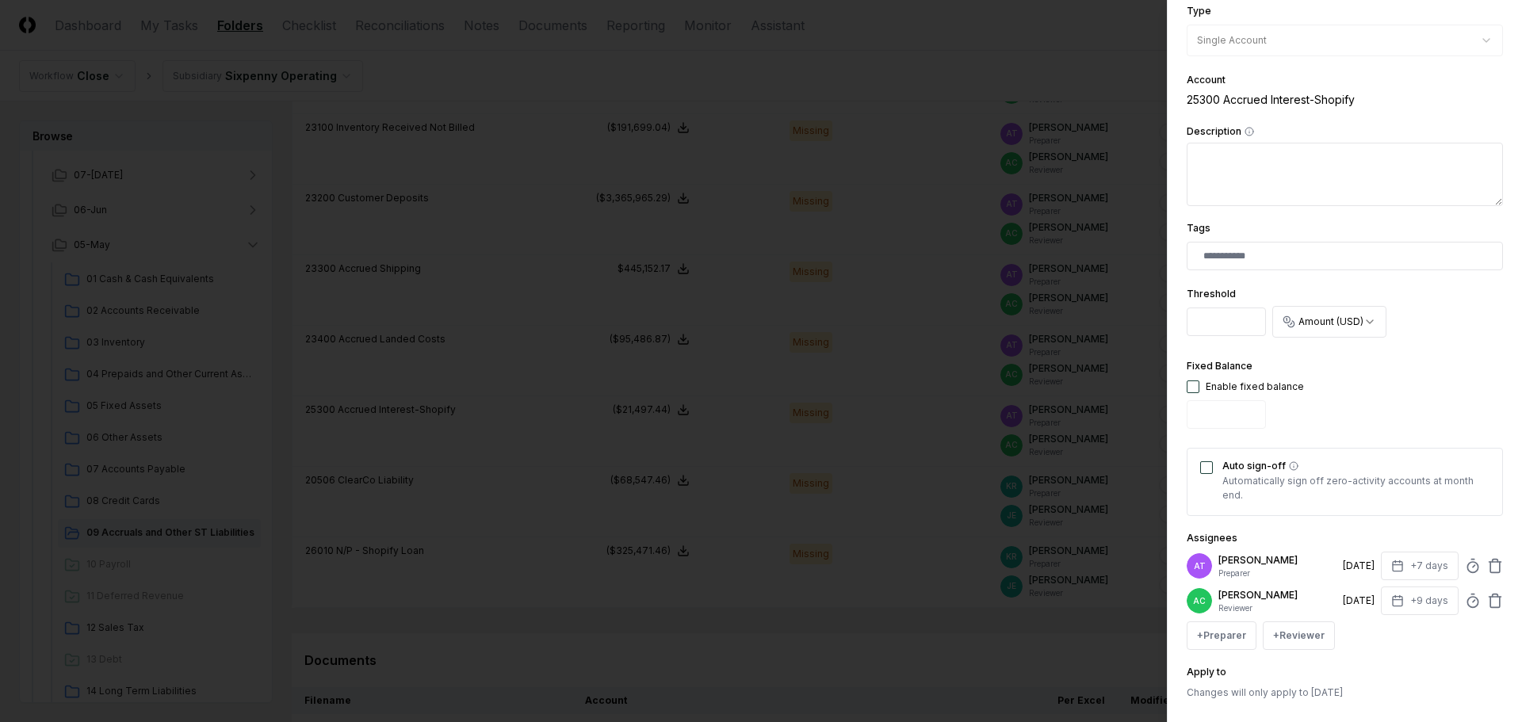
scroll to position [238, 0]
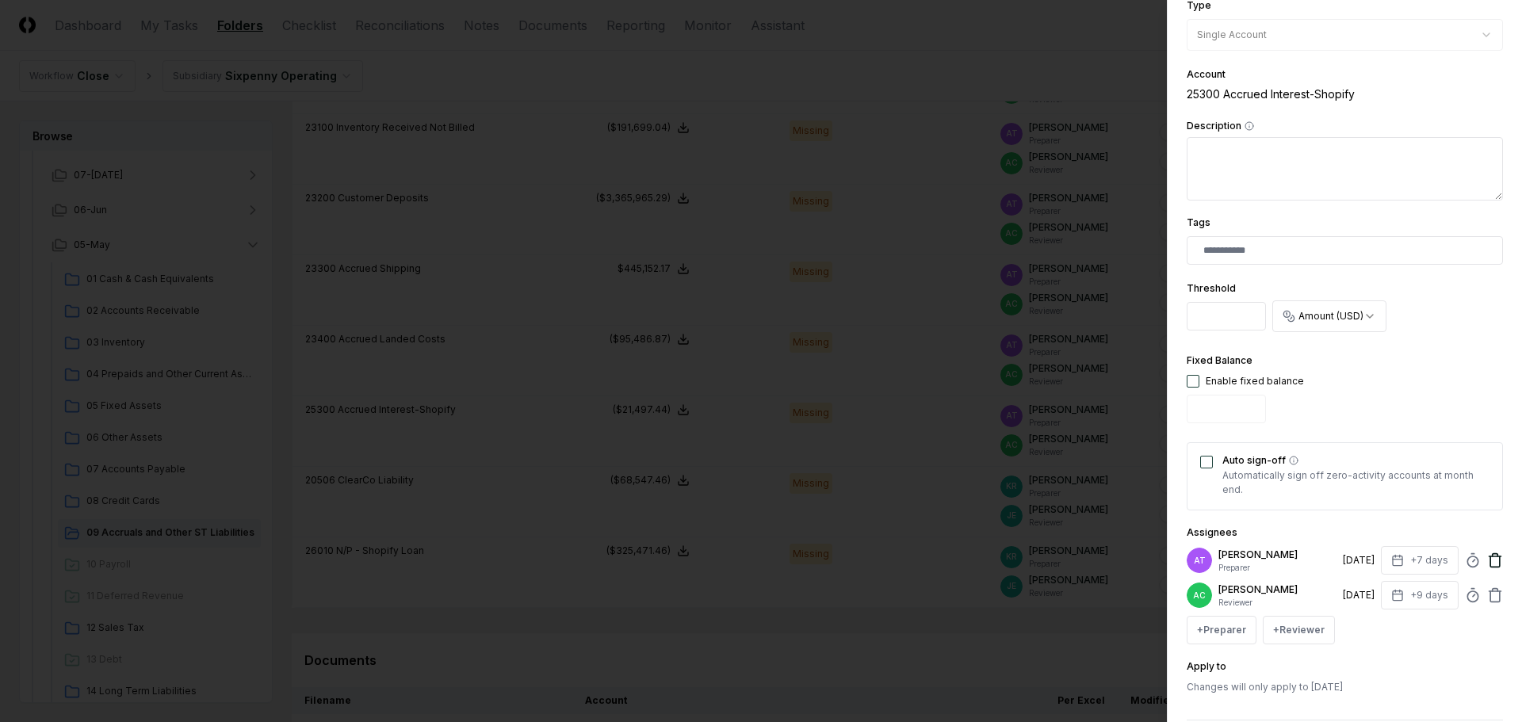
click at [1487, 560] on icon at bounding box center [1495, 561] width 16 height 16
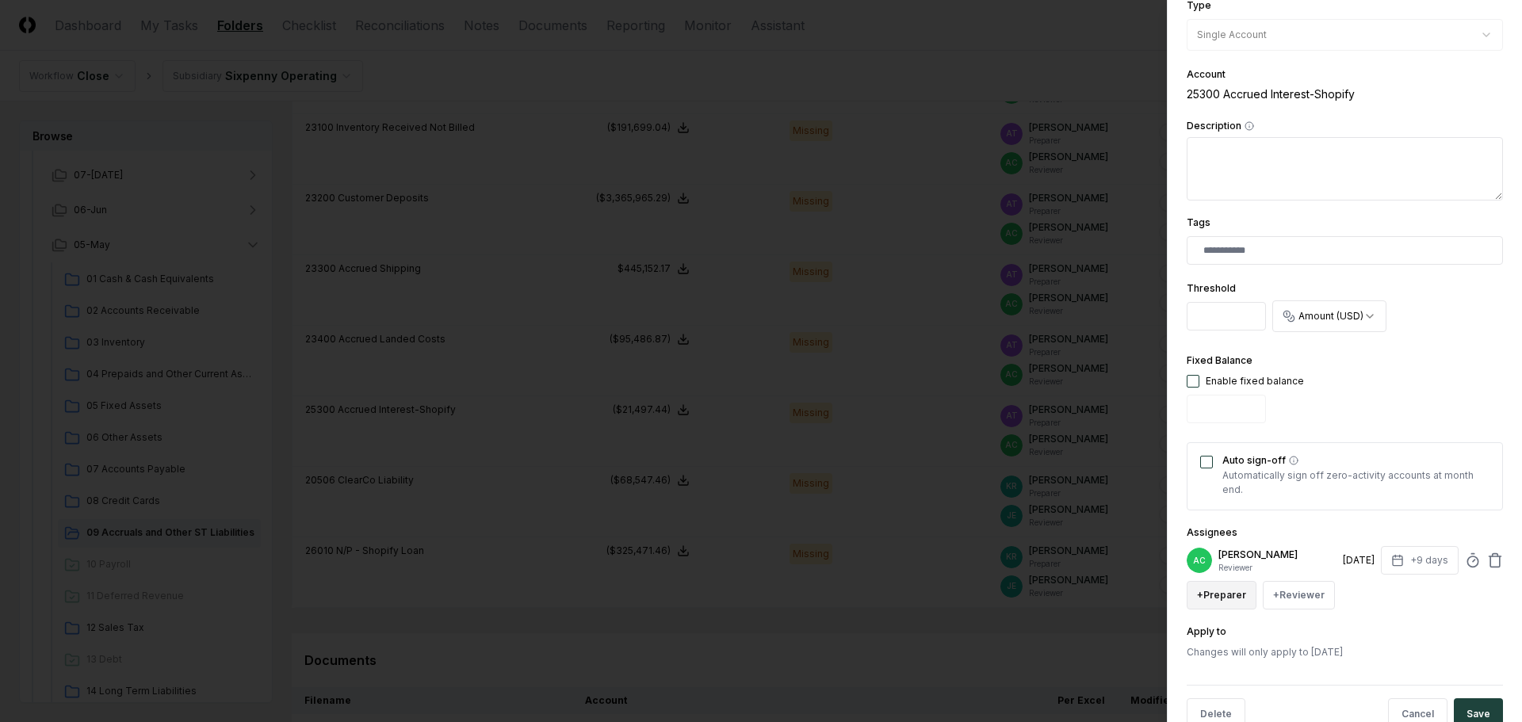
click at [1212, 605] on button "+ Preparer" at bounding box center [1222, 595] width 70 height 29
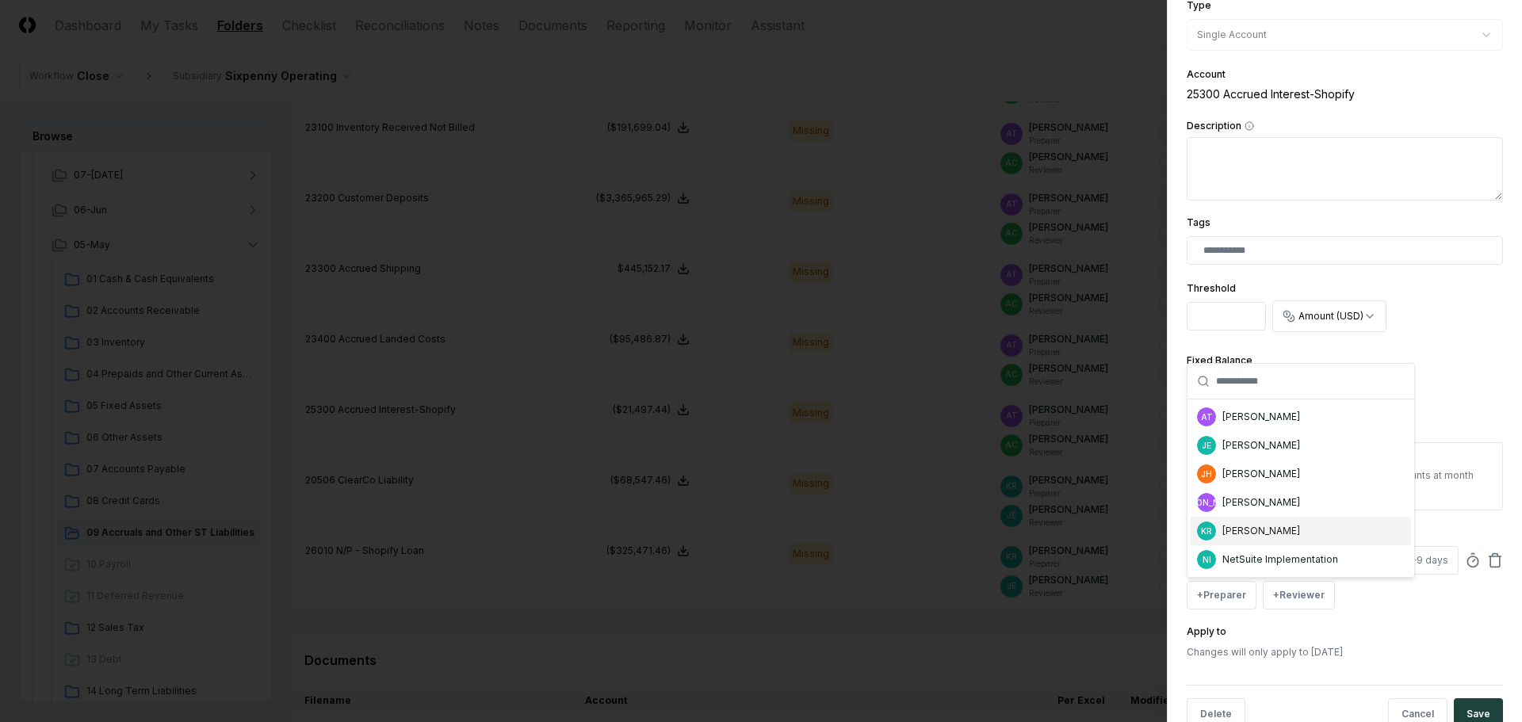
click at [1264, 526] on div "[PERSON_NAME]" at bounding box center [1261, 531] width 78 height 14
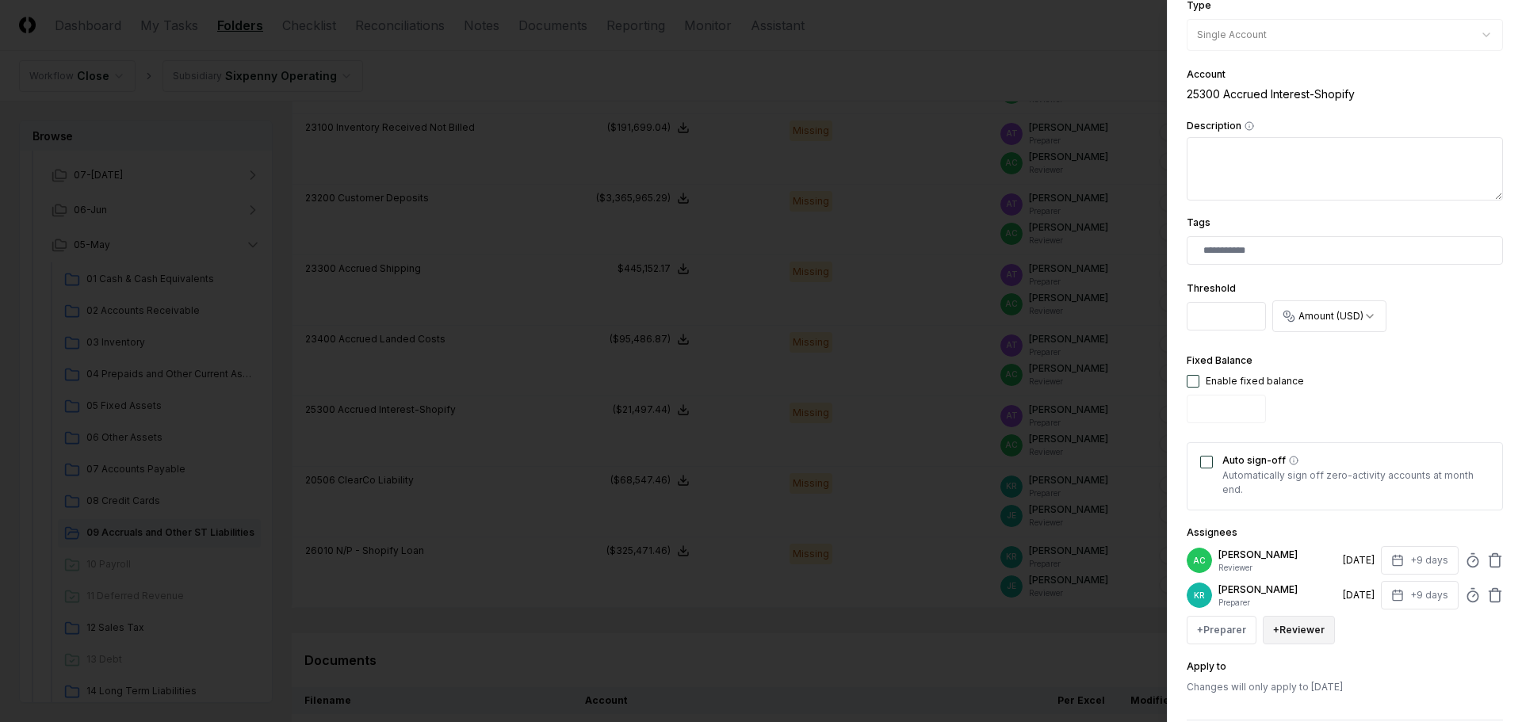
click at [1296, 631] on button "+ Reviewer" at bounding box center [1299, 630] width 72 height 29
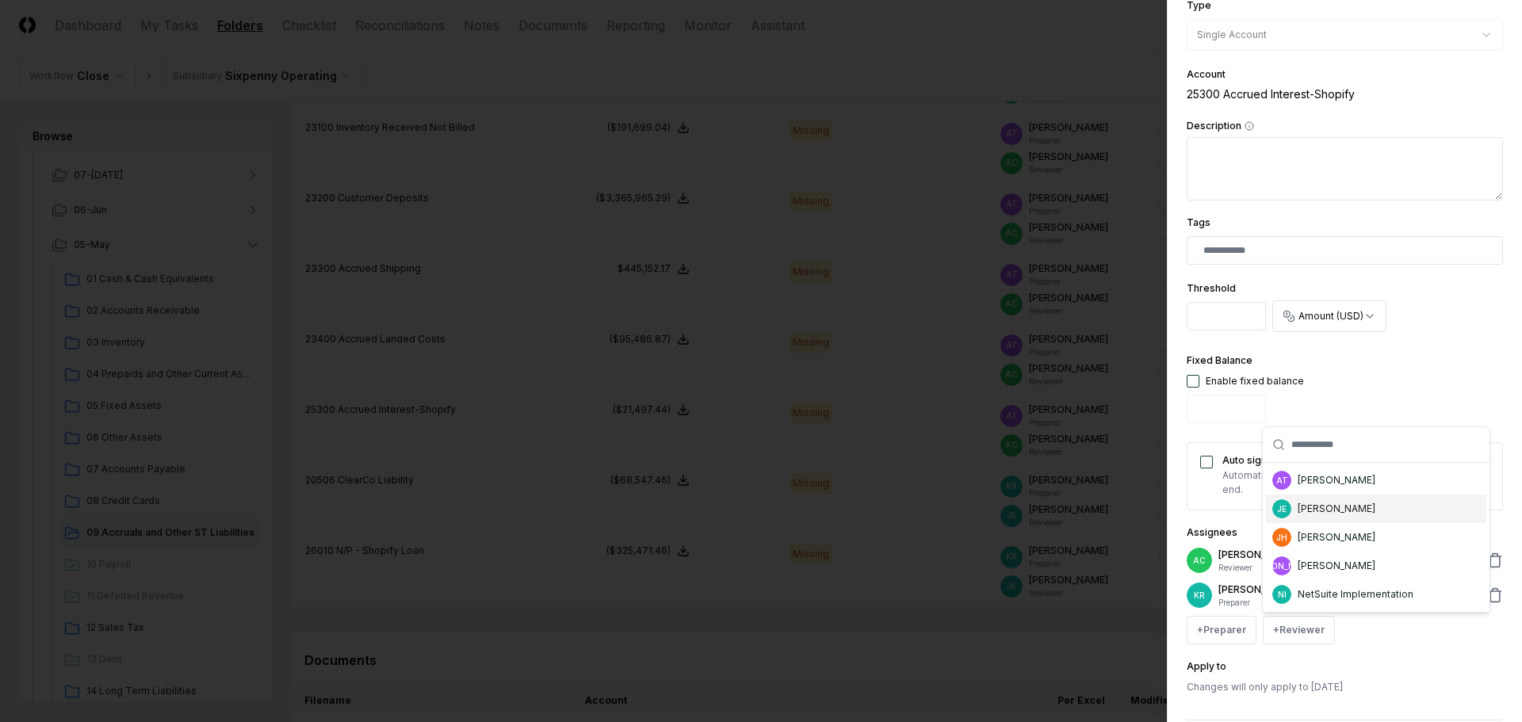
click at [1321, 507] on div "[PERSON_NAME]" at bounding box center [1337, 509] width 78 height 14
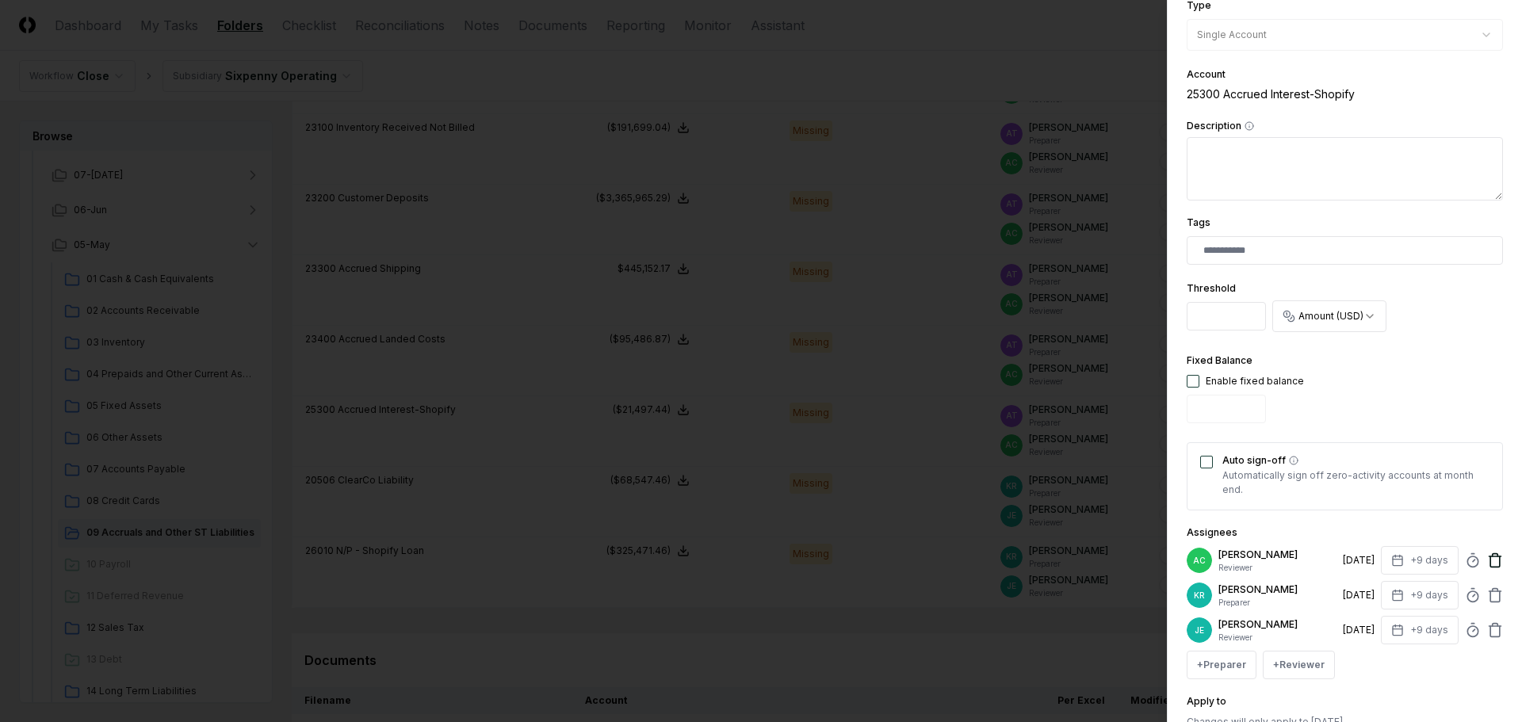
click at [1487, 556] on icon at bounding box center [1495, 561] width 16 height 16
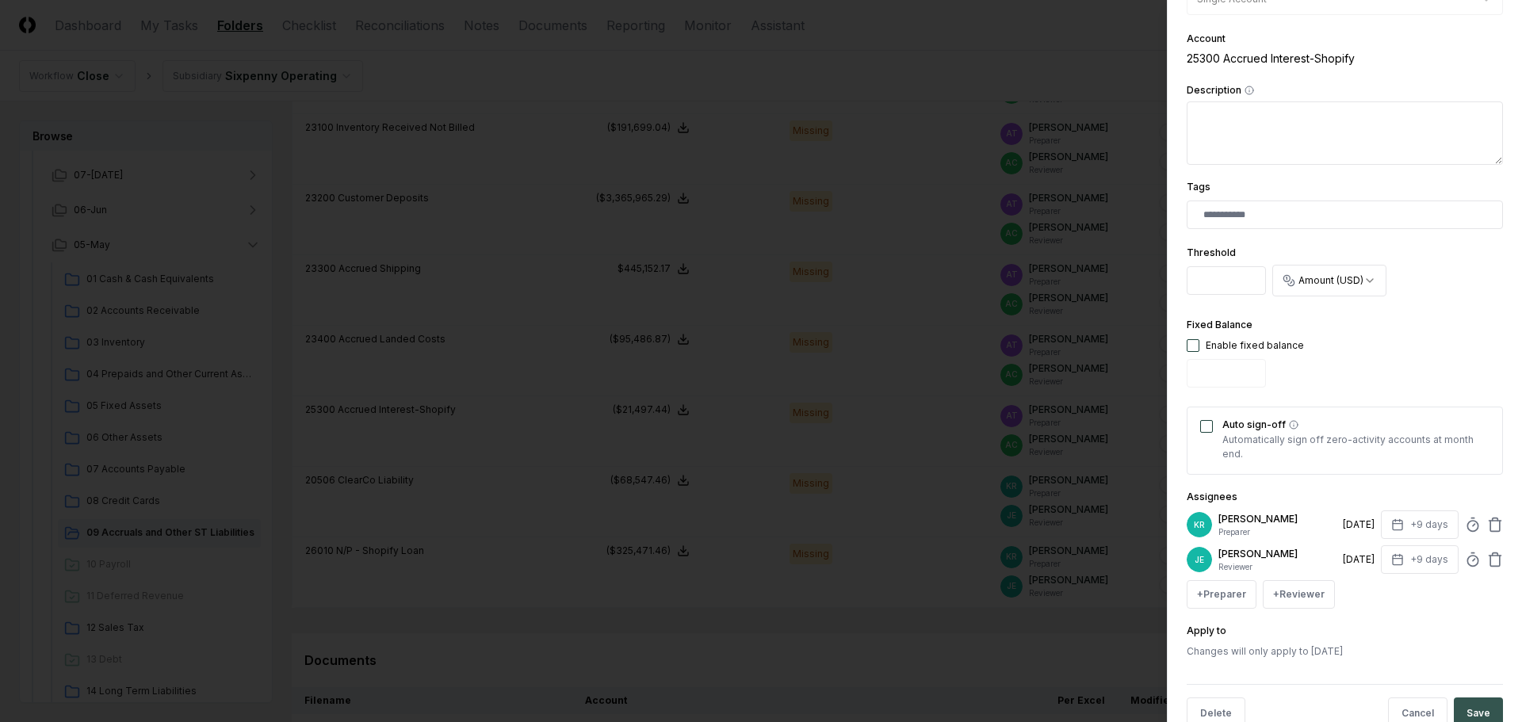
scroll to position [312, 0]
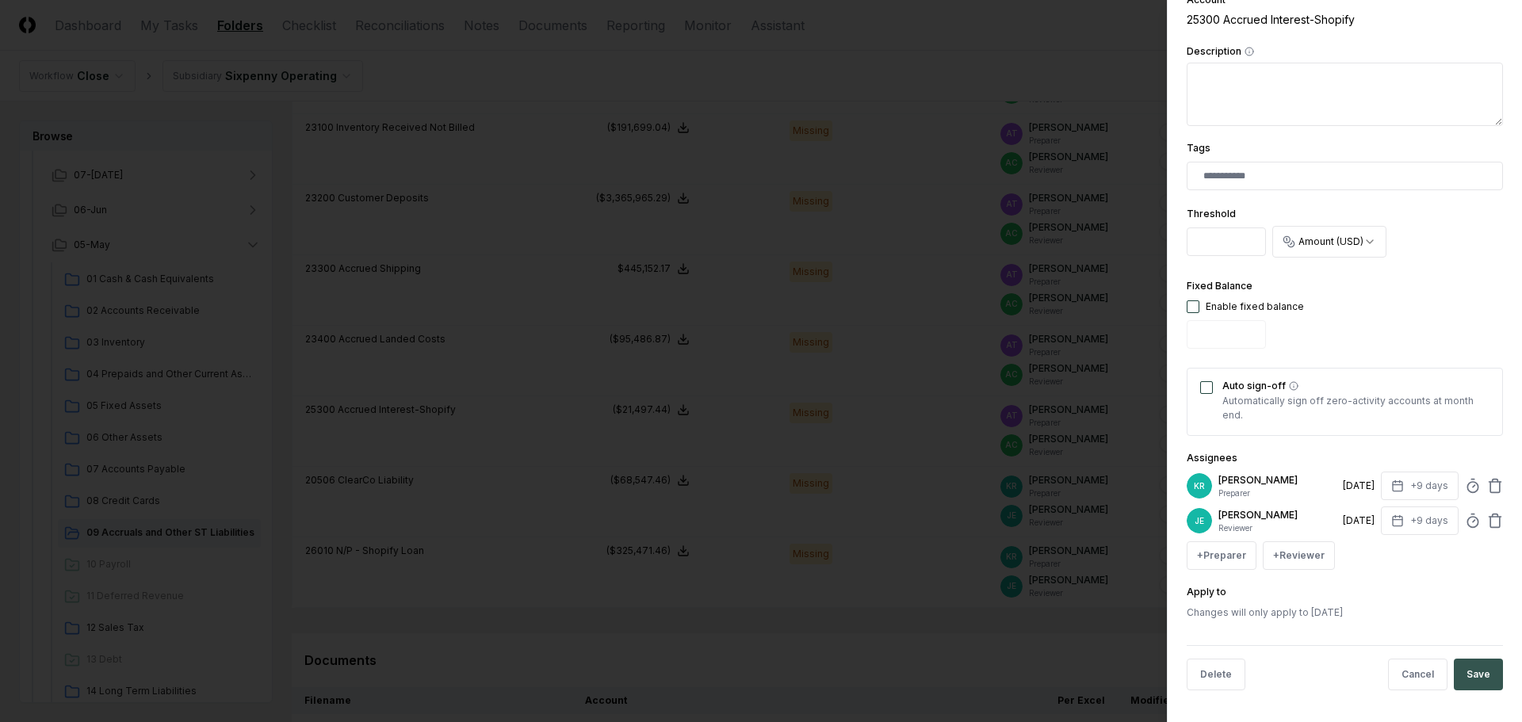
click at [1472, 673] on button "Save" at bounding box center [1478, 675] width 49 height 32
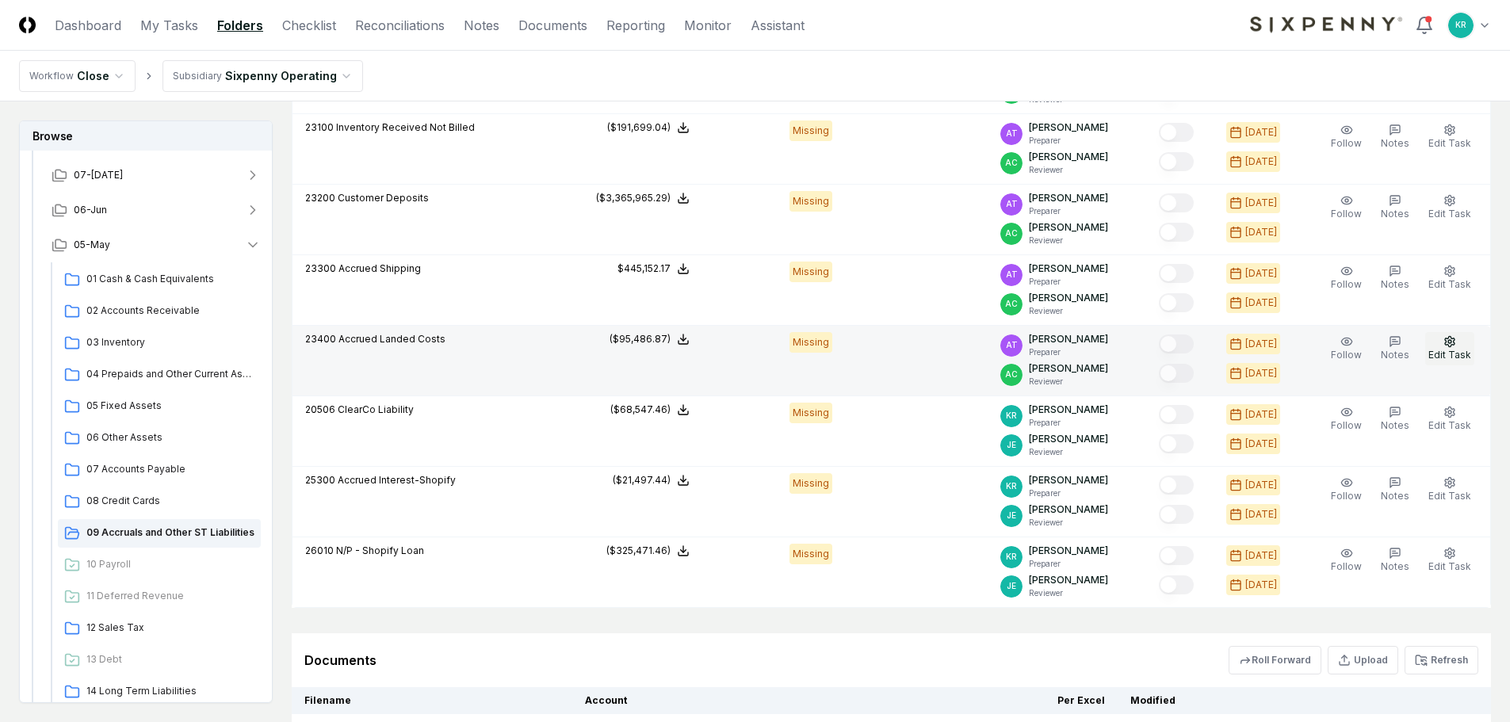
click at [1451, 349] on span "Edit Task" at bounding box center [1450, 355] width 43 height 12
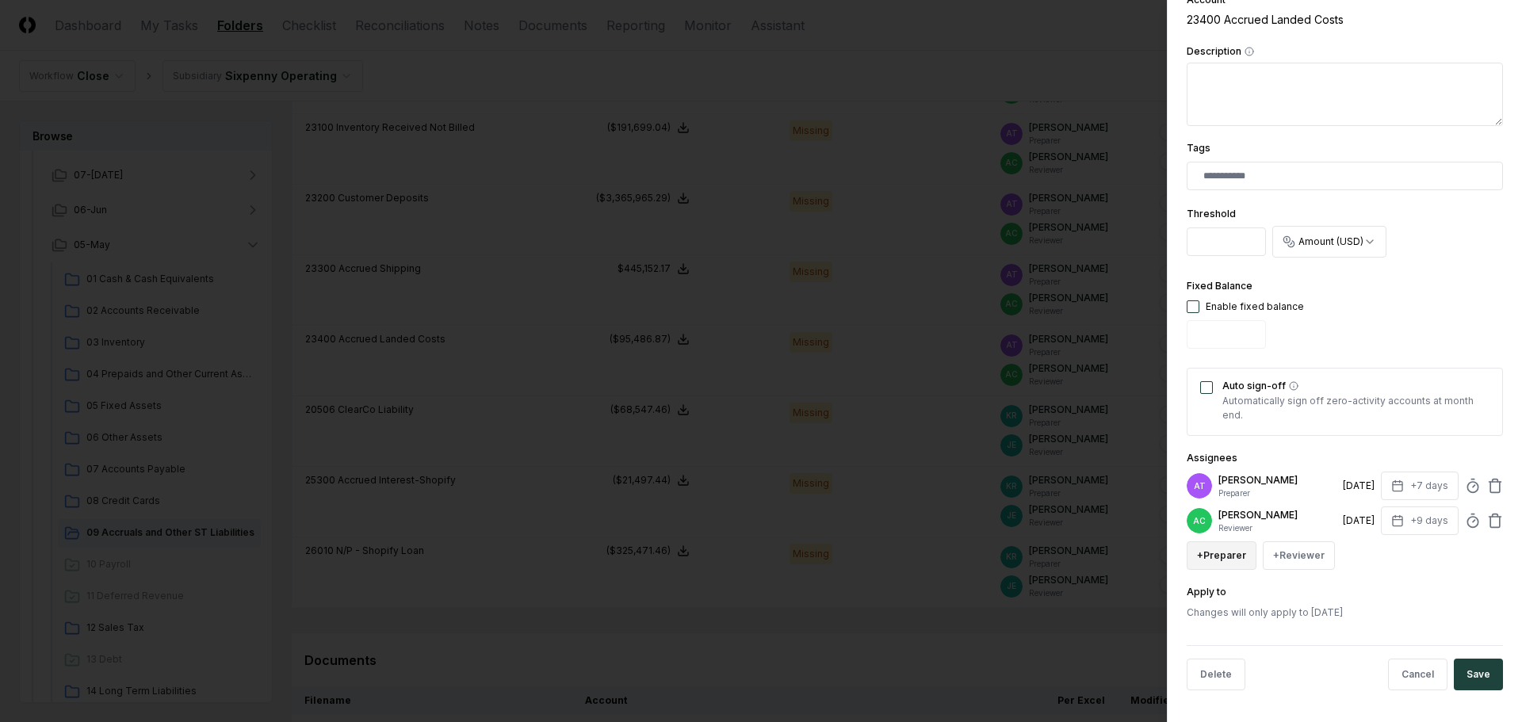
click at [1228, 549] on button "+ Preparer" at bounding box center [1222, 555] width 70 height 29
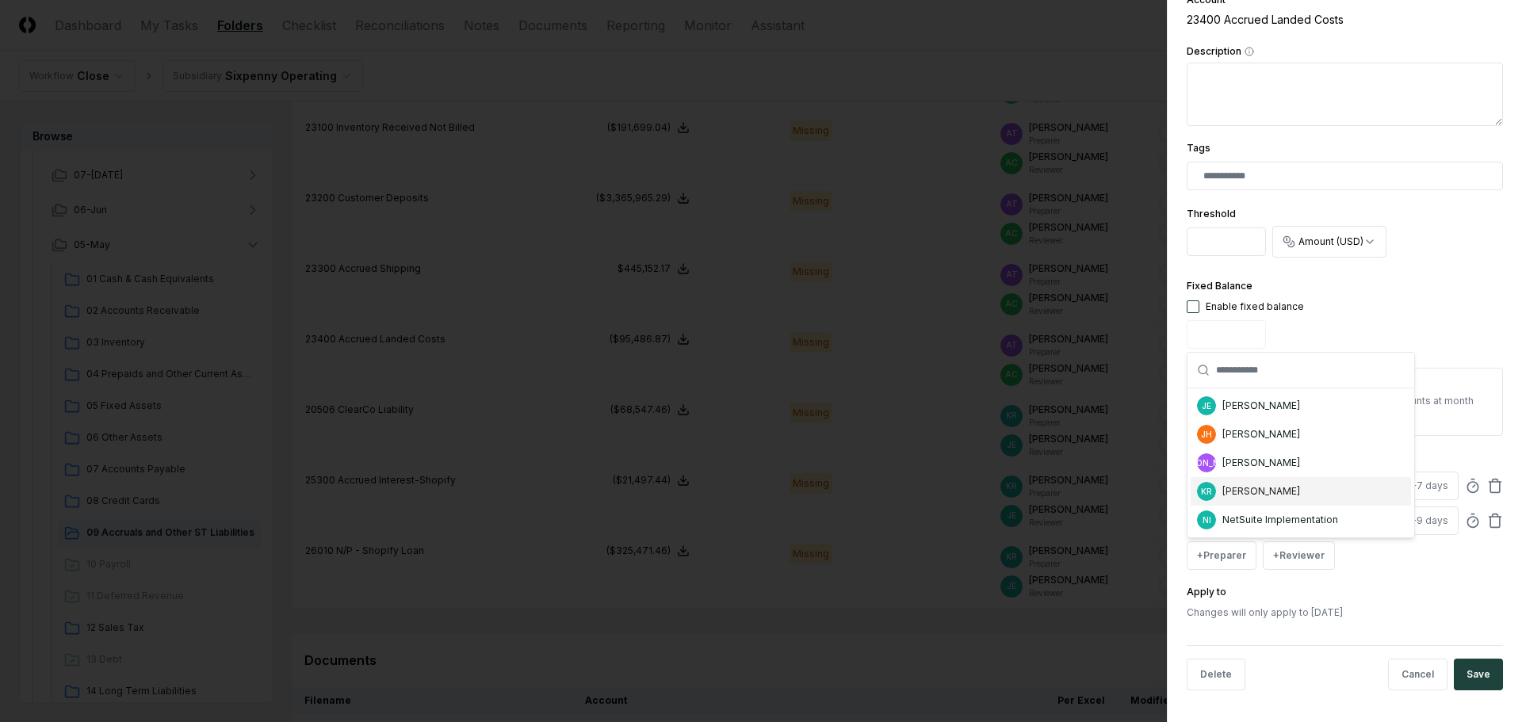
click at [1249, 495] on div "[PERSON_NAME]" at bounding box center [1261, 491] width 78 height 14
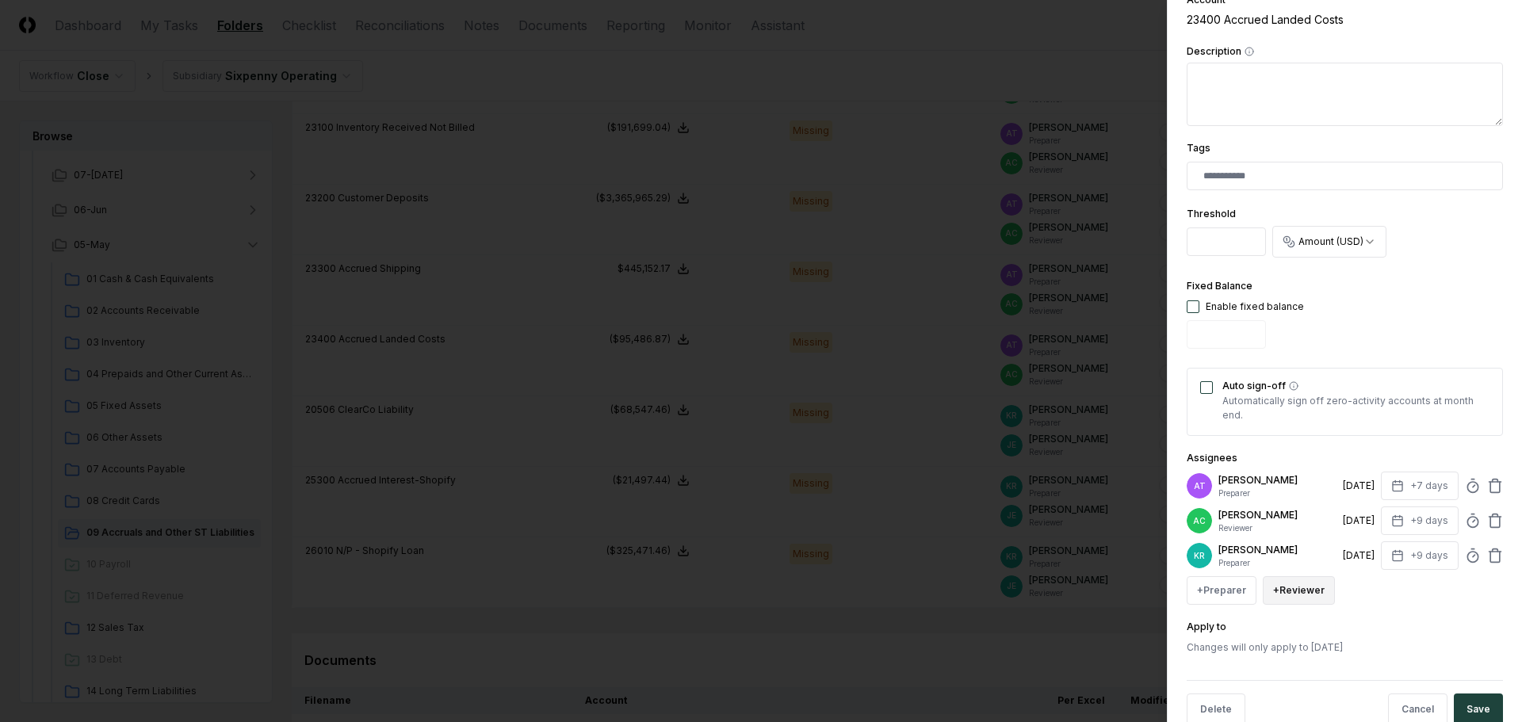
click at [1295, 585] on button "+ Reviewer" at bounding box center [1299, 590] width 72 height 29
click at [1294, 474] on div "[PERSON_NAME]" at bounding box center [1376, 469] width 220 height 29
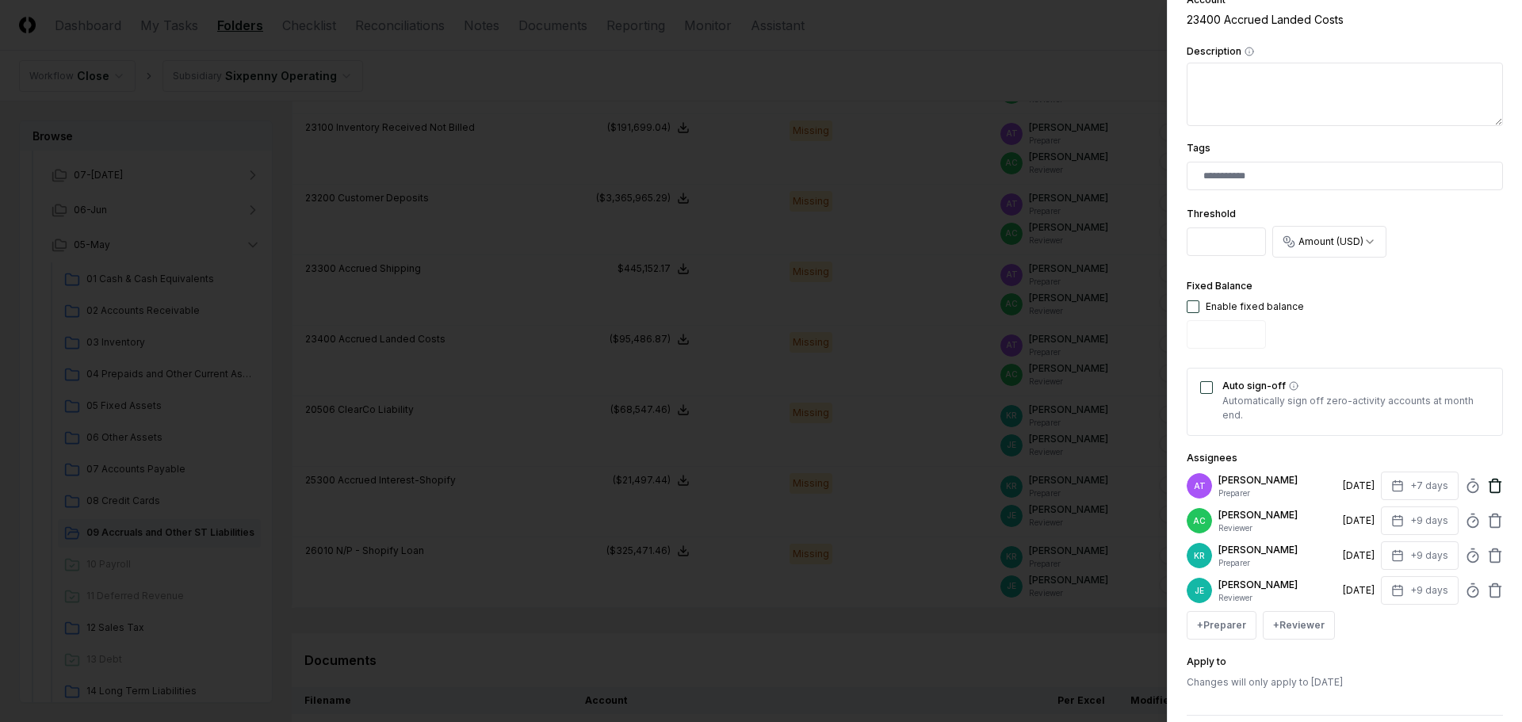
click at [1487, 483] on icon at bounding box center [1495, 486] width 16 height 16
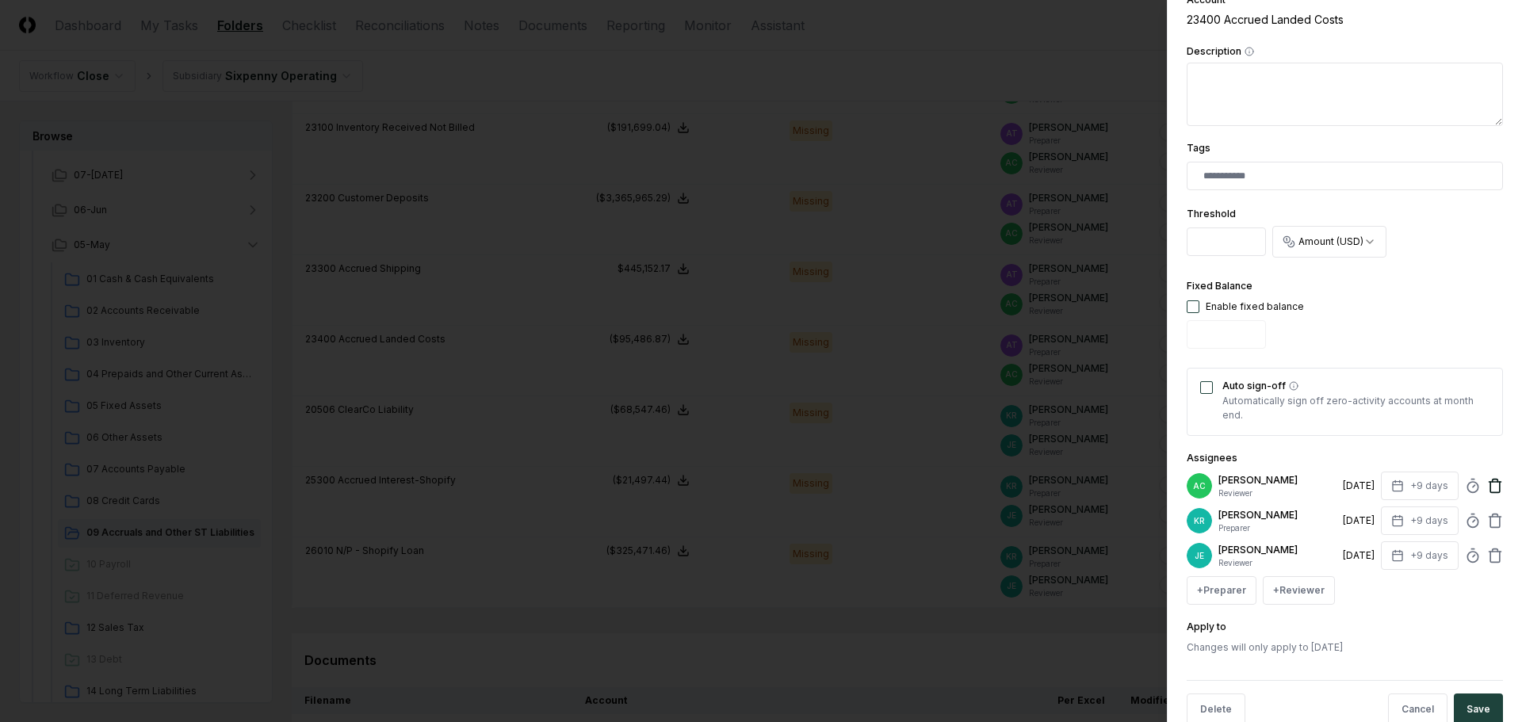
click at [1487, 485] on icon at bounding box center [1495, 486] width 16 height 16
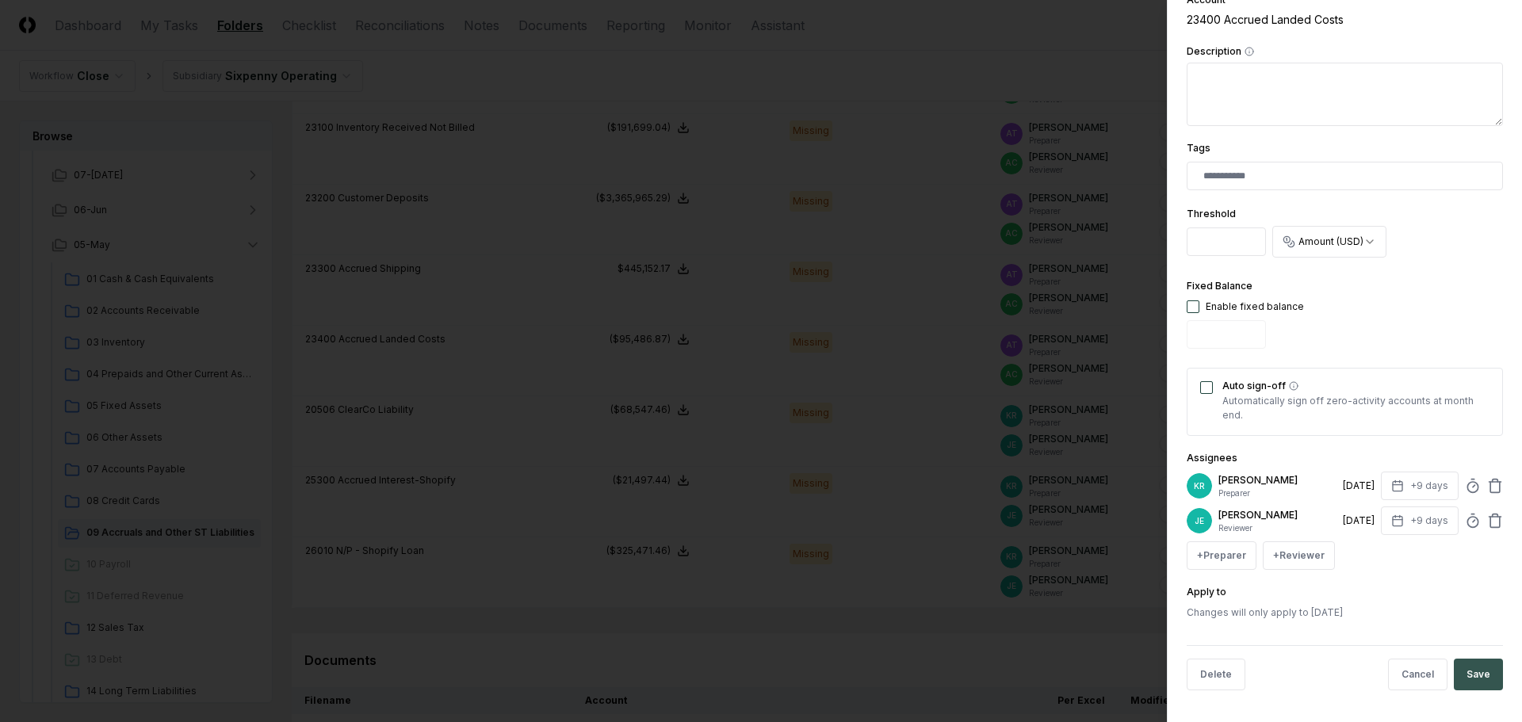
click at [1480, 668] on button "Save" at bounding box center [1478, 675] width 49 height 32
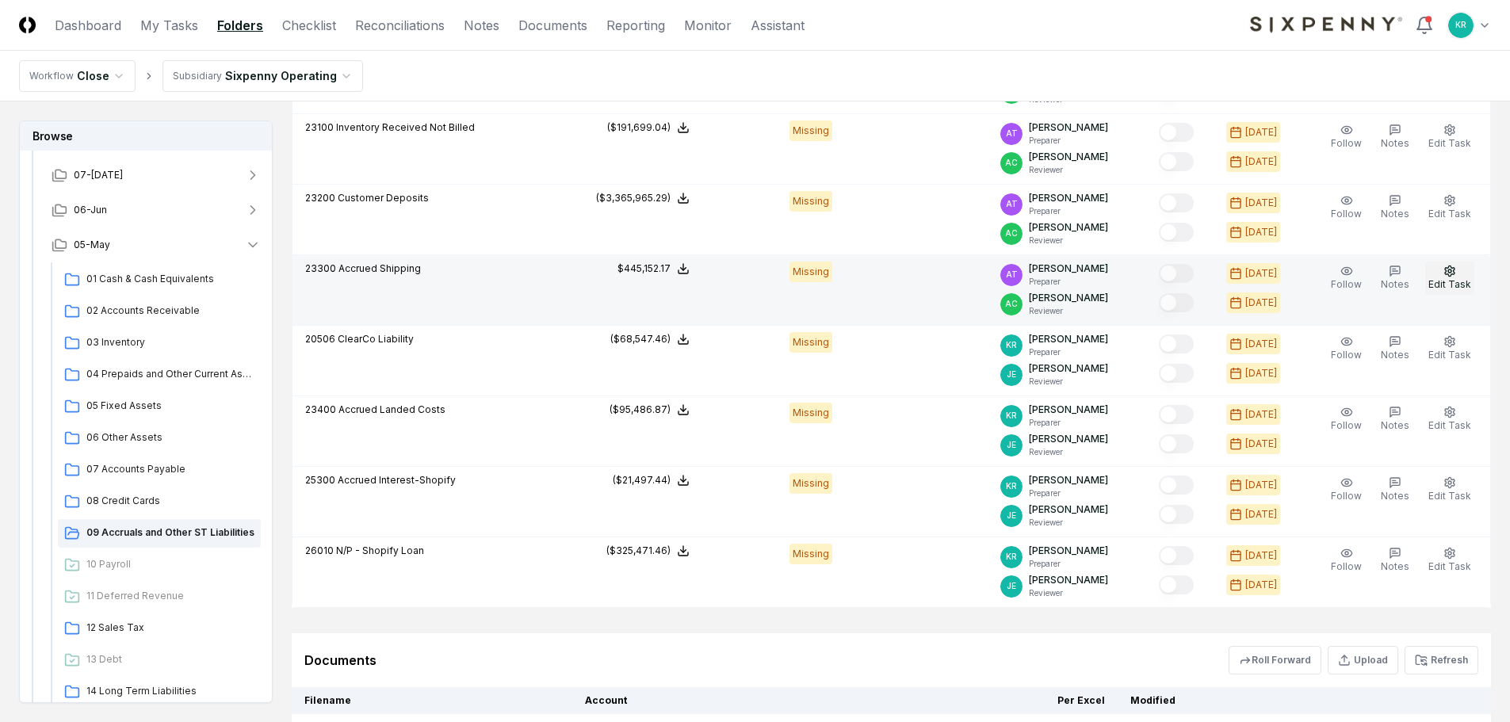
click at [1455, 275] on icon "button" at bounding box center [1450, 271] width 13 height 13
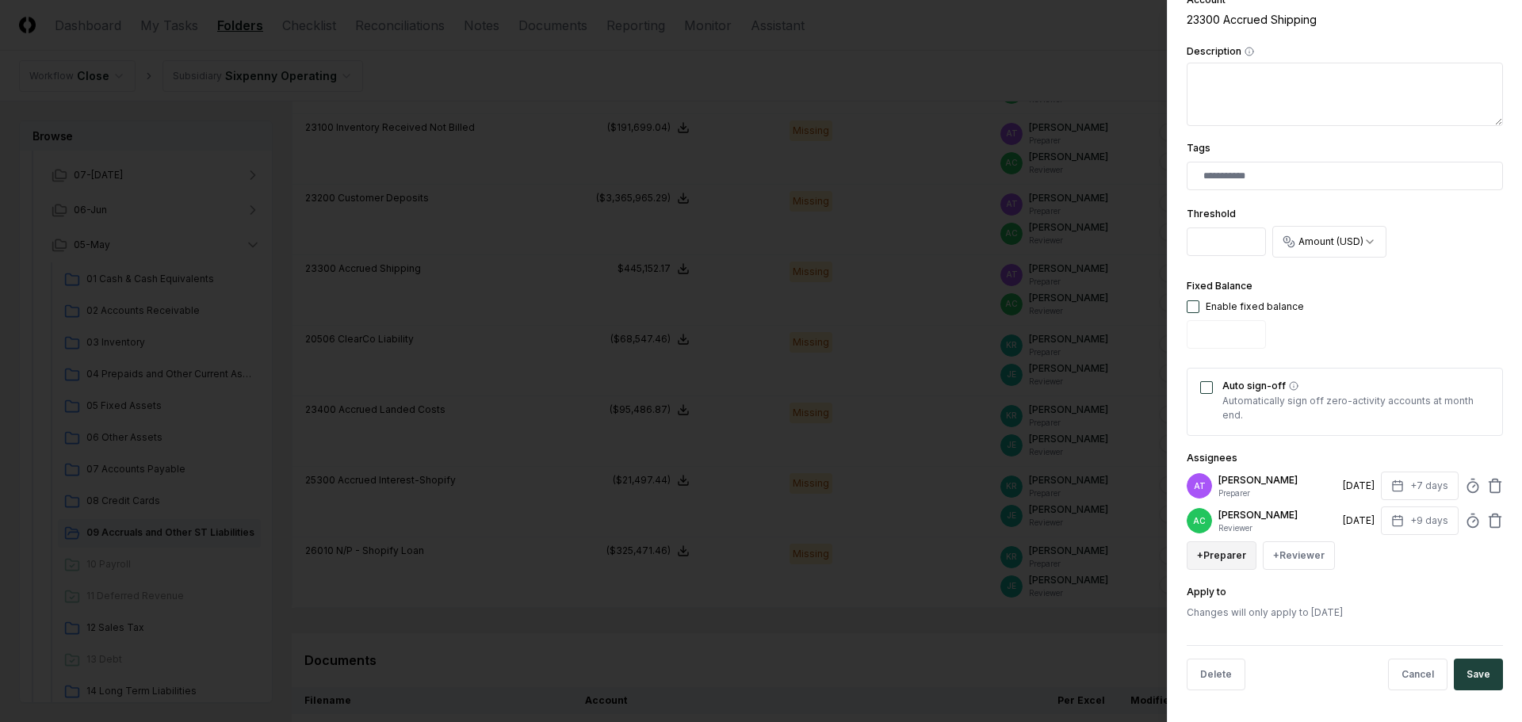
click at [1231, 556] on button "+ Preparer" at bounding box center [1222, 555] width 70 height 29
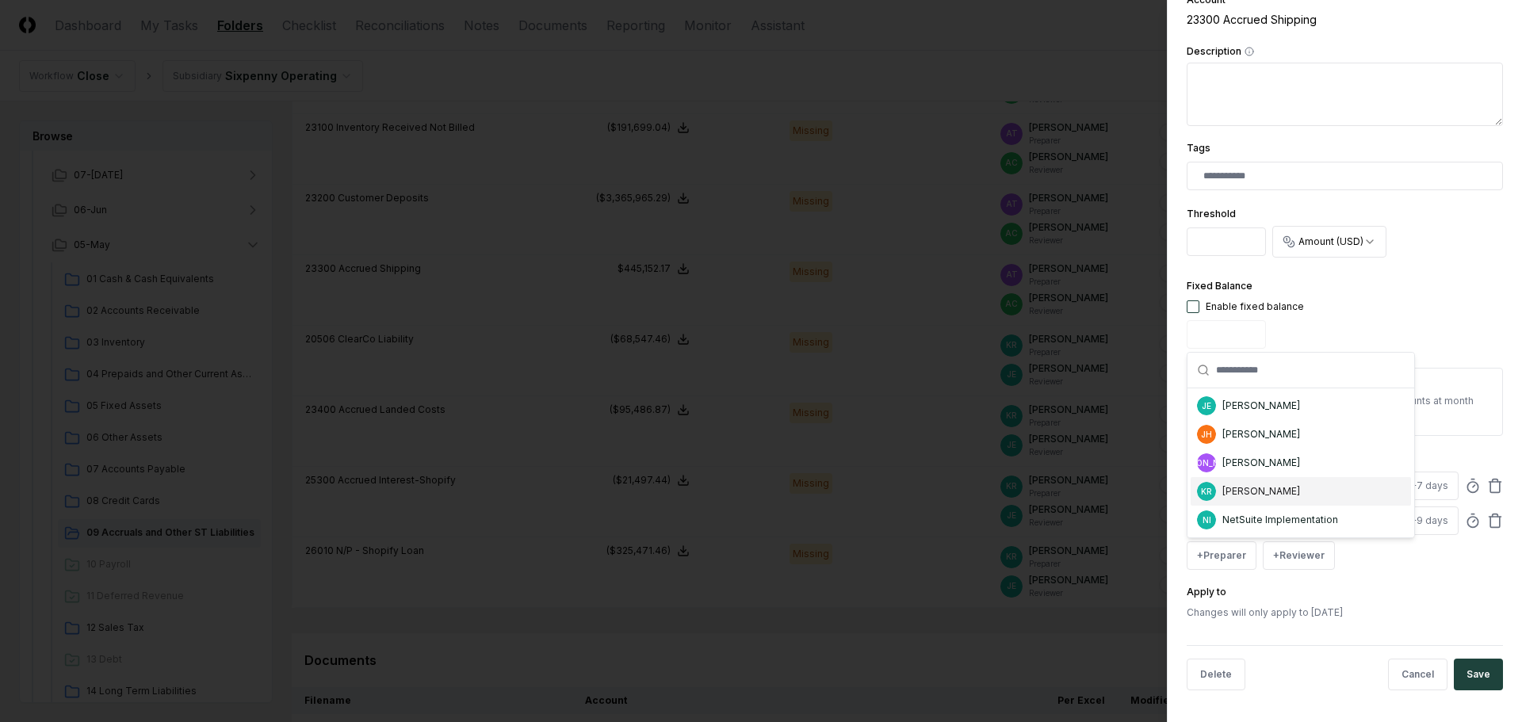
click at [1245, 495] on div "[PERSON_NAME]" at bounding box center [1261, 491] width 78 height 14
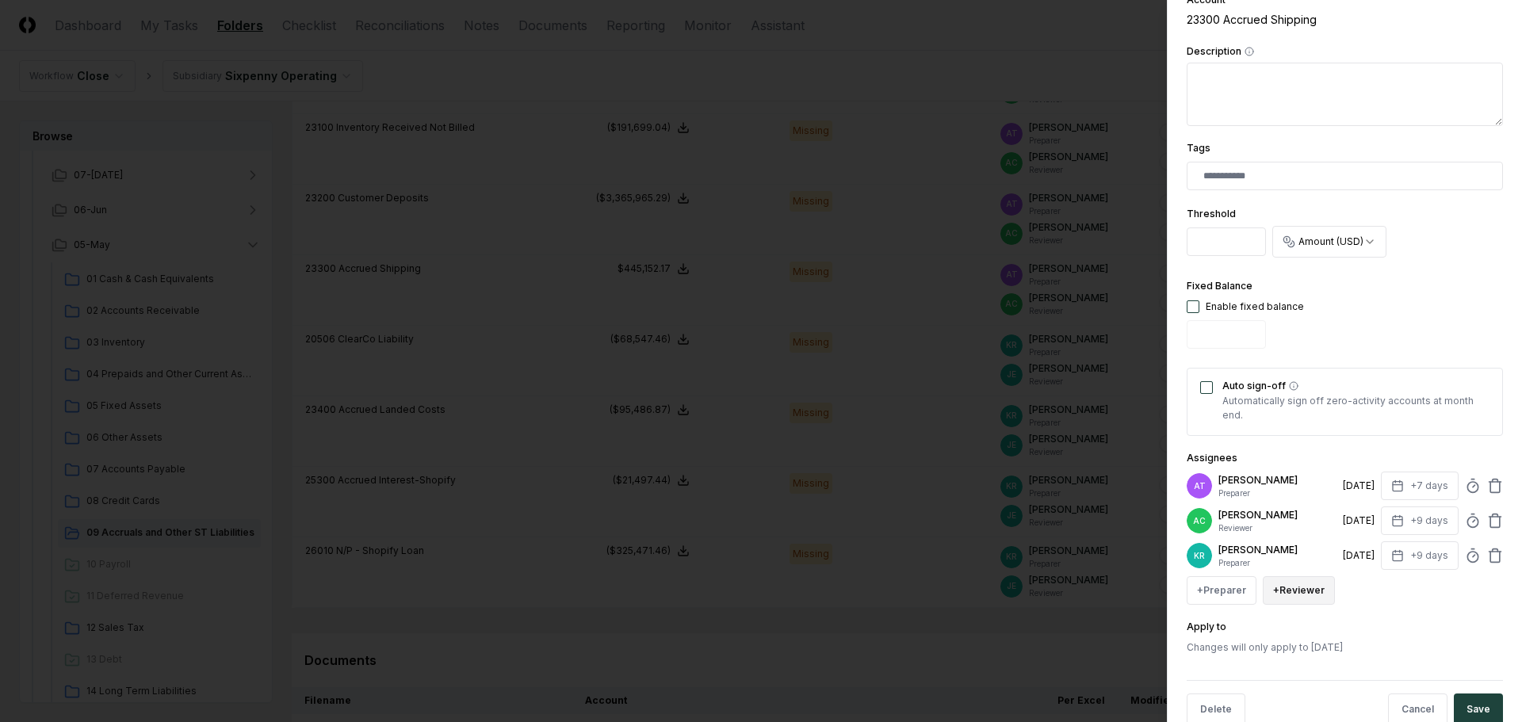
click at [1283, 588] on button "+ Reviewer" at bounding box center [1299, 590] width 72 height 29
click at [1310, 469] on div "[PERSON_NAME]" at bounding box center [1337, 469] width 78 height 14
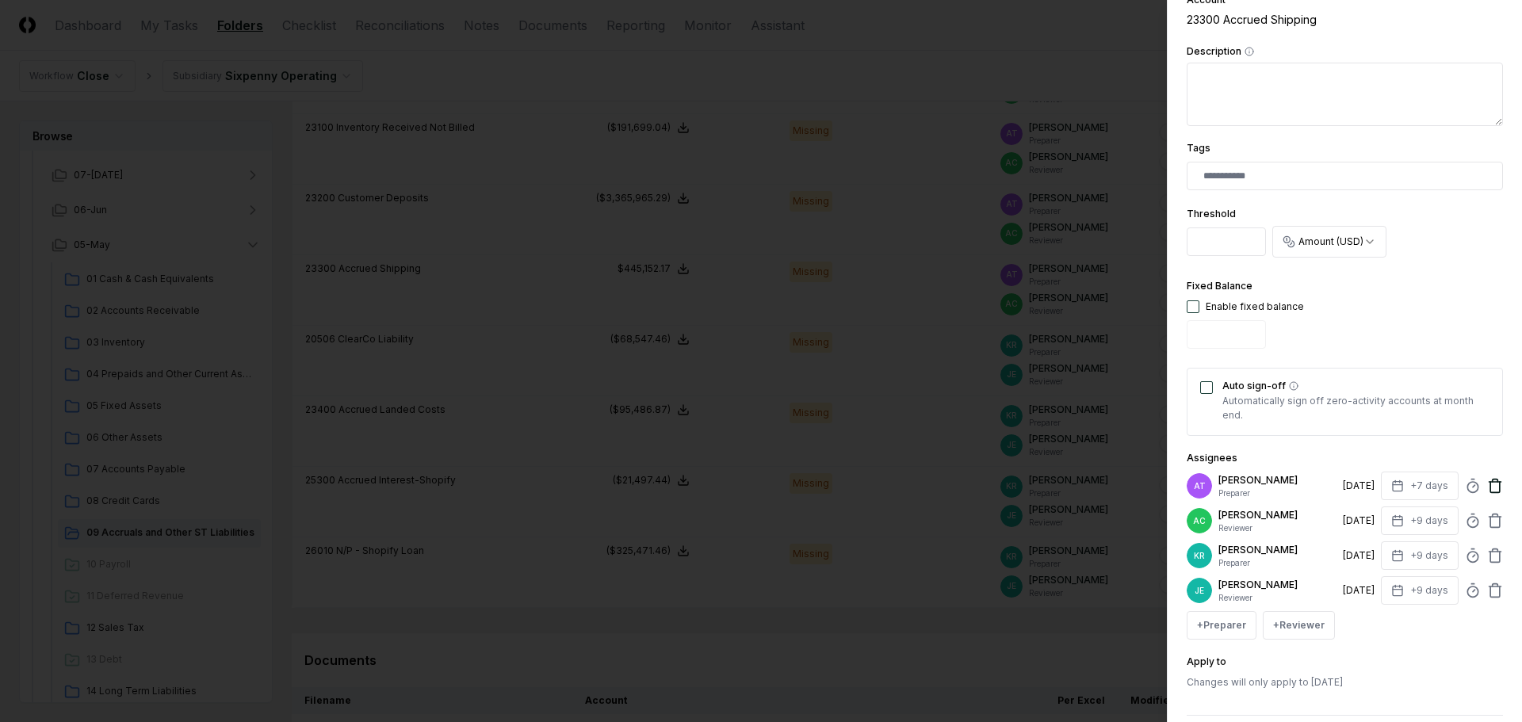
click at [1487, 485] on icon at bounding box center [1495, 486] width 16 height 16
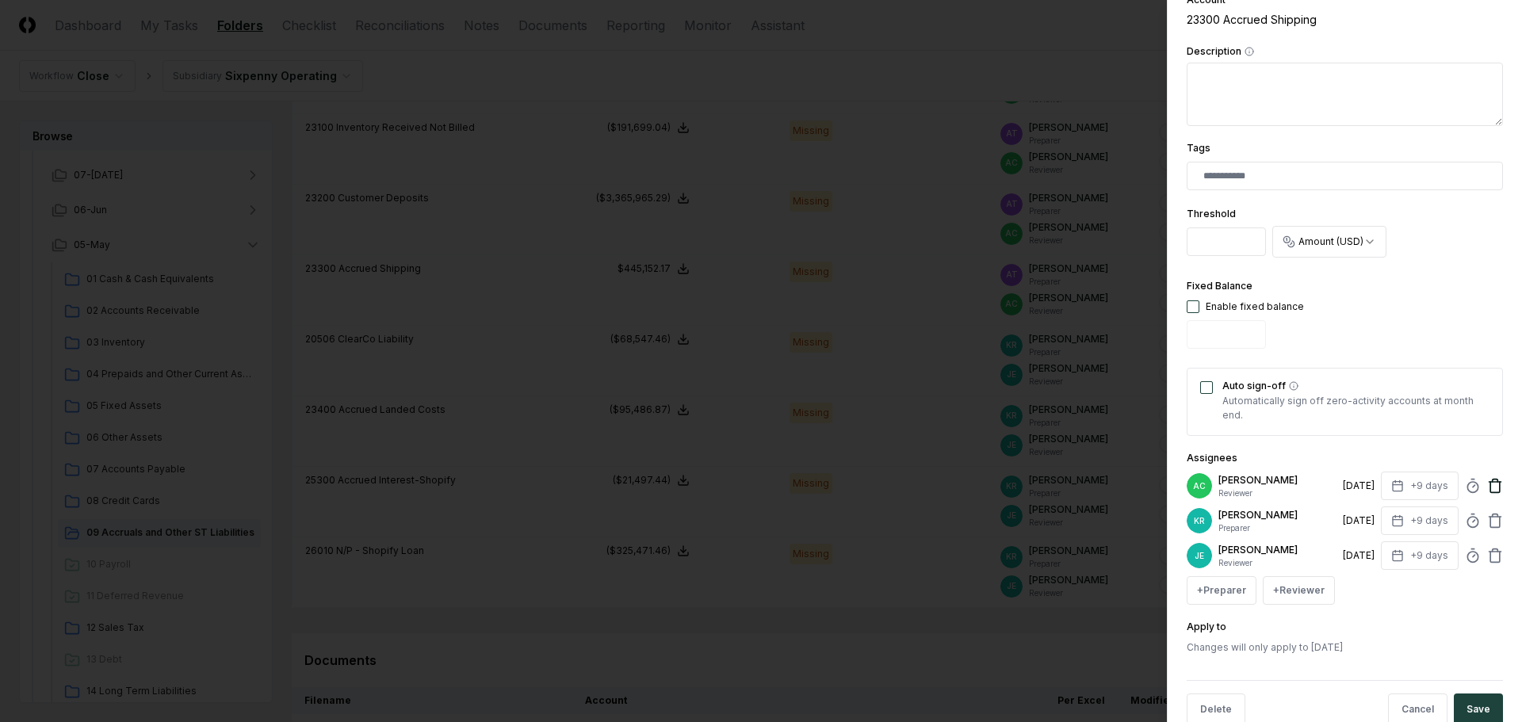
click at [1487, 484] on icon at bounding box center [1495, 486] width 16 height 16
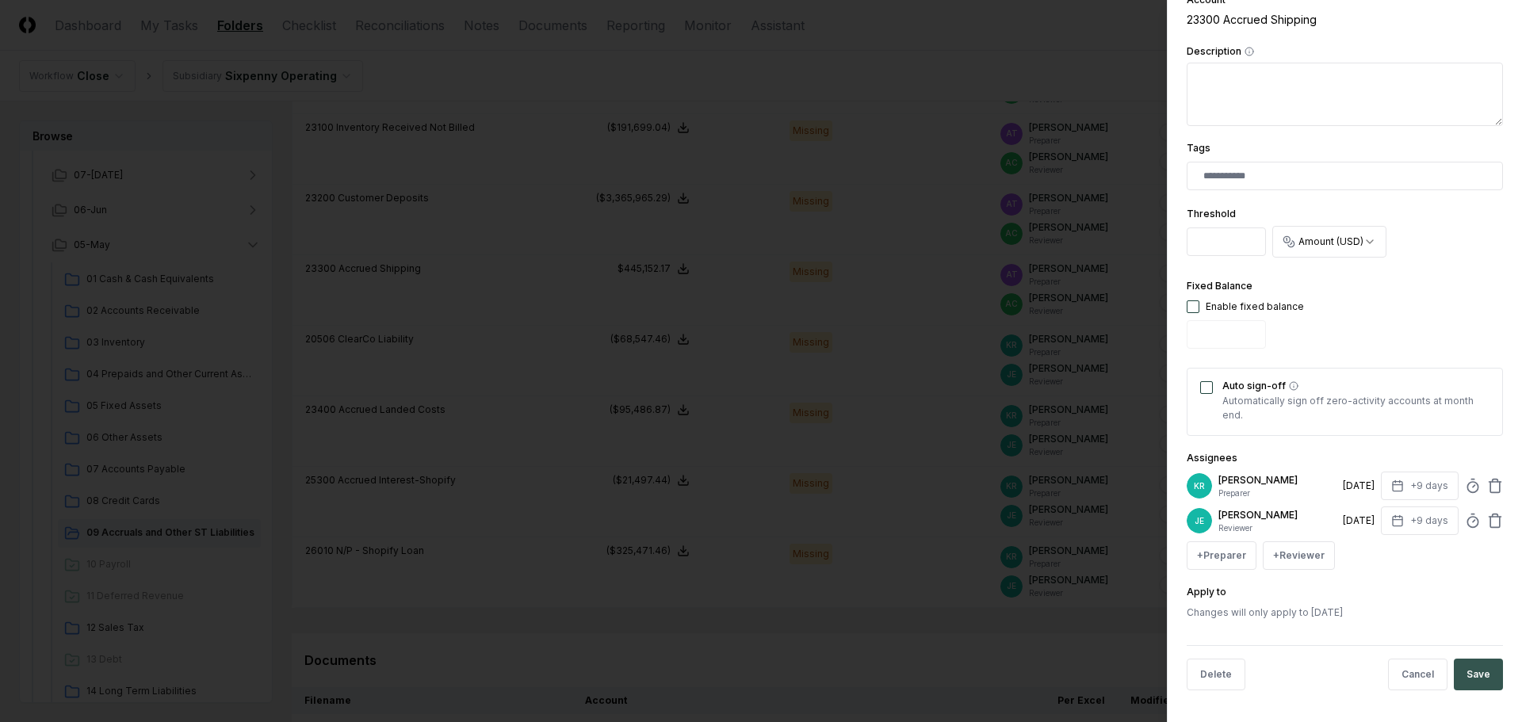
click at [1471, 672] on button "Save" at bounding box center [1478, 675] width 49 height 32
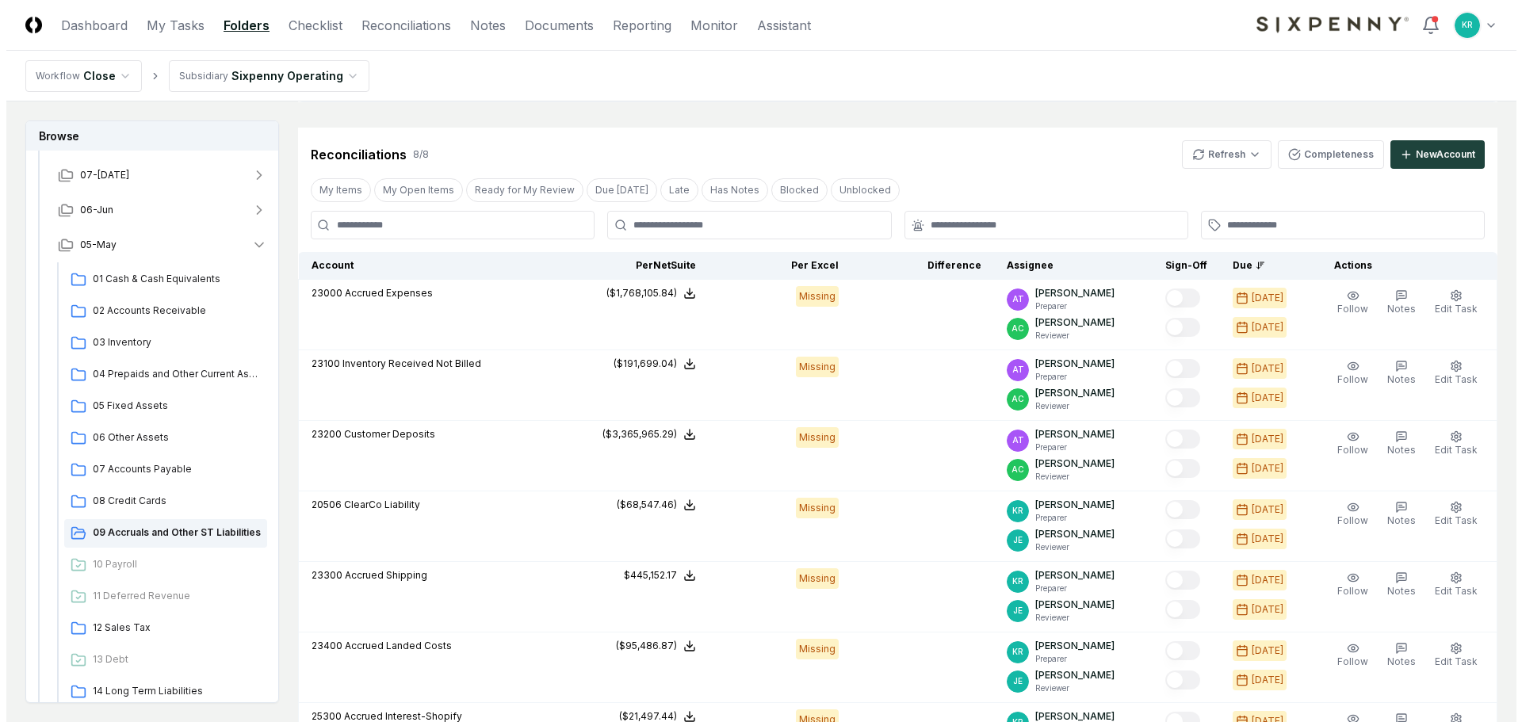
scroll to position [406, 0]
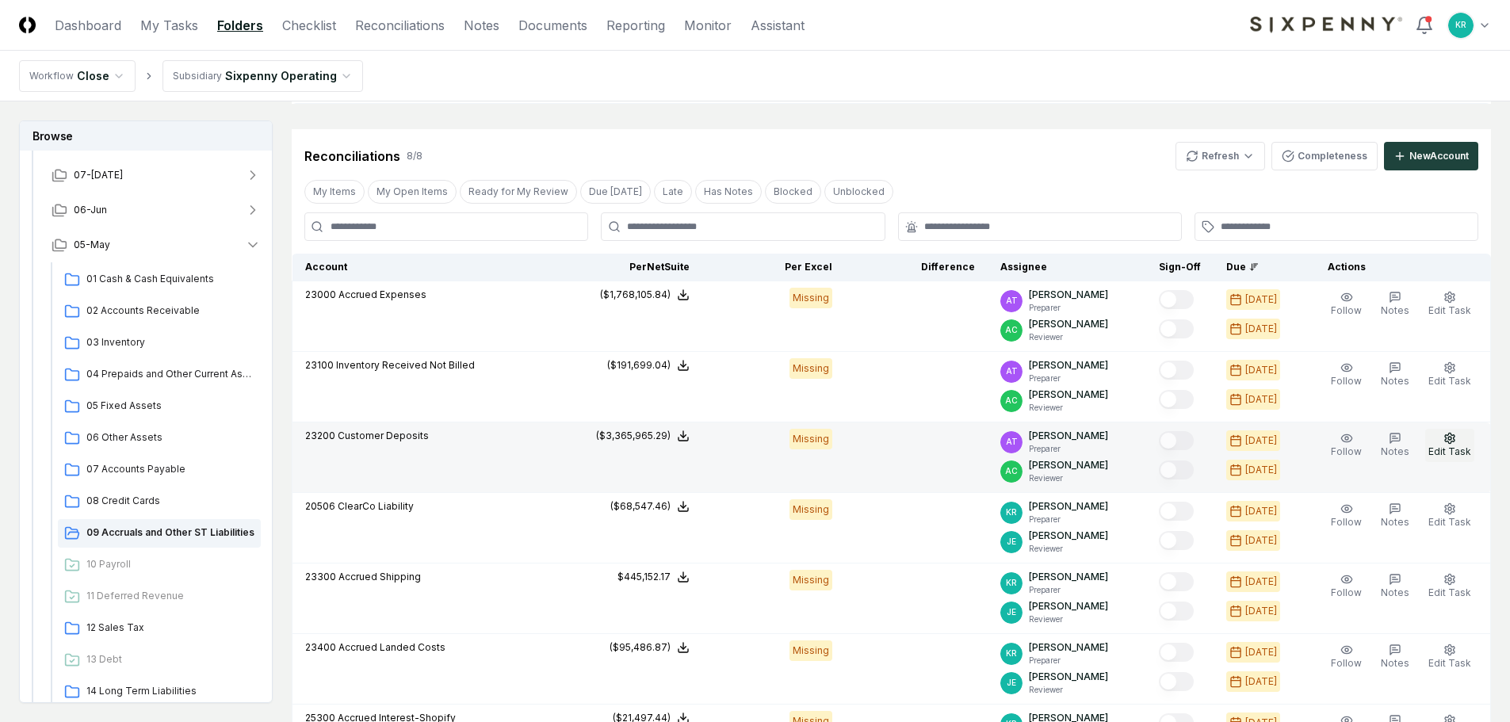
click at [1461, 438] on button "Edit Task" at bounding box center [1449, 445] width 49 height 33
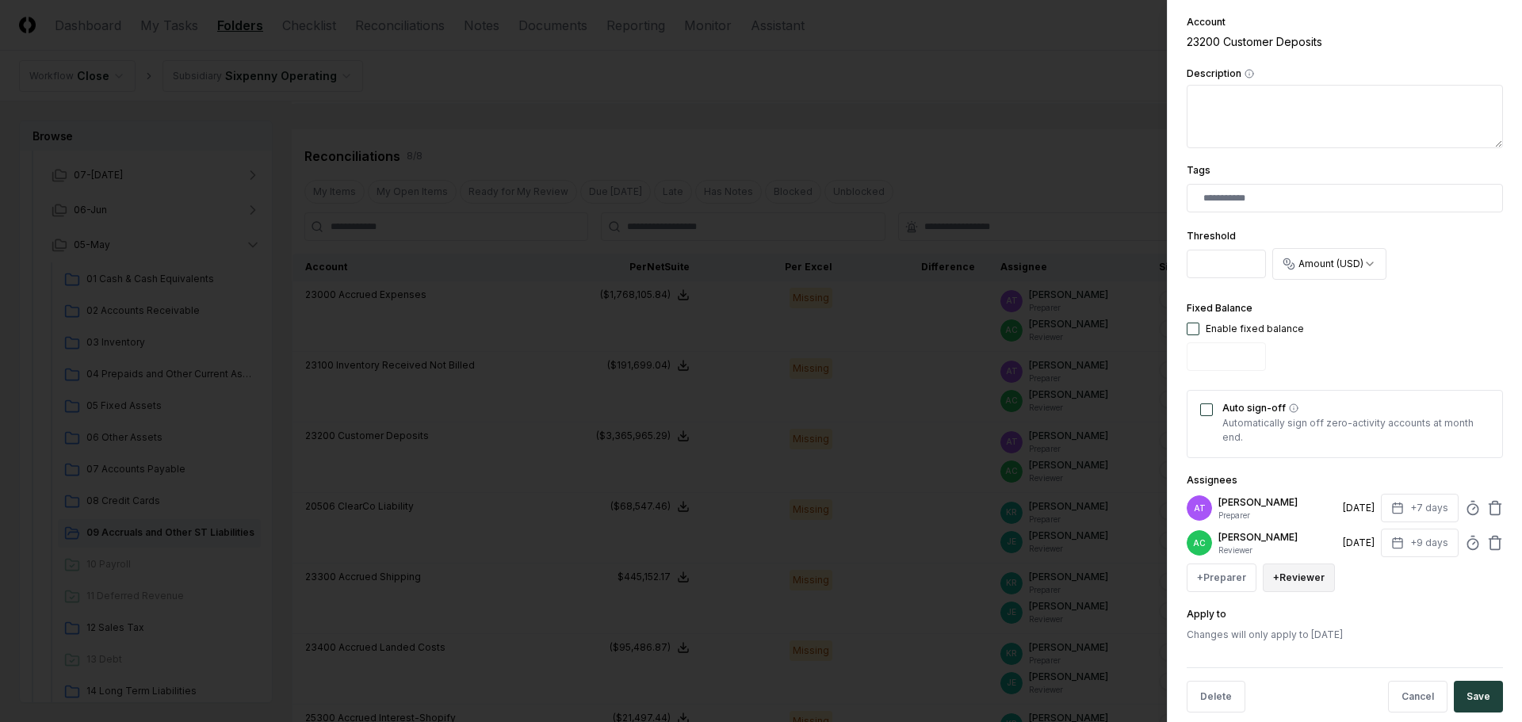
scroll to position [312, 0]
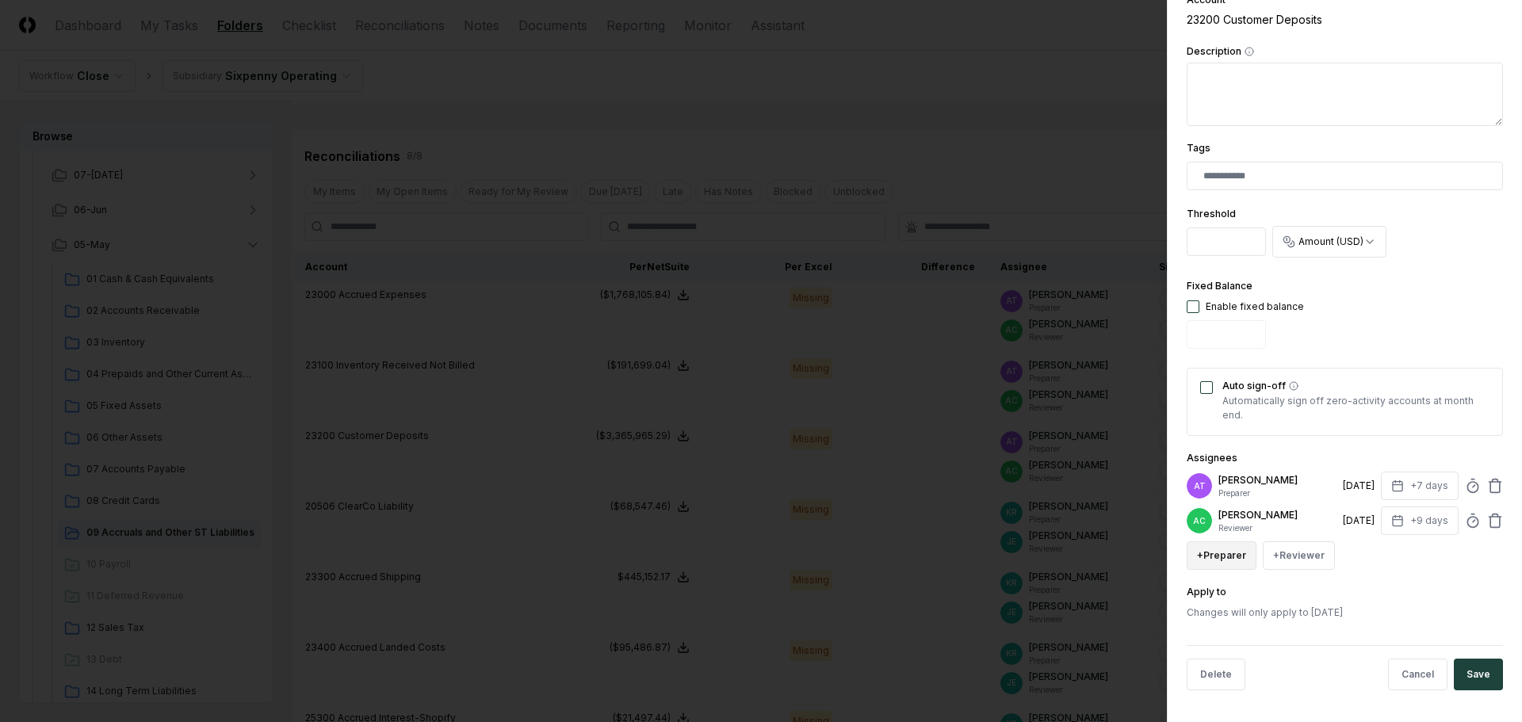
click at [1230, 554] on button "+ Preparer" at bounding box center [1222, 555] width 70 height 29
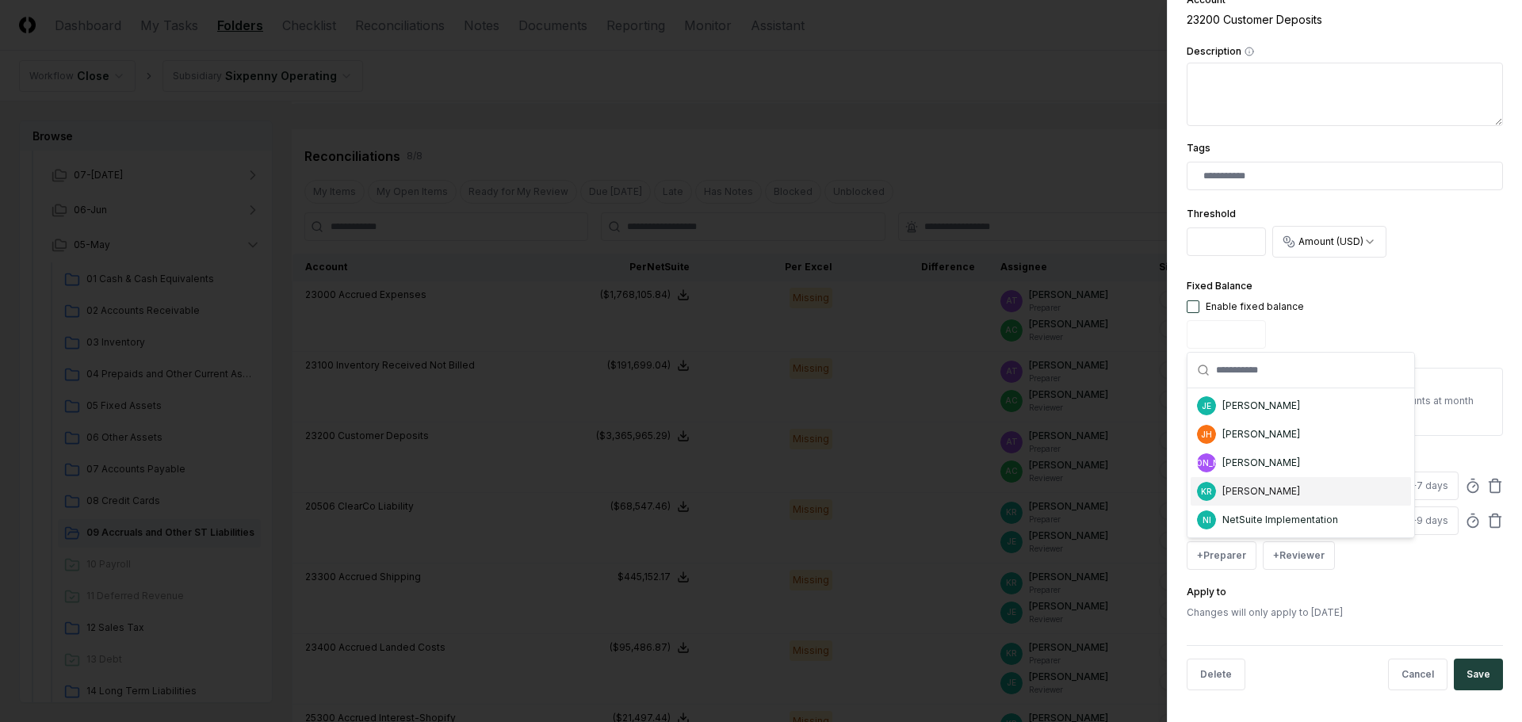
click at [1236, 496] on div "[PERSON_NAME]" at bounding box center [1261, 491] width 78 height 14
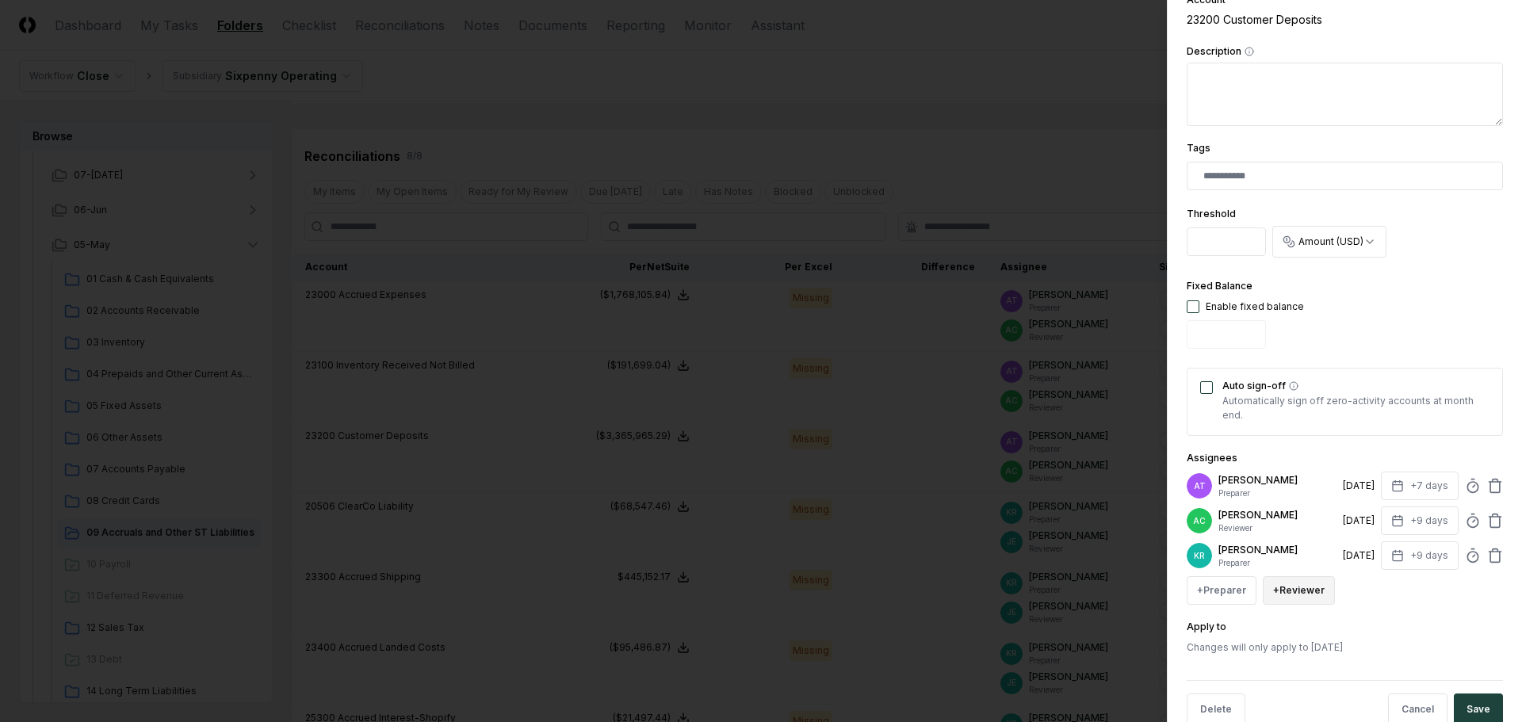
click at [1311, 588] on button "+ Reviewer" at bounding box center [1299, 590] width 72 height 29
click at [1318, 475] on div "[PERSON_NAME]" at bounding box center [1337, 469] width 78 height 14
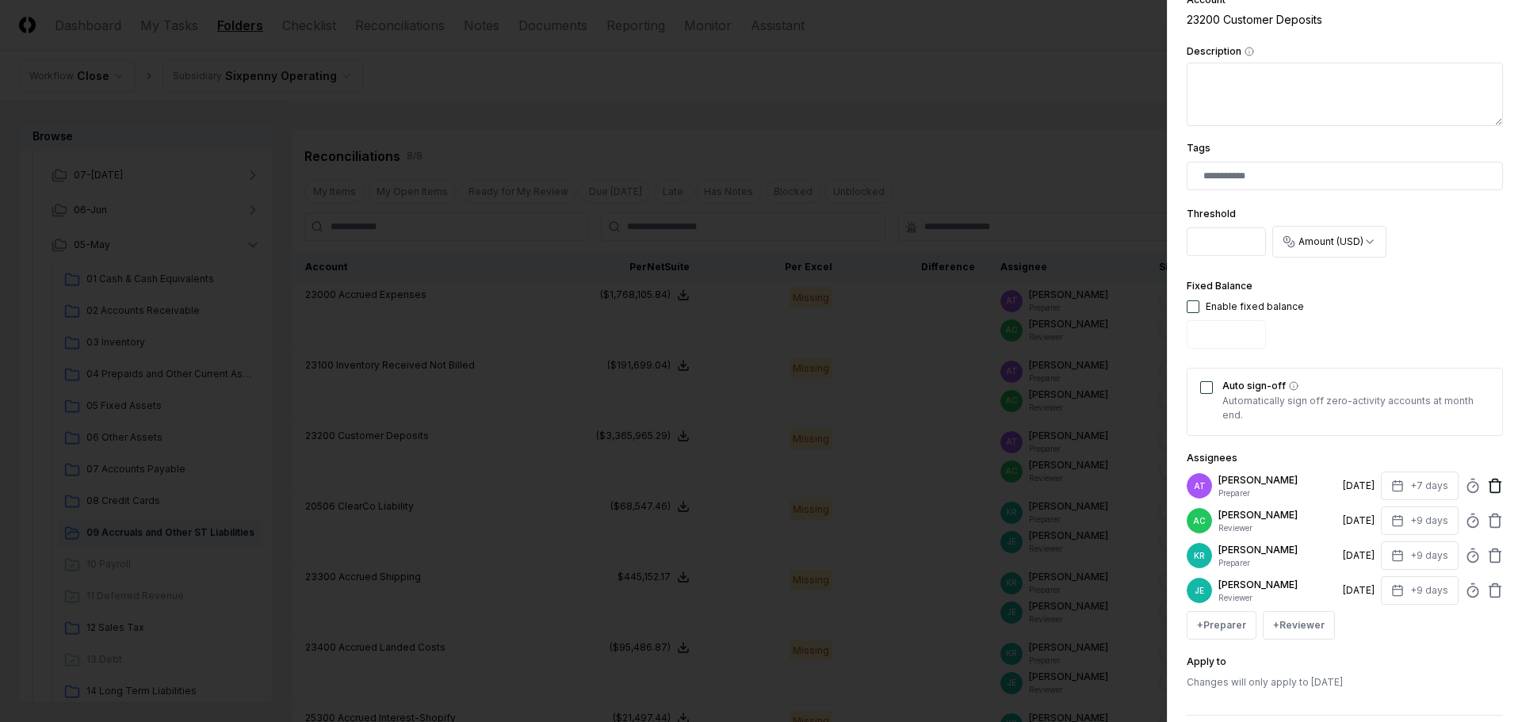
click at [1487, 482] on icon at bounding box center [1495, 486] width 16 height 16
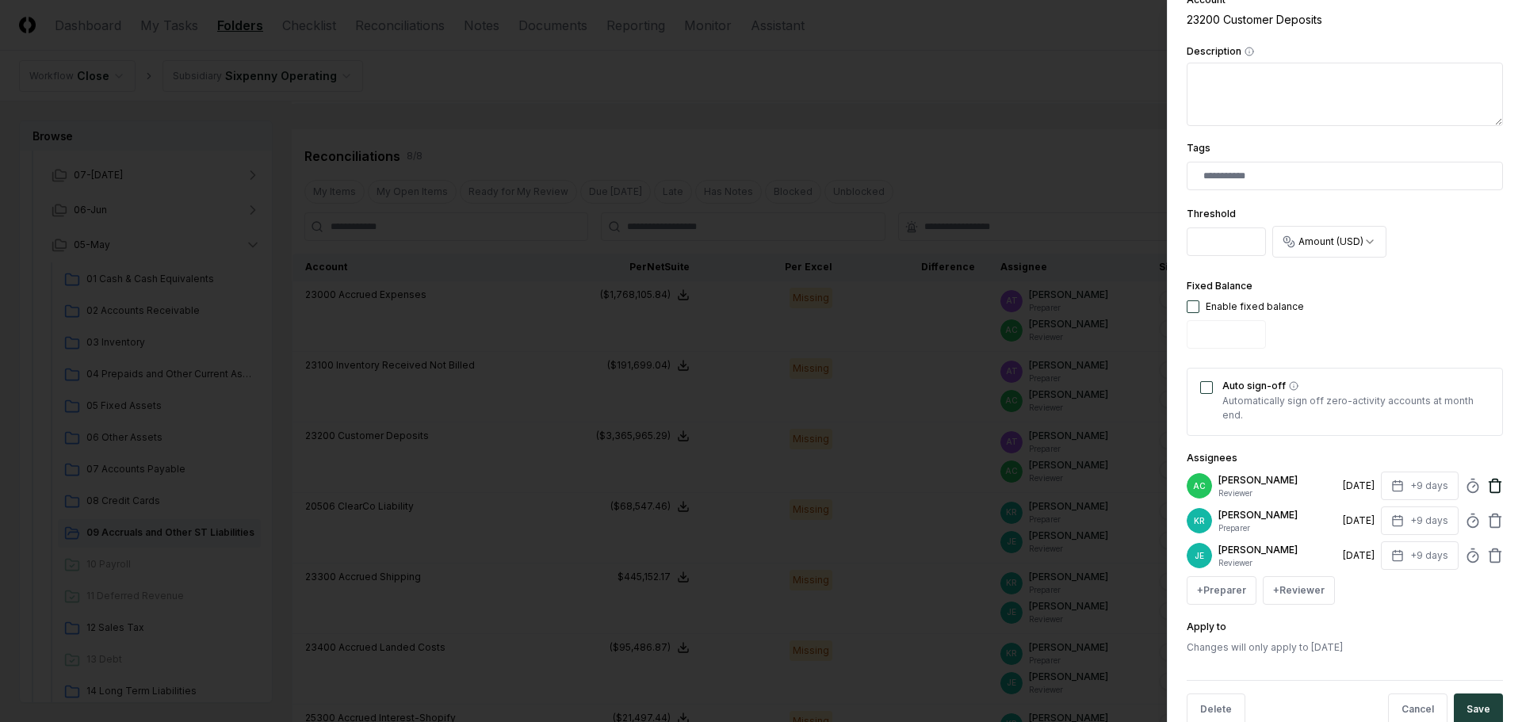
click at [1487, 487] on icon at bounding box center [1495, 486] width 16 height 16
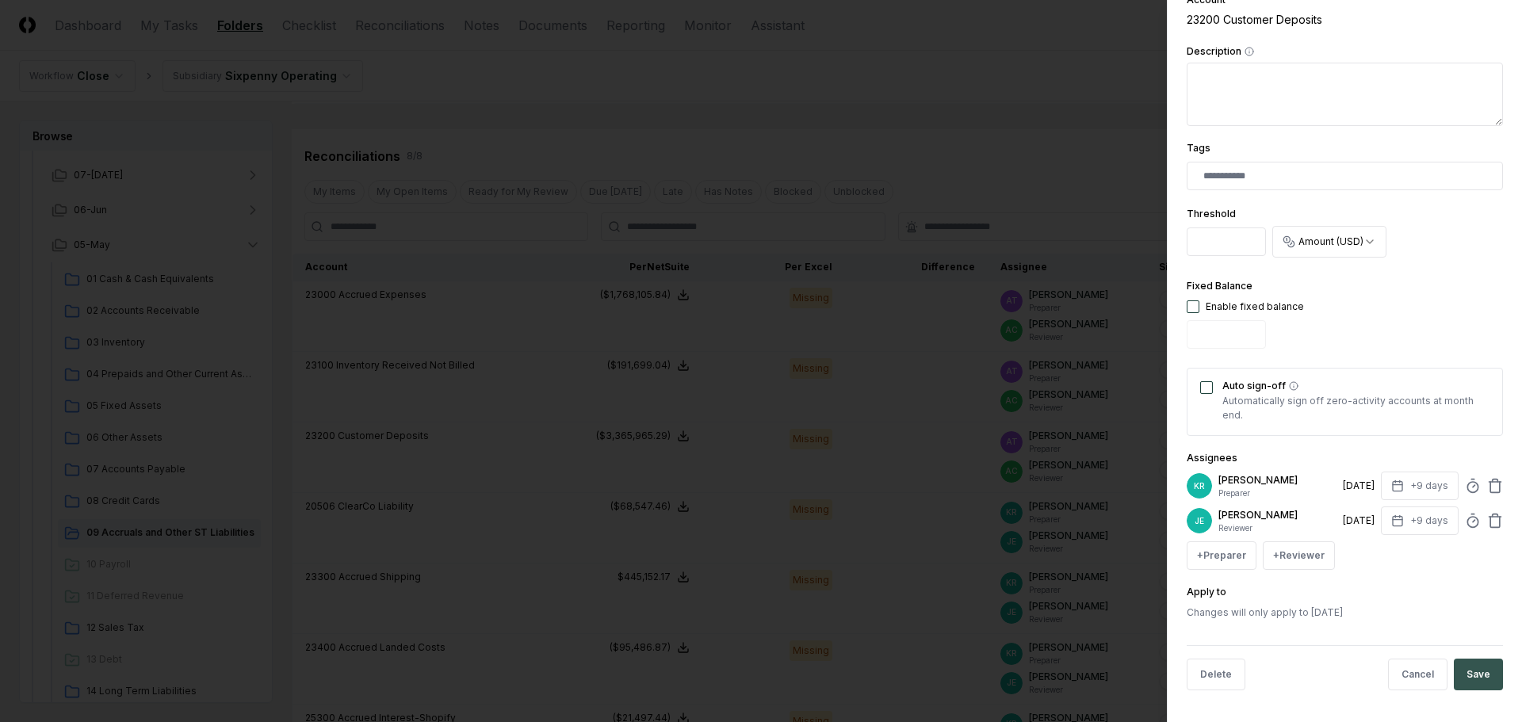
click at [1467, 671] on button "Save" at bounding box center [1478, 675] width 49 height 32
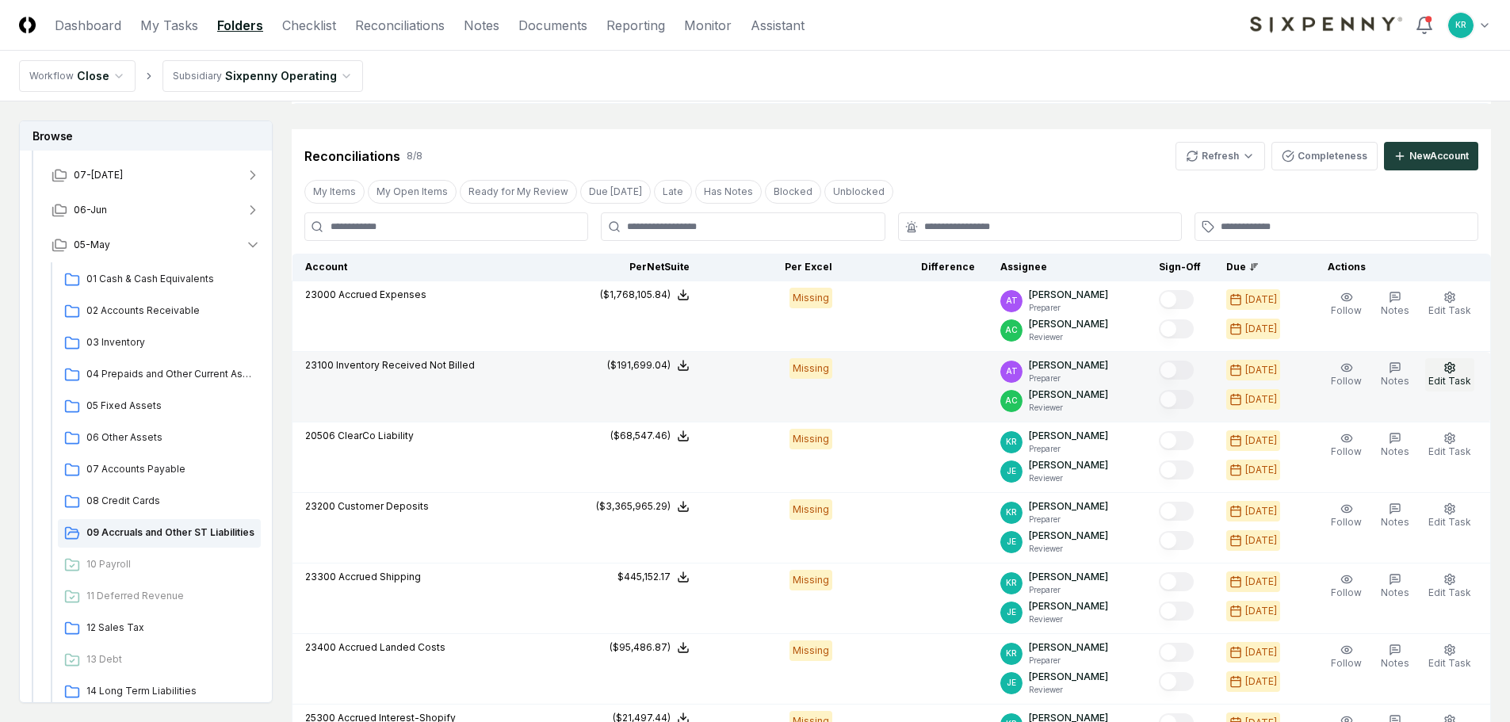
click at [1460, 374] on button "Edit Task" at bounding box center [1449, 374] width 49 height 33
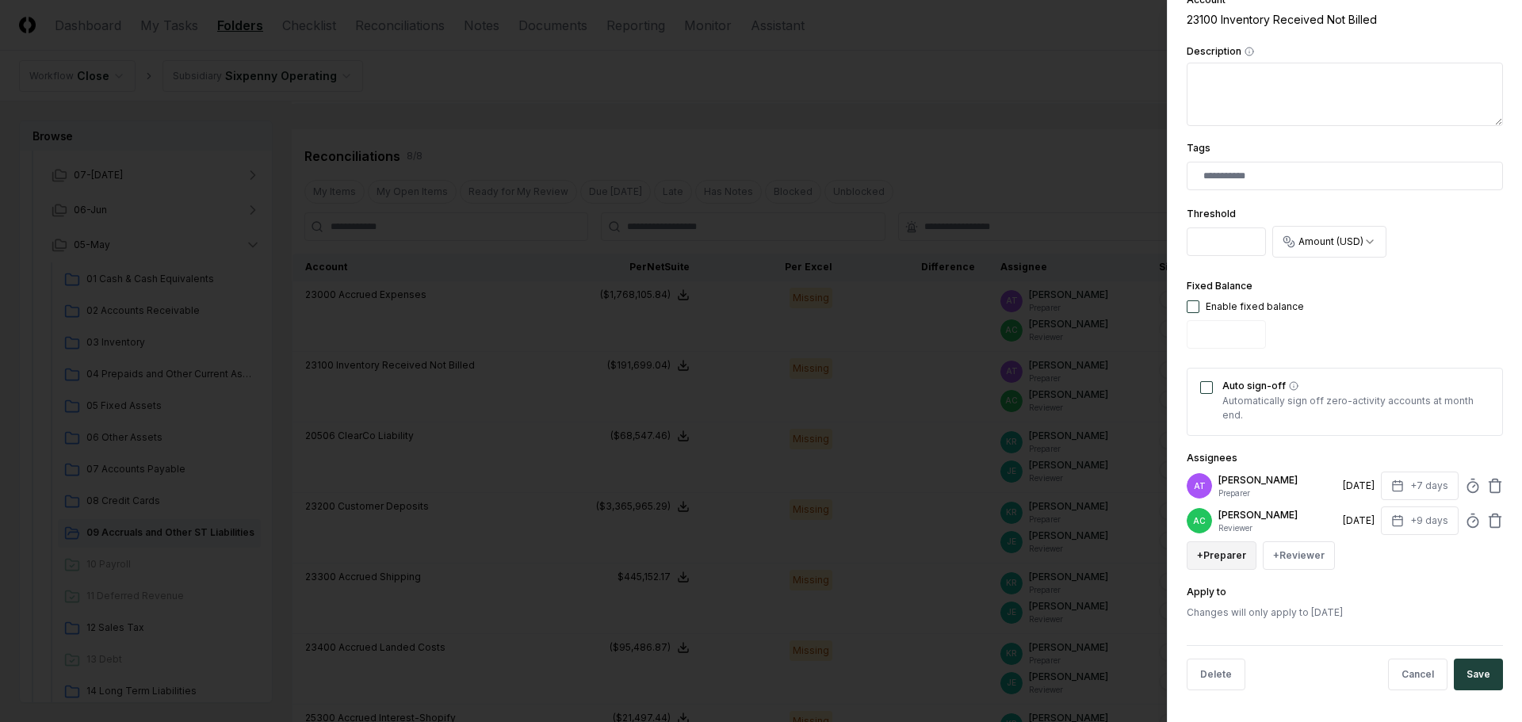
click at [1227, 559] on button "+ Preparer" at bounding box center [1222, 555] width 70 height 29
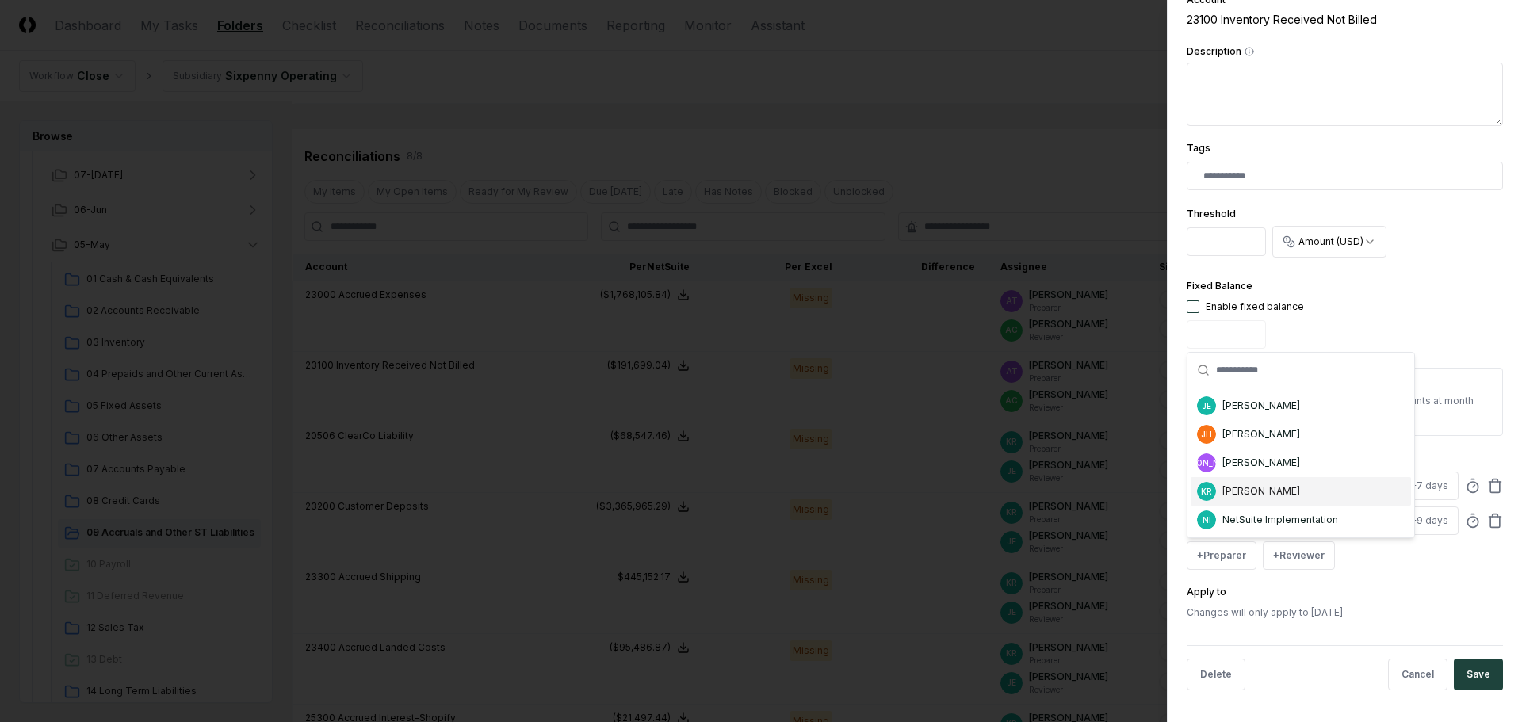
click at [1256, 495] on div "[PERSON_NAME]" at bounding box center [1261, 491] width 78 height 14
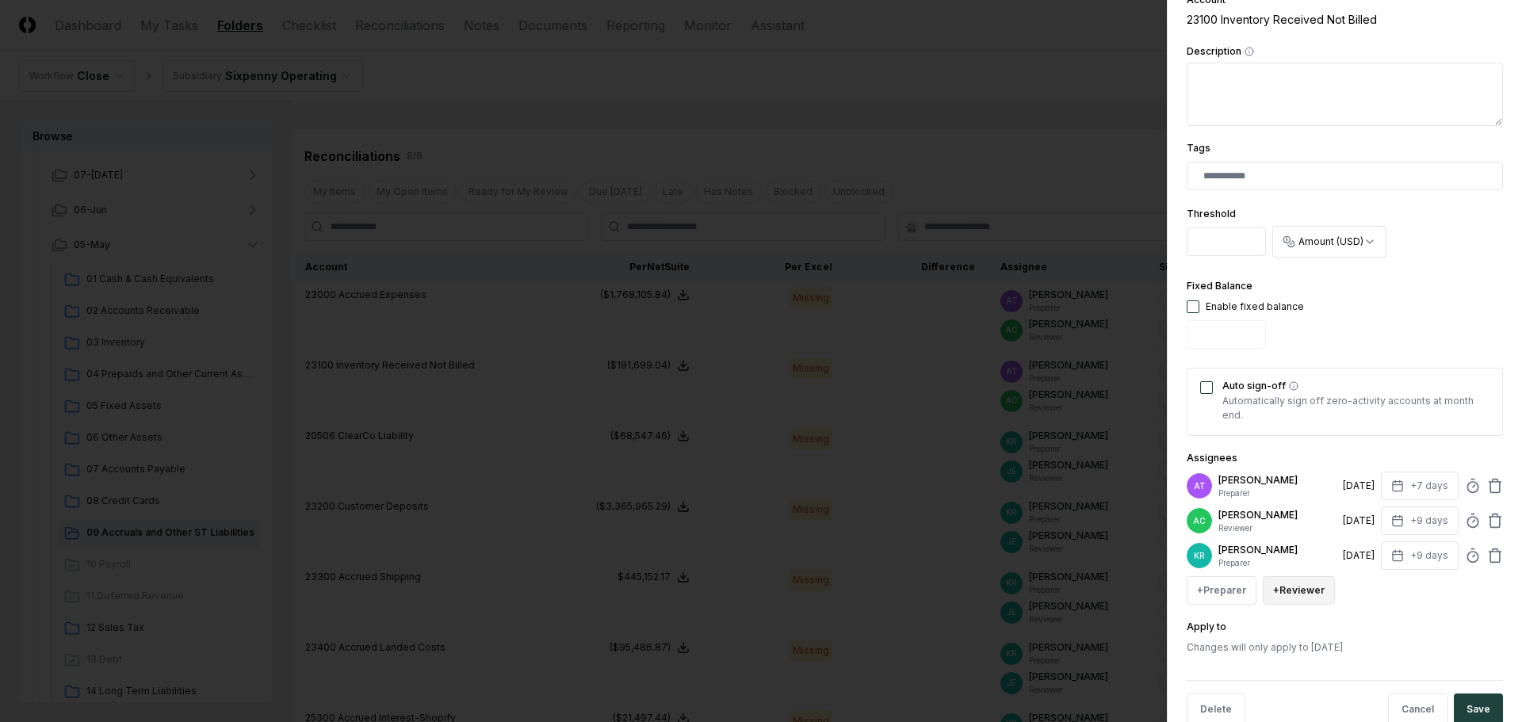
click at [1287, 591] on button "+ Reviewer" at bounding box center [1299, 590] width 72 height 29
click at [1301, 475] on div "[PERSON_NAME]" at bounding box center [1337, 469] width 78 height 14
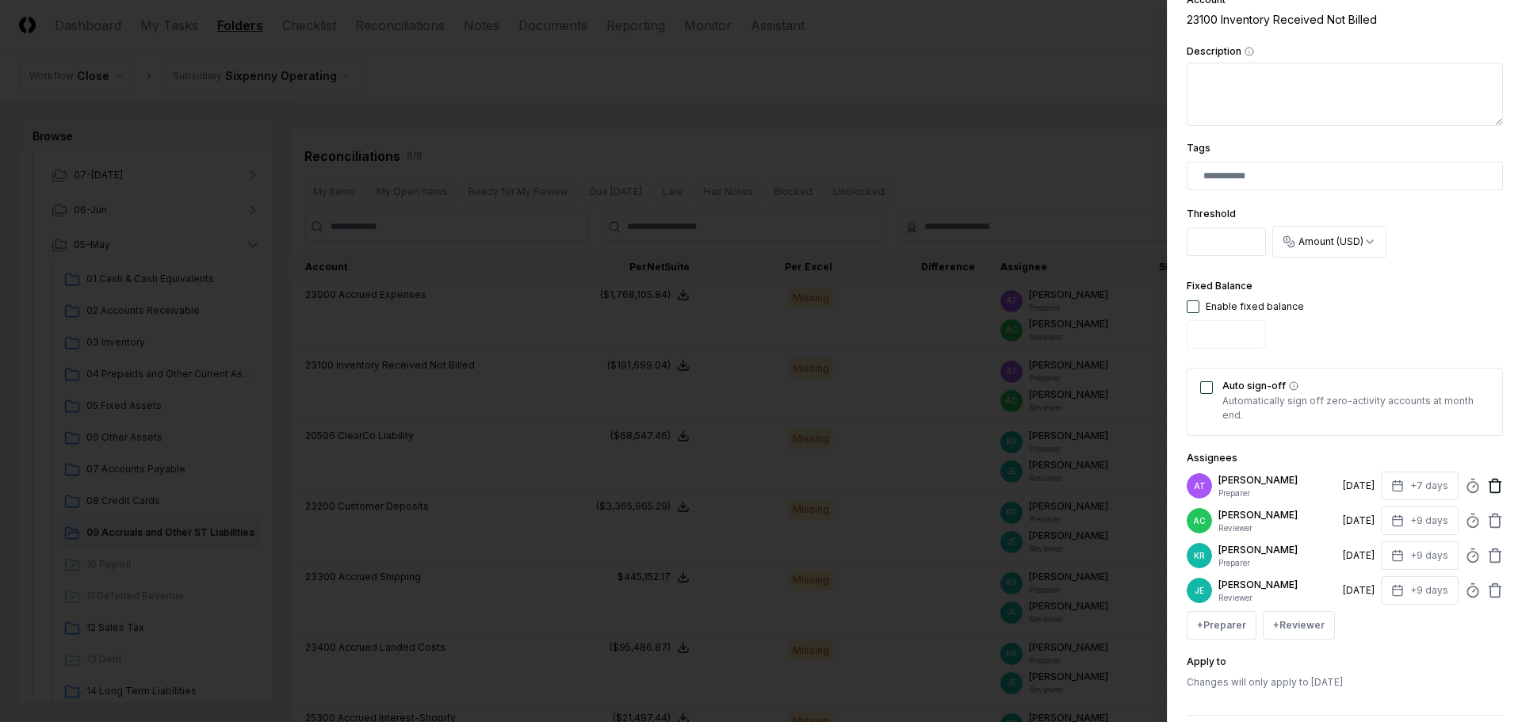
click at [1490, 486] on icon at bounding box center [1495, 487] width 10 height 10
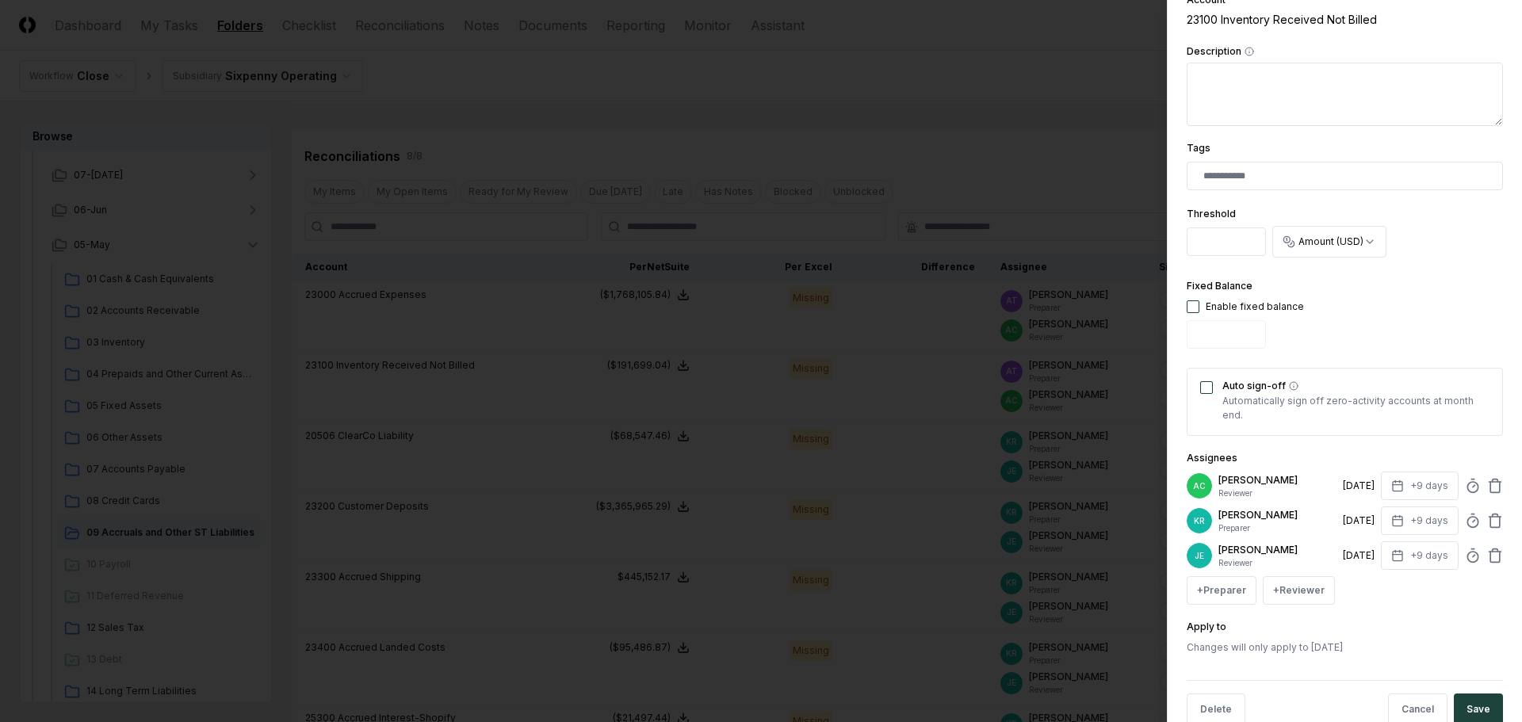
click at [1490, 486] on icon at bounding box center [1495, 487] width 10 height 10
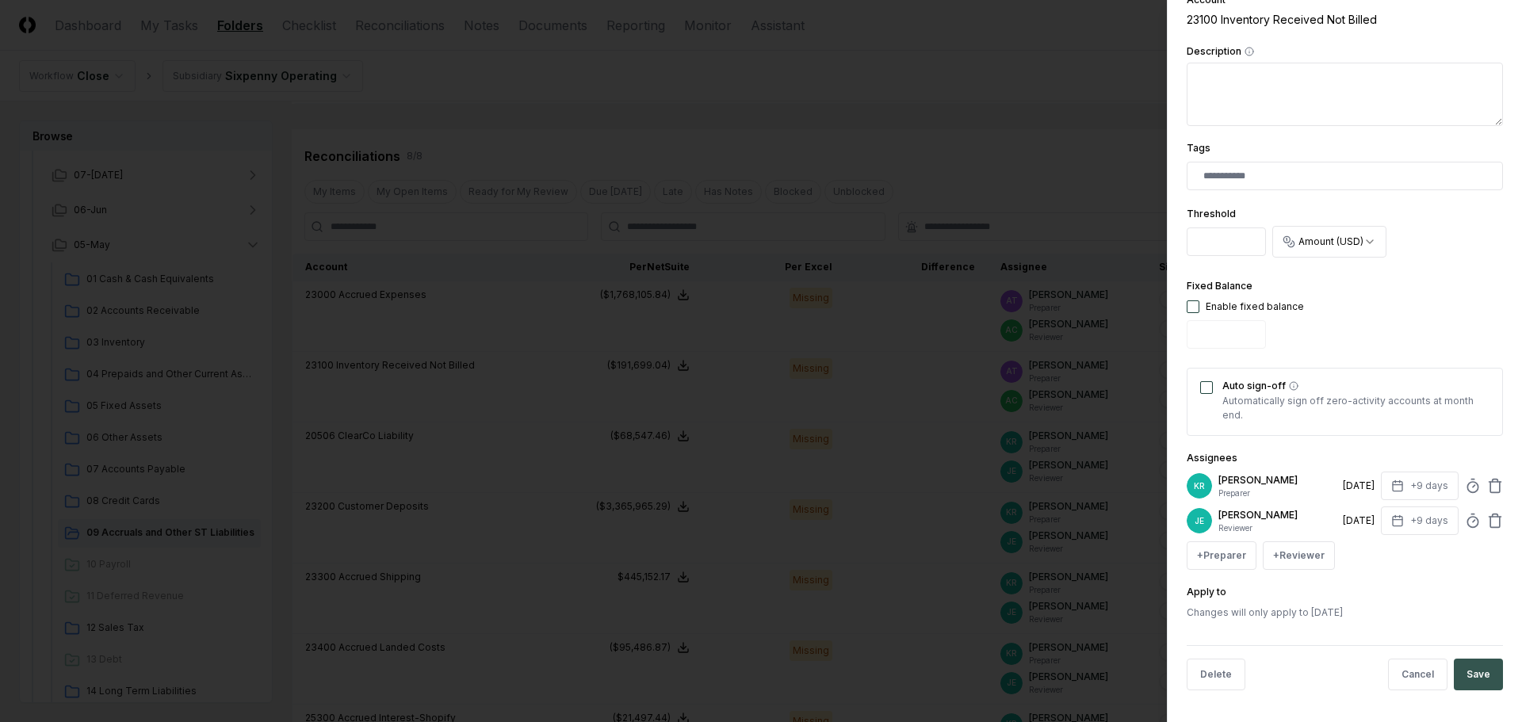
click at [1483, 664] on button "Save" at bounding box center [1478, 675] width 49 height 32
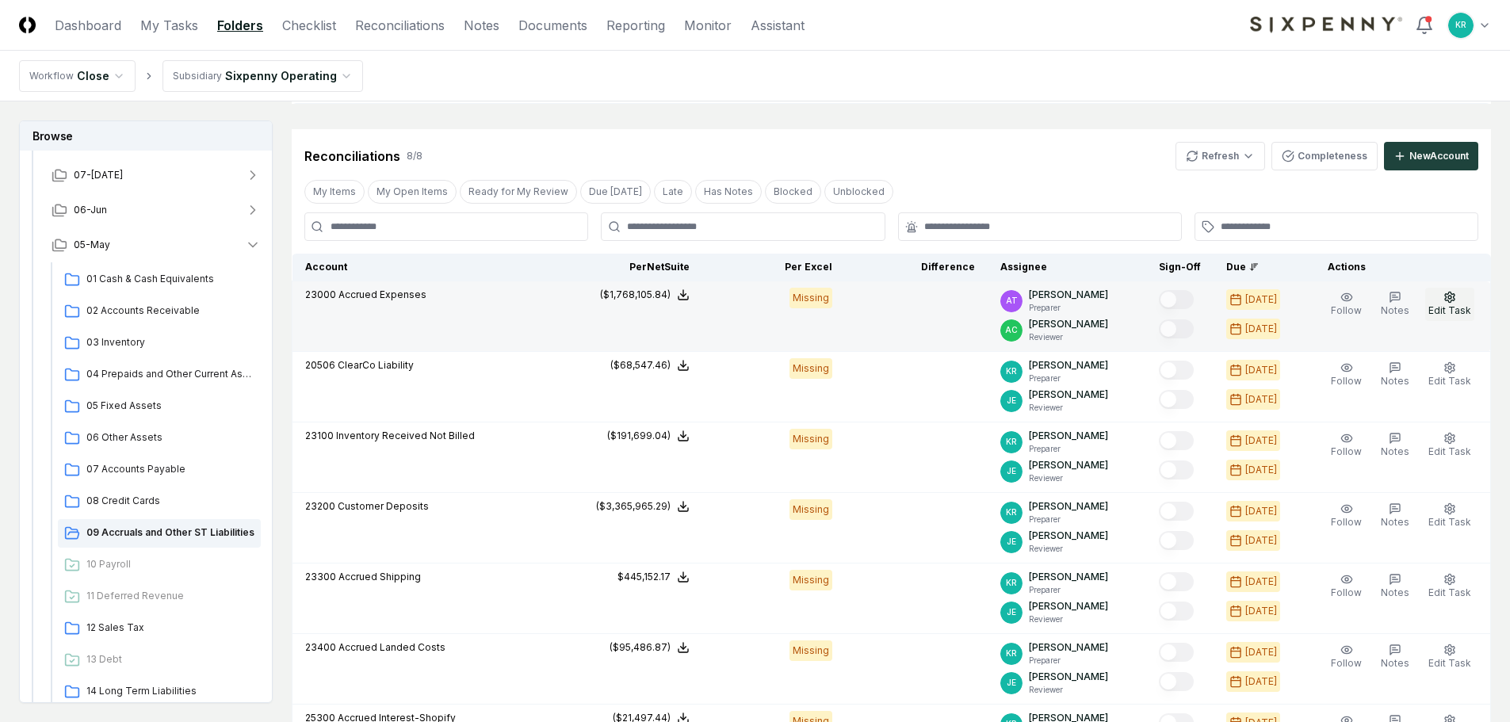
click at [1445, 299] on icon "button" at bounding box center [1450, 297] width 13 height 13
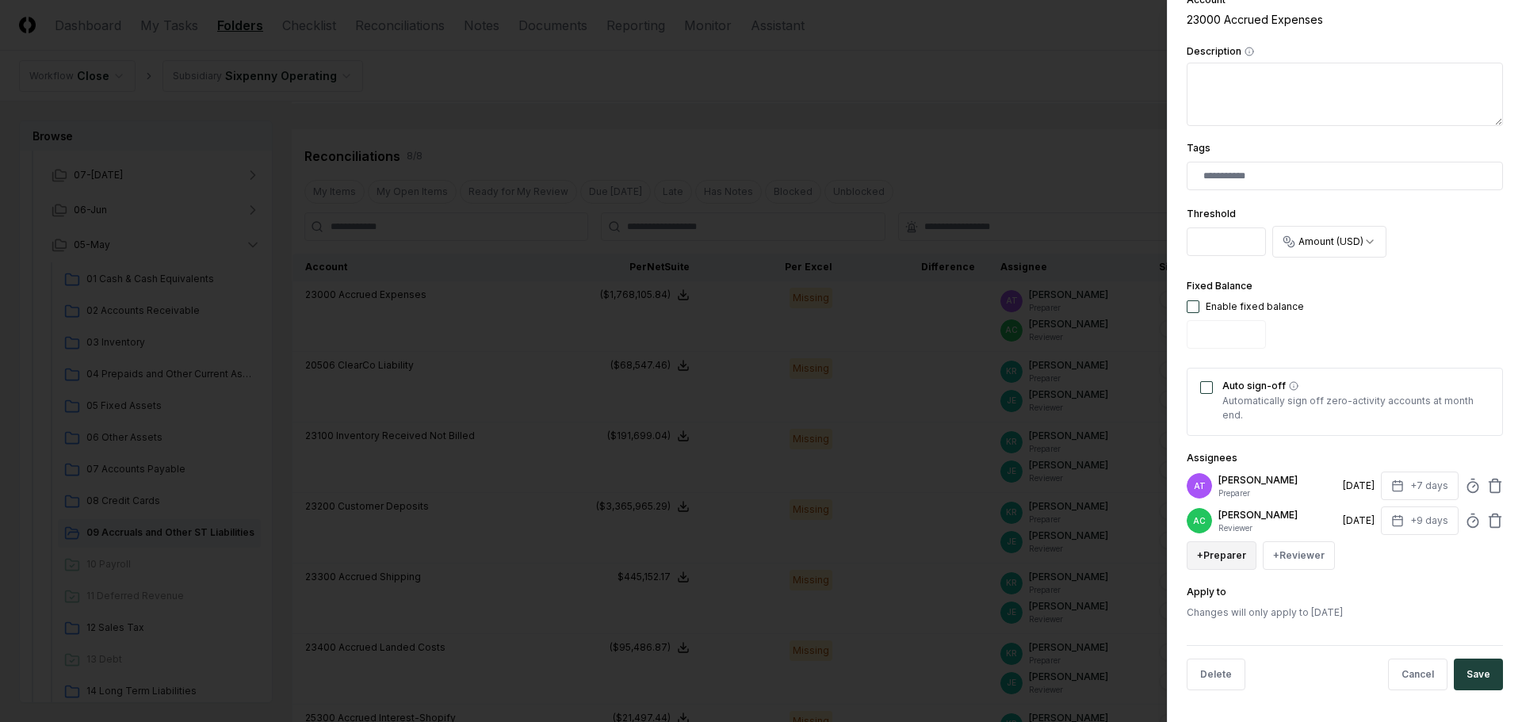
click at [1239, 553] on button "+ Preparer" at bounding box center [1222, 555] width 70 height 29
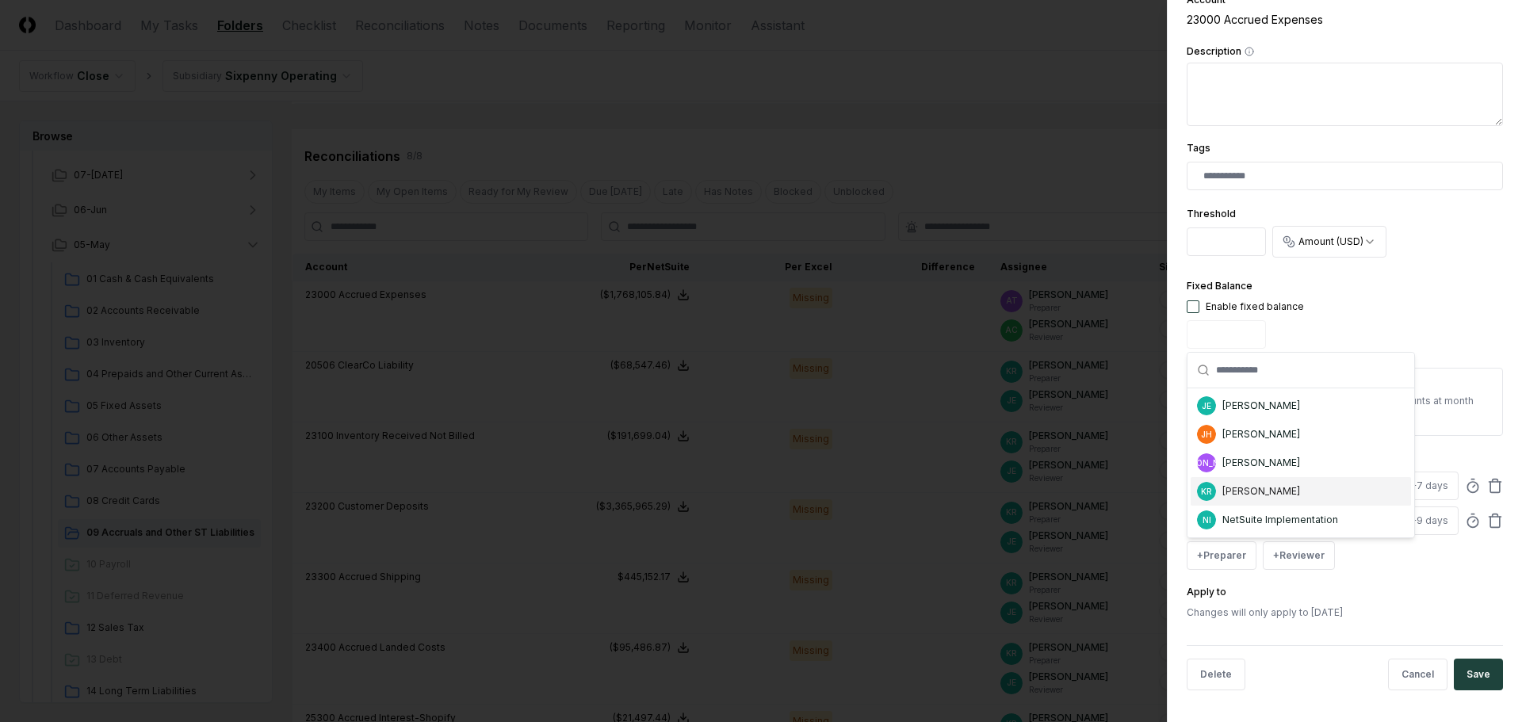
click at [1263, 487] on div "[PERSON_NAME]" at bounding box center [1261, 491] width 78 height 14
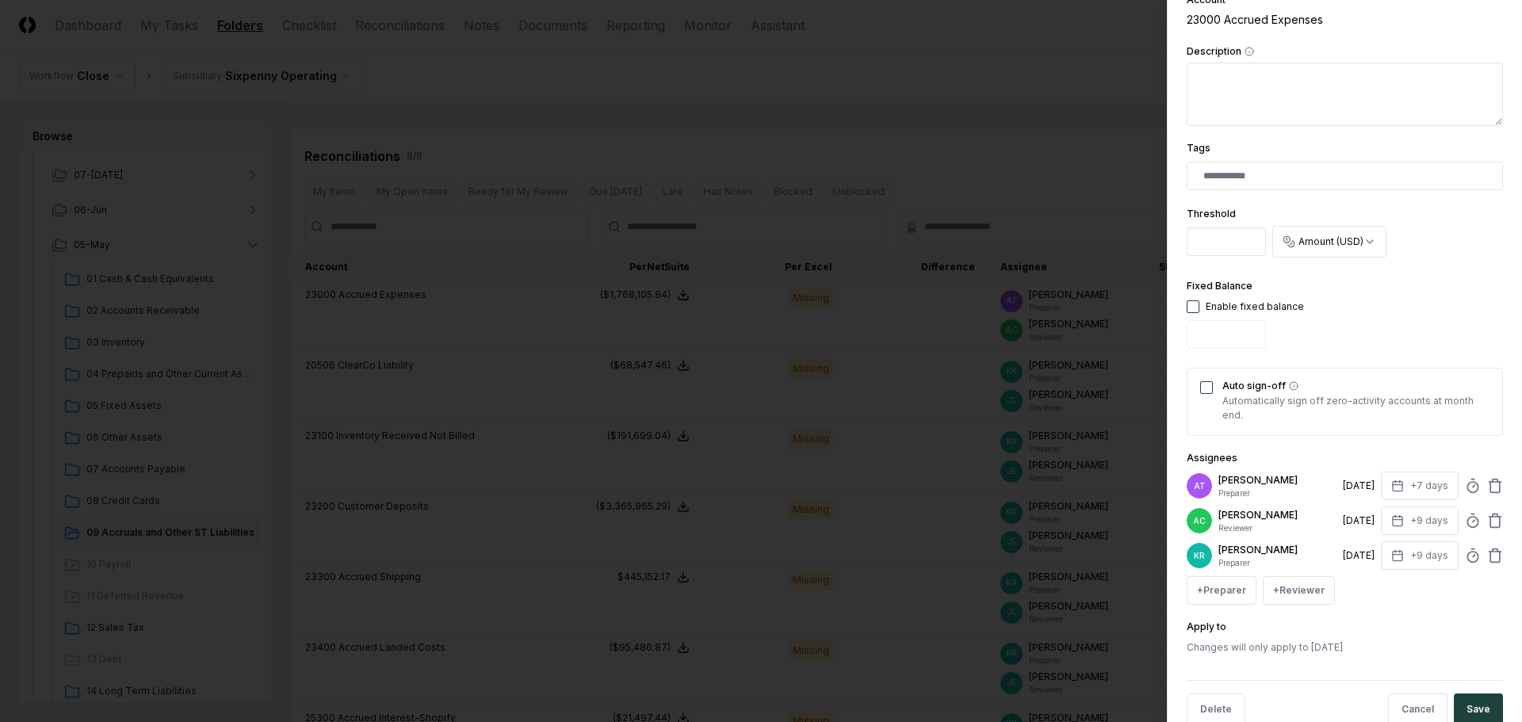
drag, startPoint x: 1294, startPoint y: 588, endPoint x: 1276, endPoint y: 576, distance: 22.2
click at [1294, 586] on button "+ Reviewer" at bounding box center [1299, 590] width 72 height 29
click at [1311, 469] on div "[PERSON_NAME]" at bounding box center [1337, 469] width 78 height 14
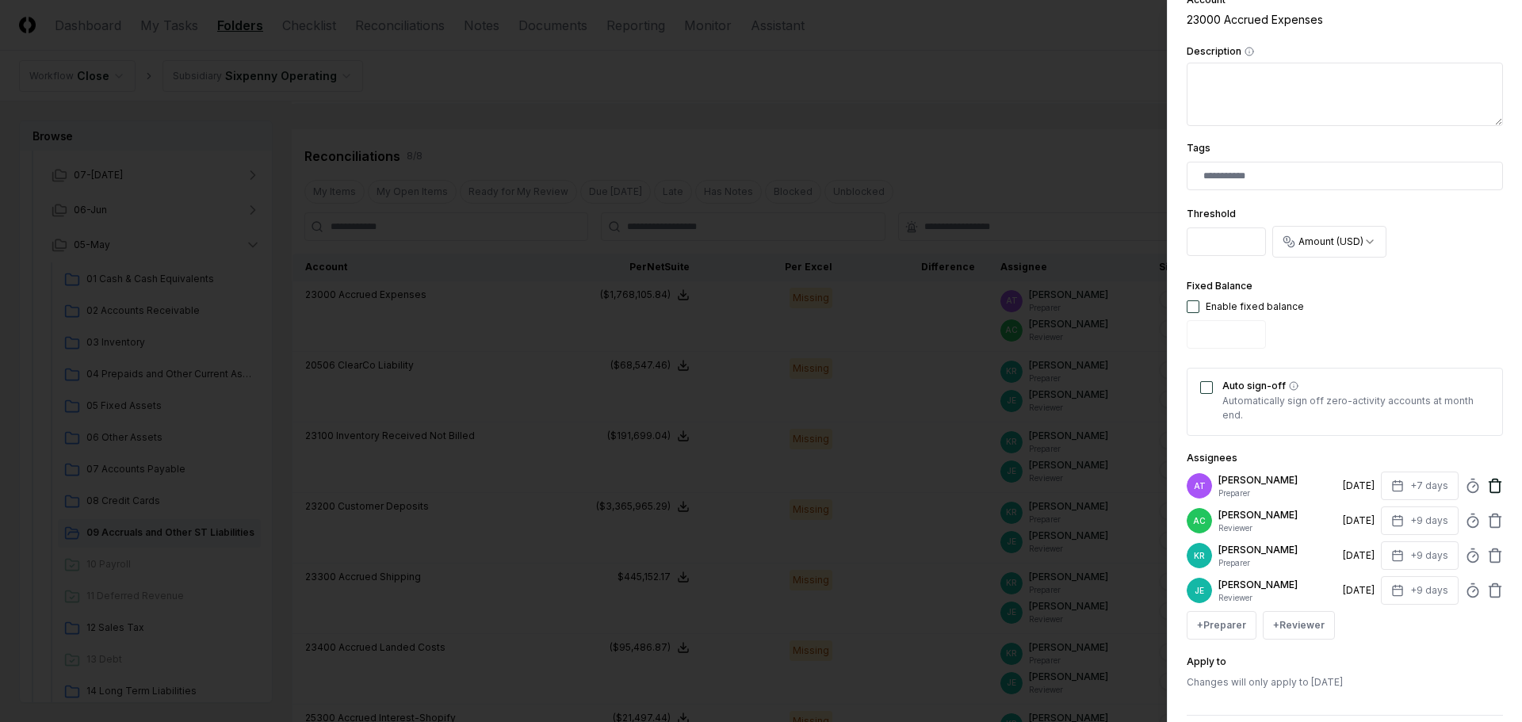
click at [1487, 484] on icon at bounding box center [1495, 486] width 16 height 16
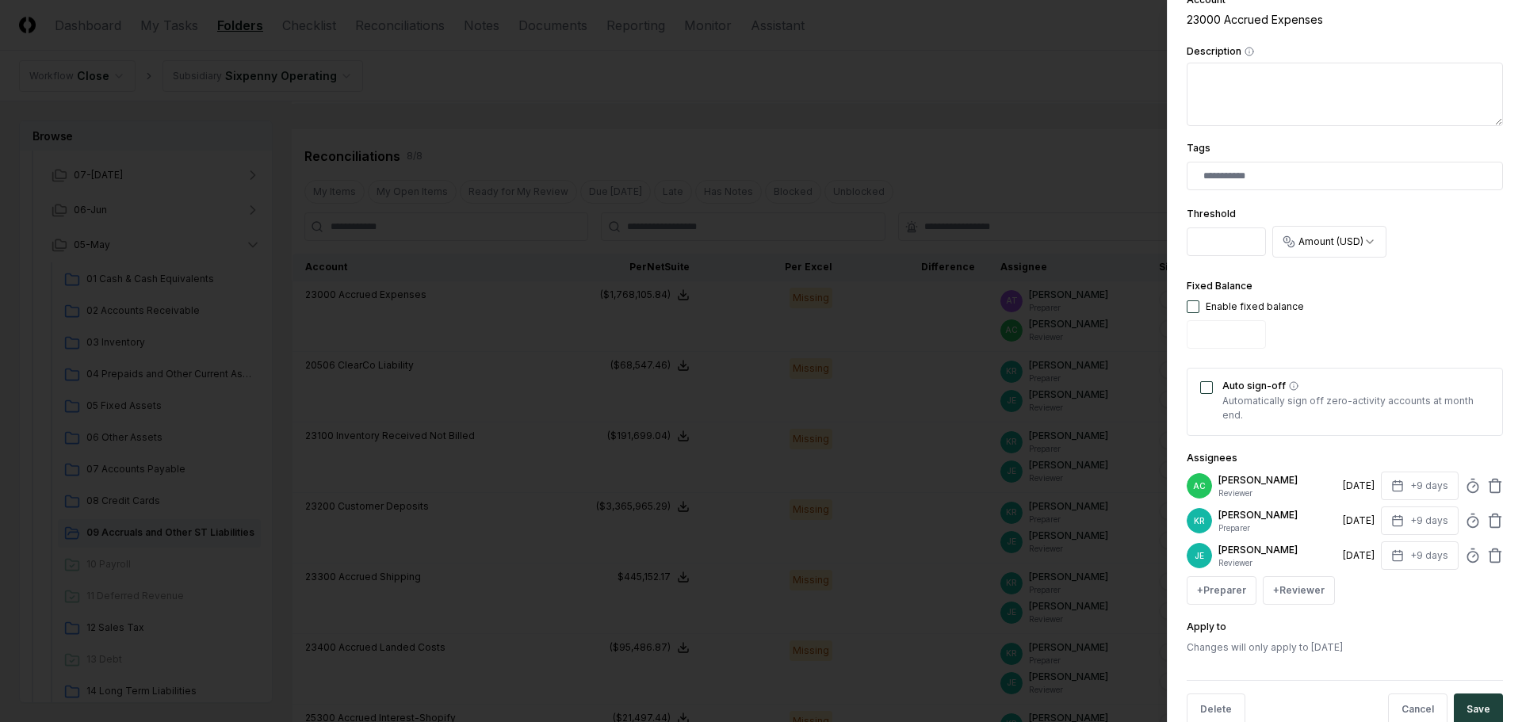
click at [1487, 484] on icon at bounding box center [1495, 486] width 16 height 16
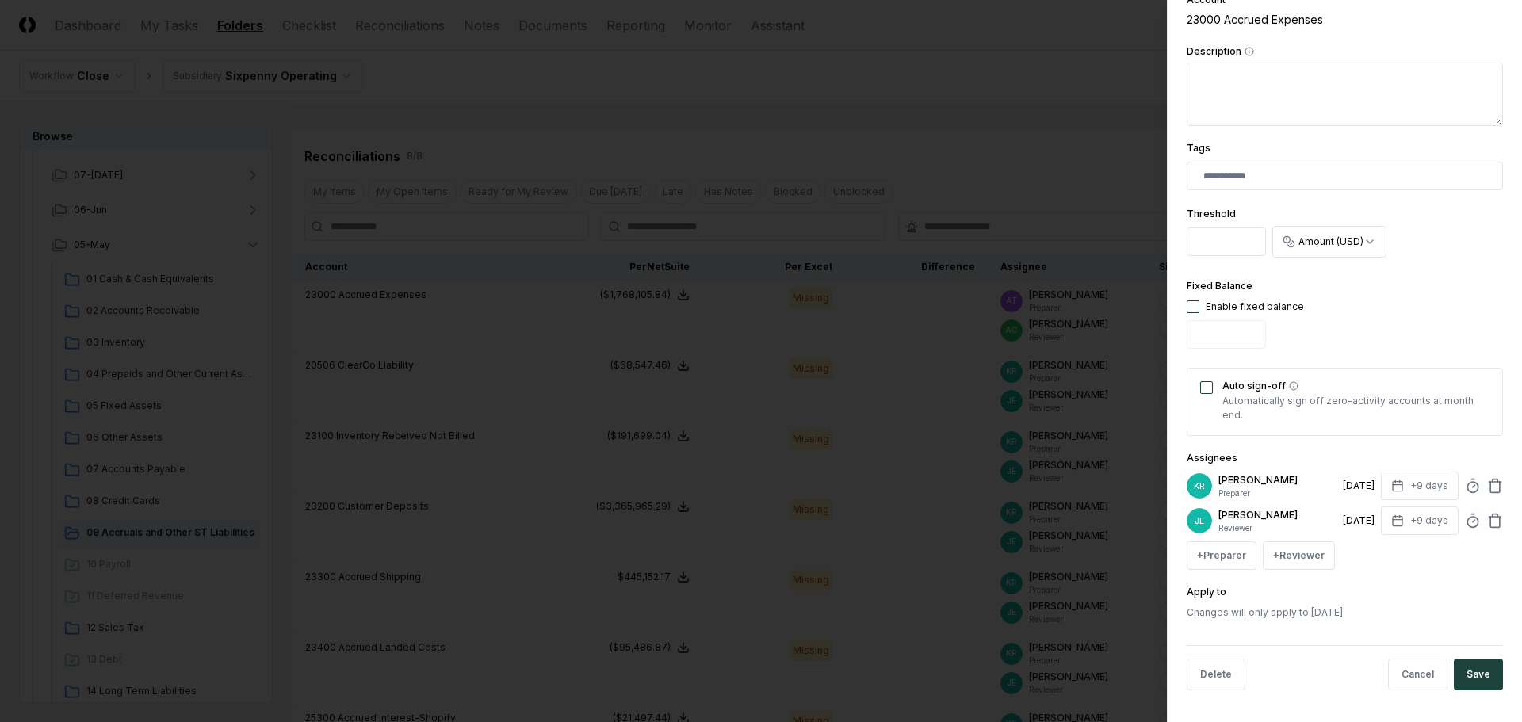
click at [1466, 677] on button "Save" at bounding box center [1478, 675] width 49 height 32
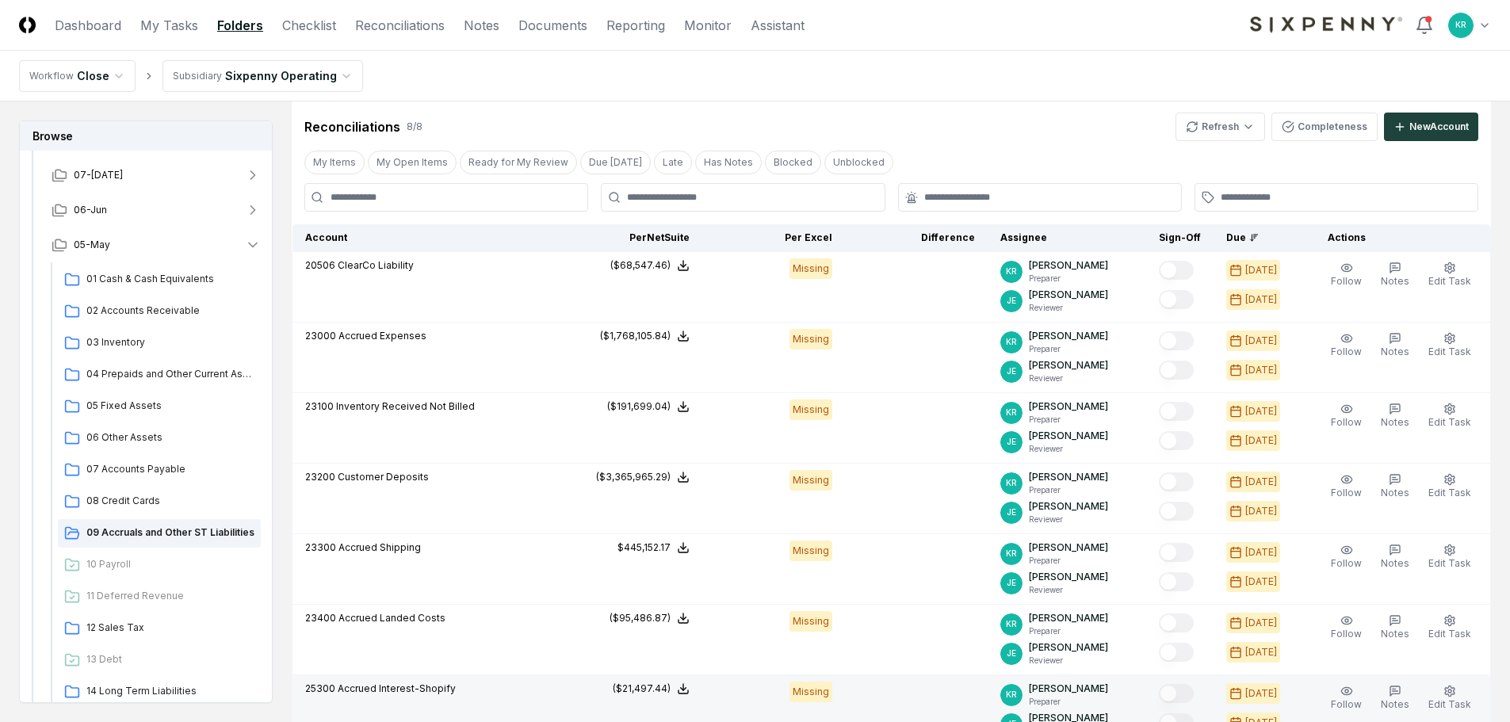
scroll to position [802, 0]
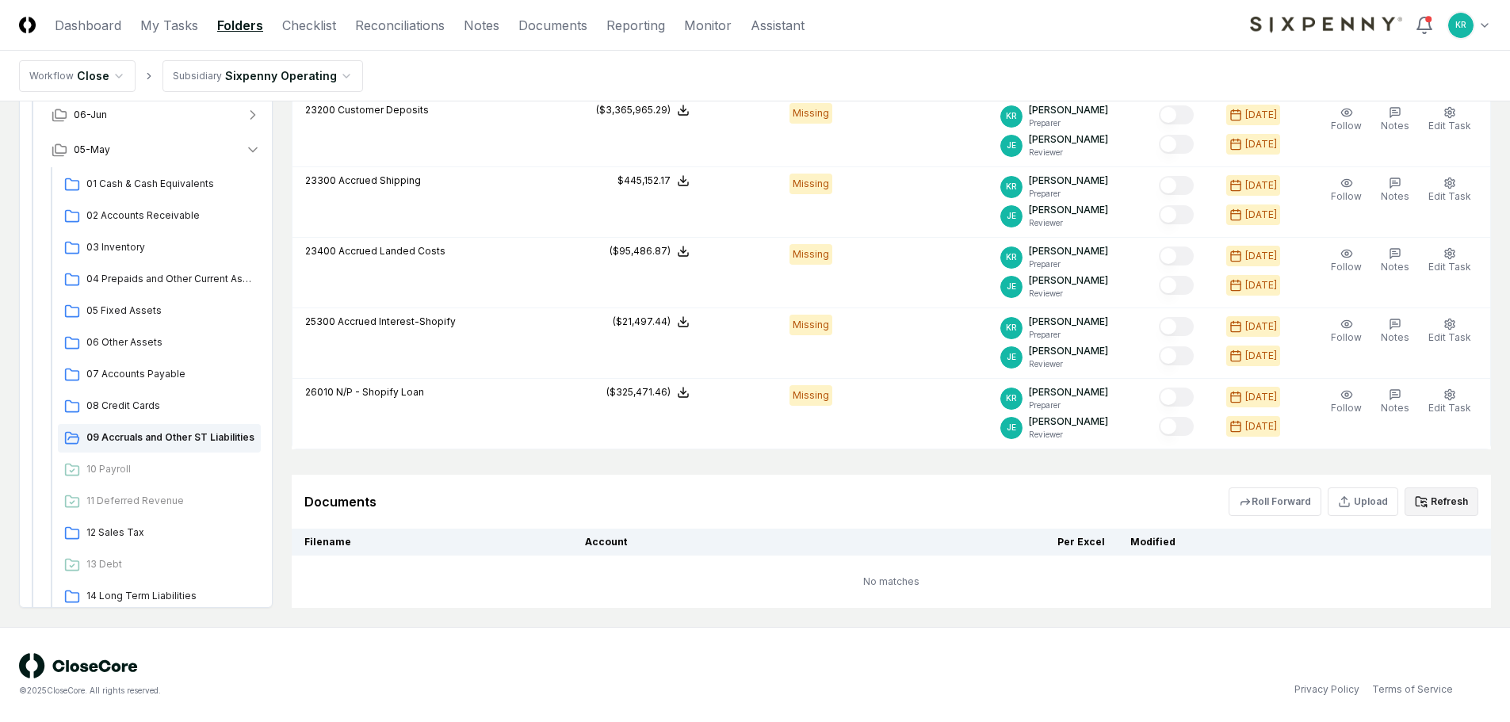
click at [1455, 496] on button "Refresh" at bounding box center [1442, 502] width 74 height 29
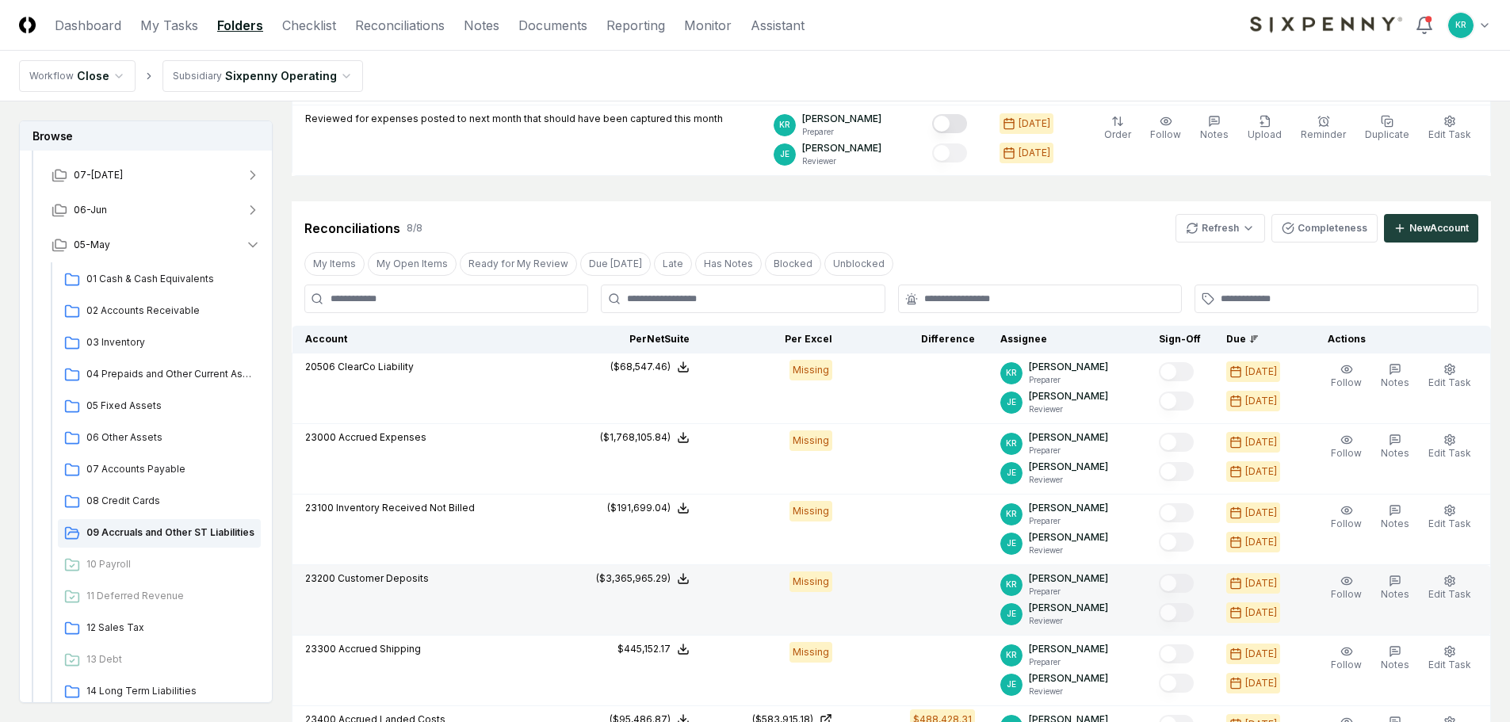
scroll to position [317, 0]
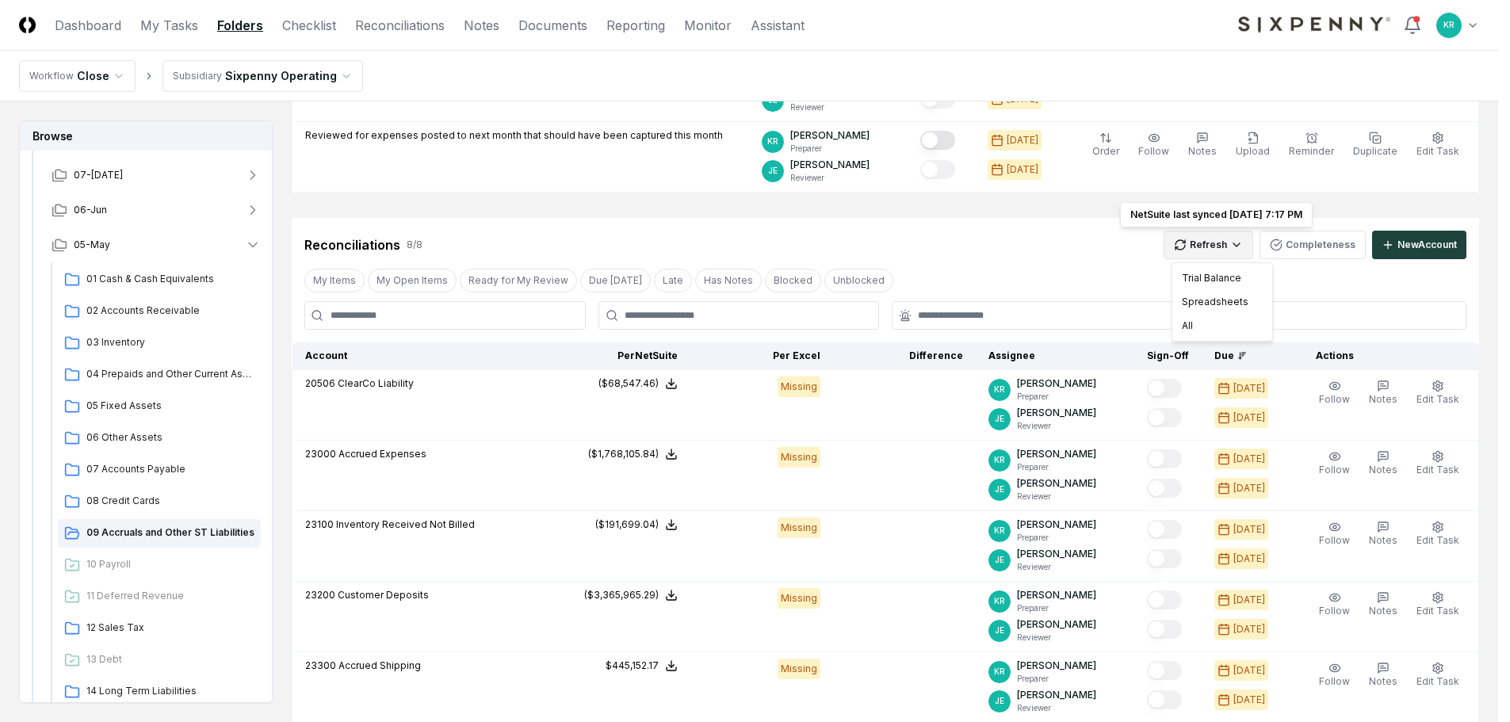
click at [1229, 247] on html "CloseCore Dashboard My Tasks Folders Checklist Reconciliations Notes Documents …" at bounding box center [755, 440] width 1510 height 1515
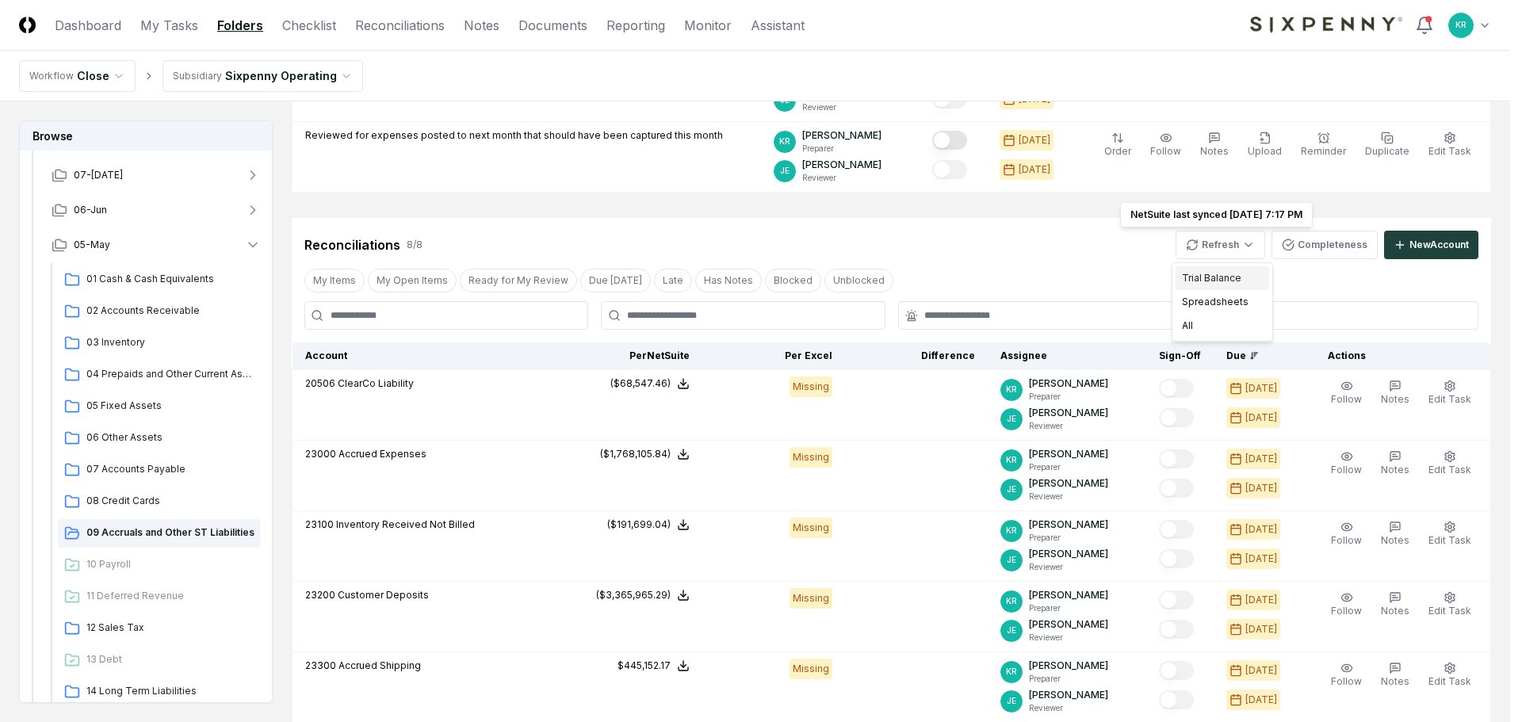
click at [1233, 281] on div "Trial Balance" at bounding box center [1223, 278] width 94 height 24
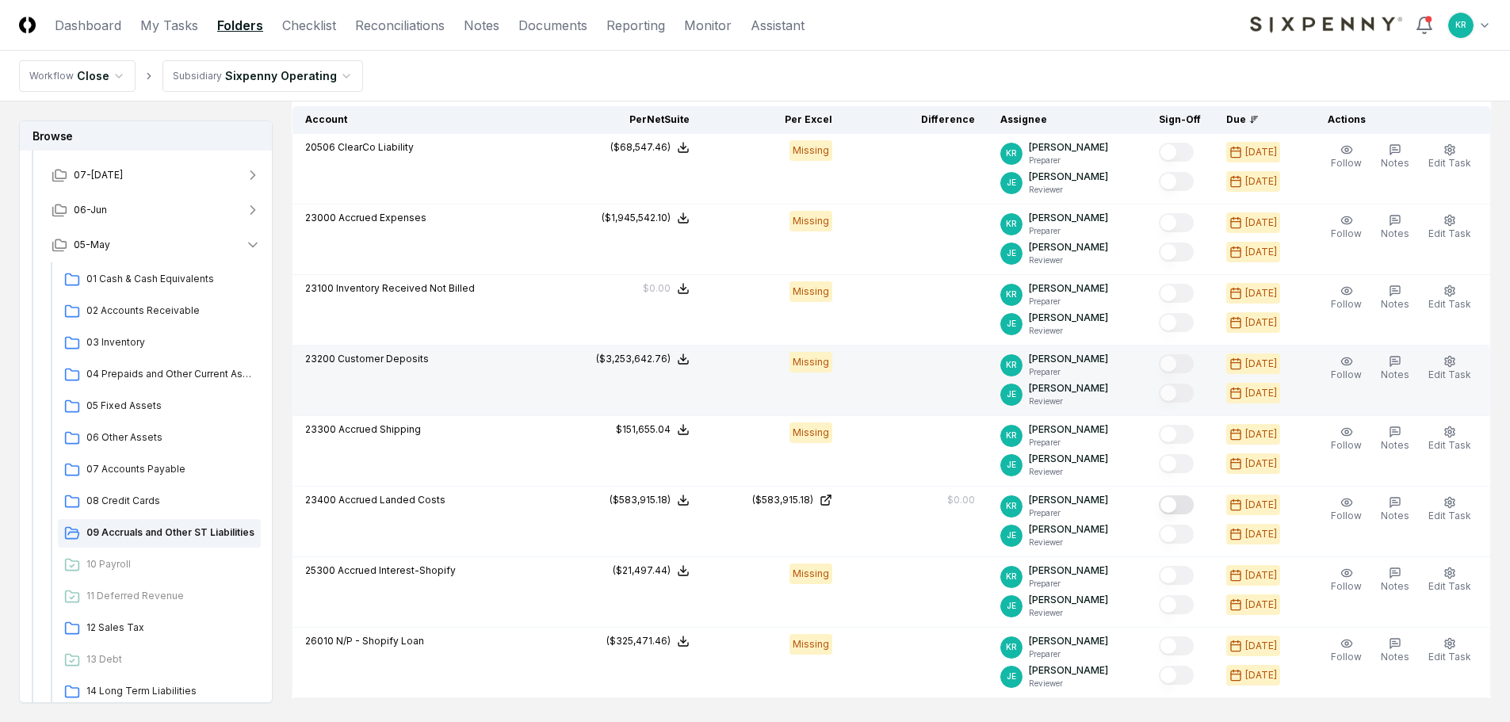
scroll to position [555, 0]
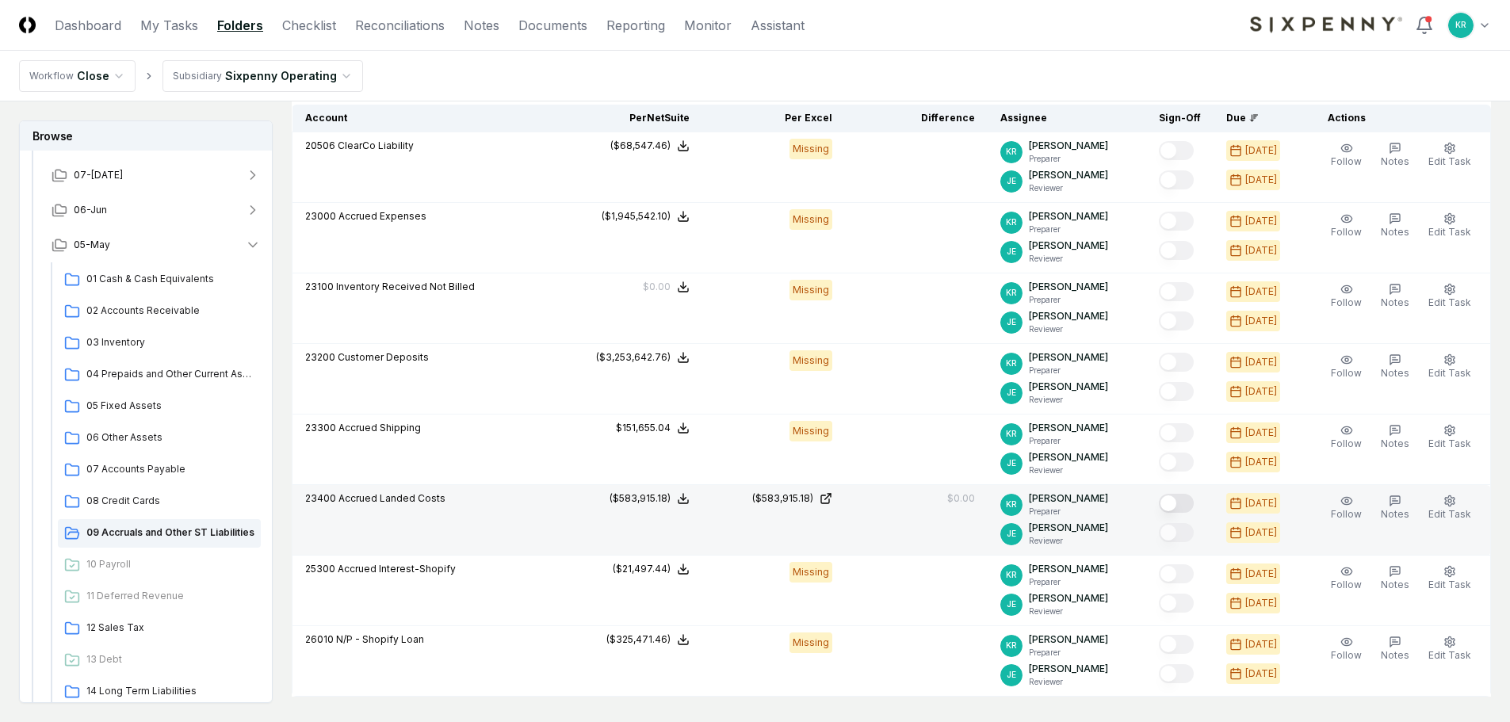
click at [1193, 503] on button "Mark complete" at bounding box center [1176, 503] width 35 height 19
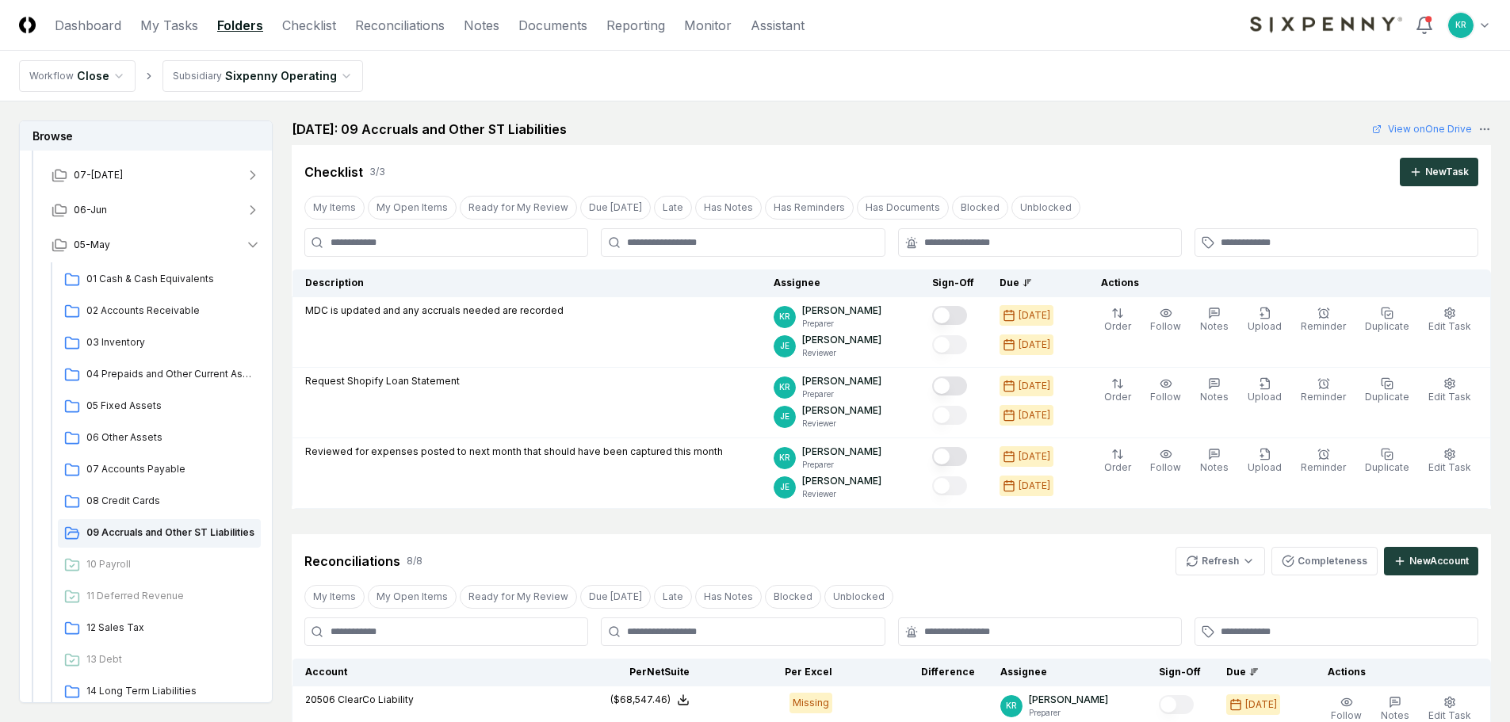
scroll to position [0, 0]
click at [1105, 155] on div "Checklist 3 / 3 New Task" at bounding box center [891, 166] width 1199 height 41
